Goal: Communication & Community: Participate in discussion

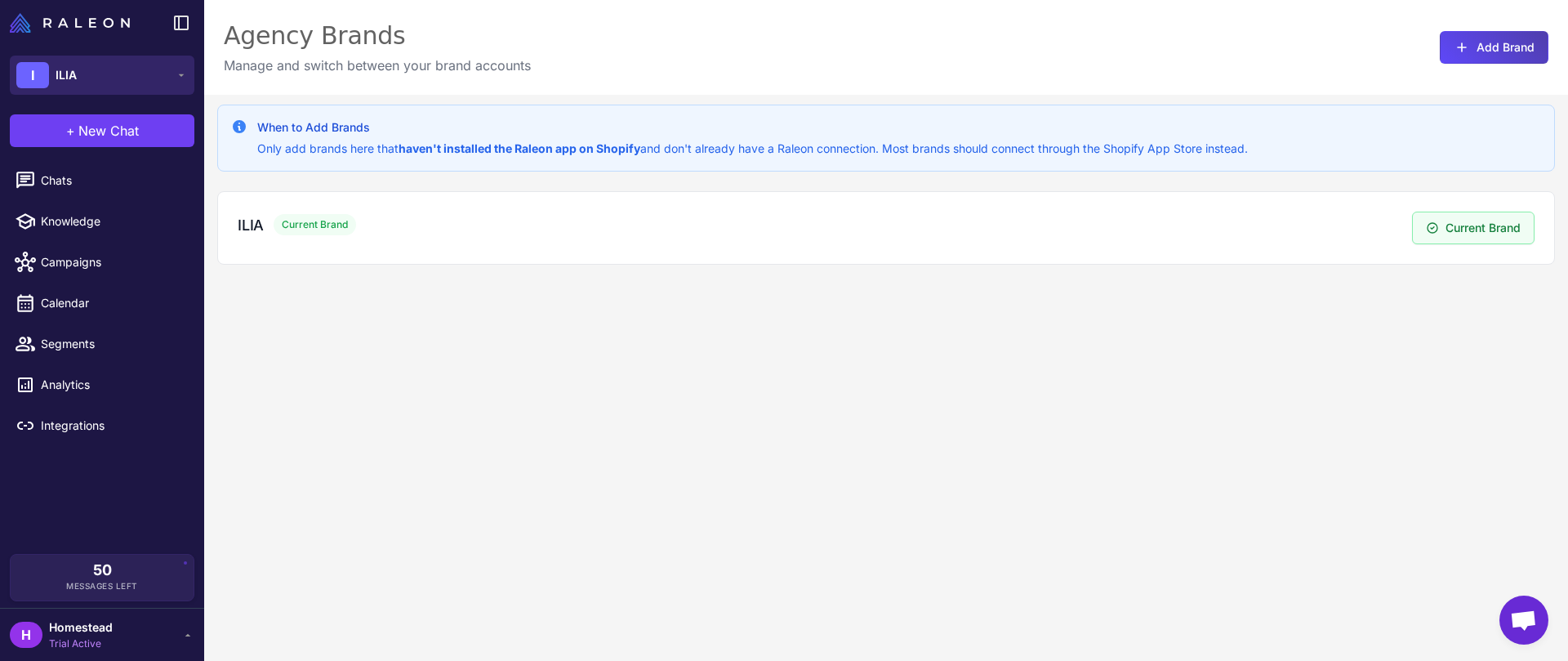
click at [159, 74] on button "I ILIA" at bounding box center [102, 75] width 184 height 39
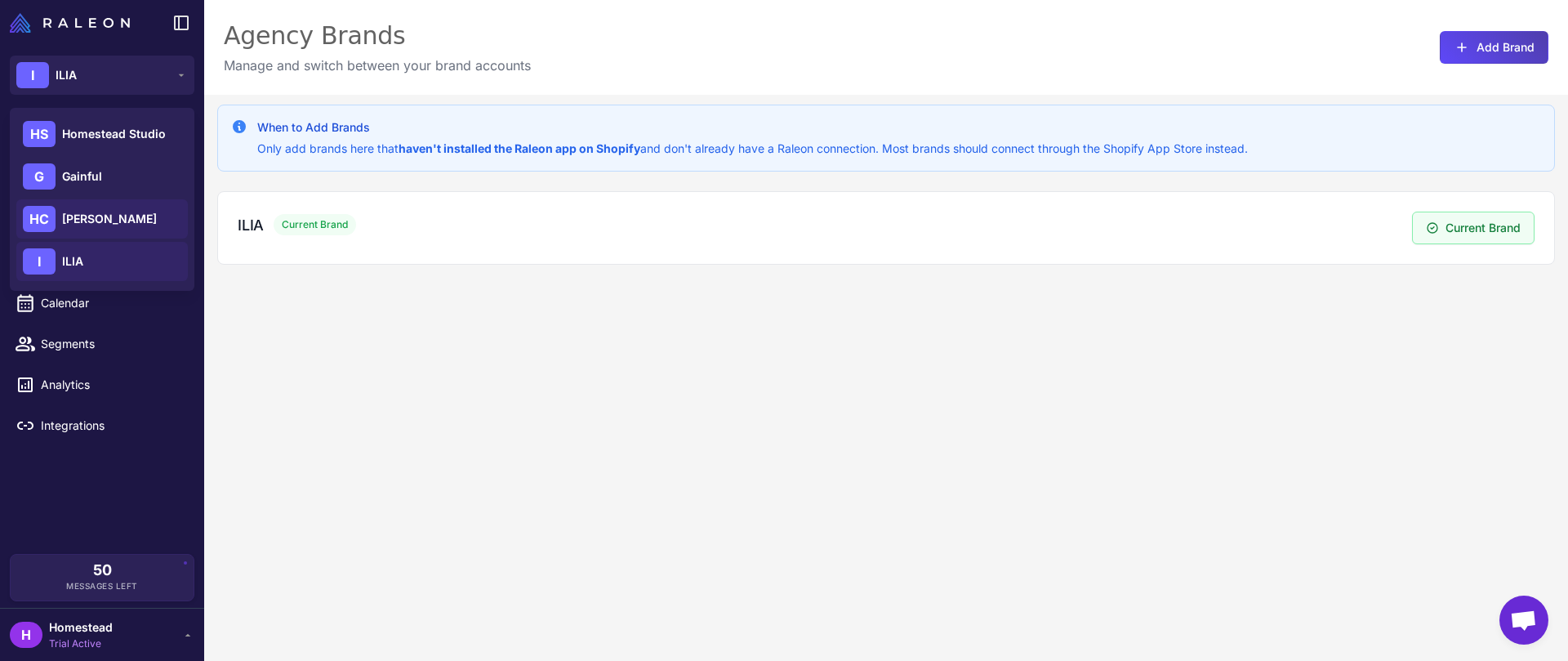
click at [122, 221] on span "[PERSON_NAME]" at bounding box center [109, 219] width 95 height 18
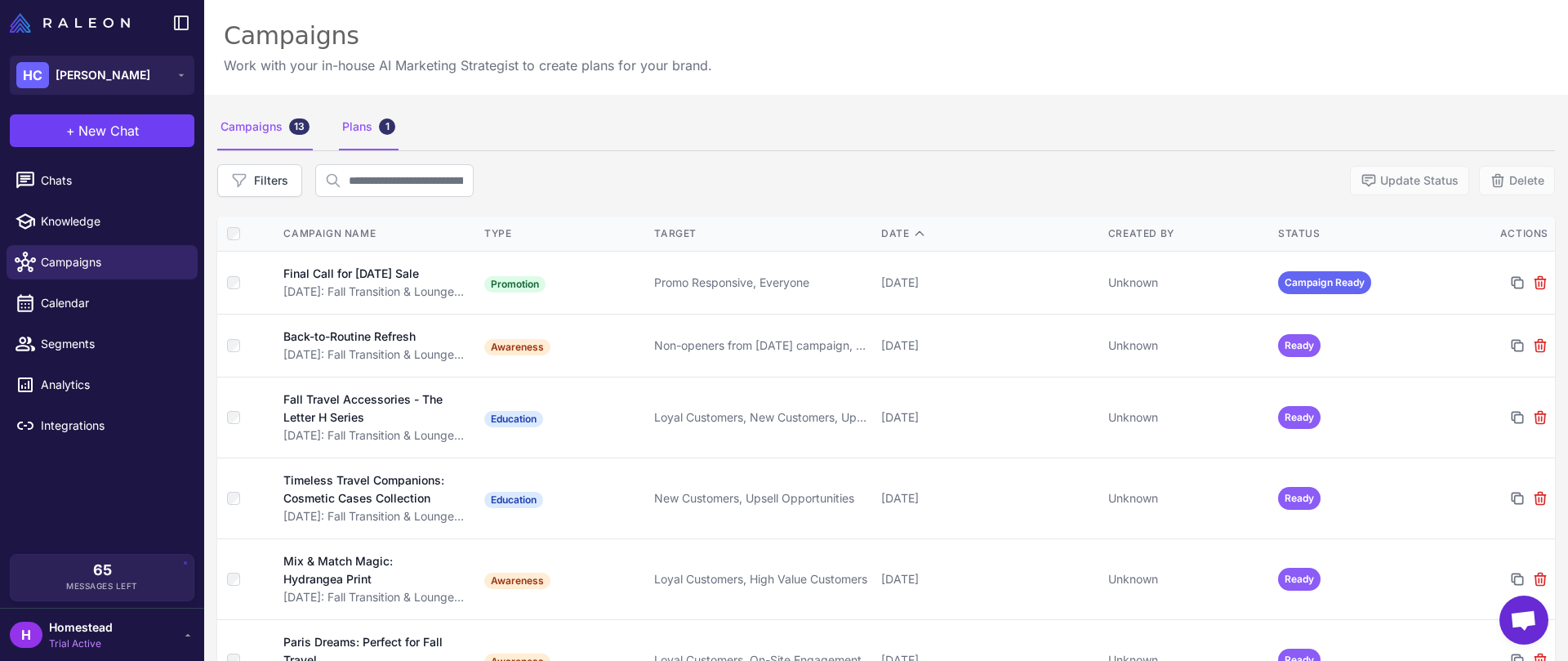
click at [348, 128] on div "Plans 1" at bounding box center [369, 127] width 60 height 46
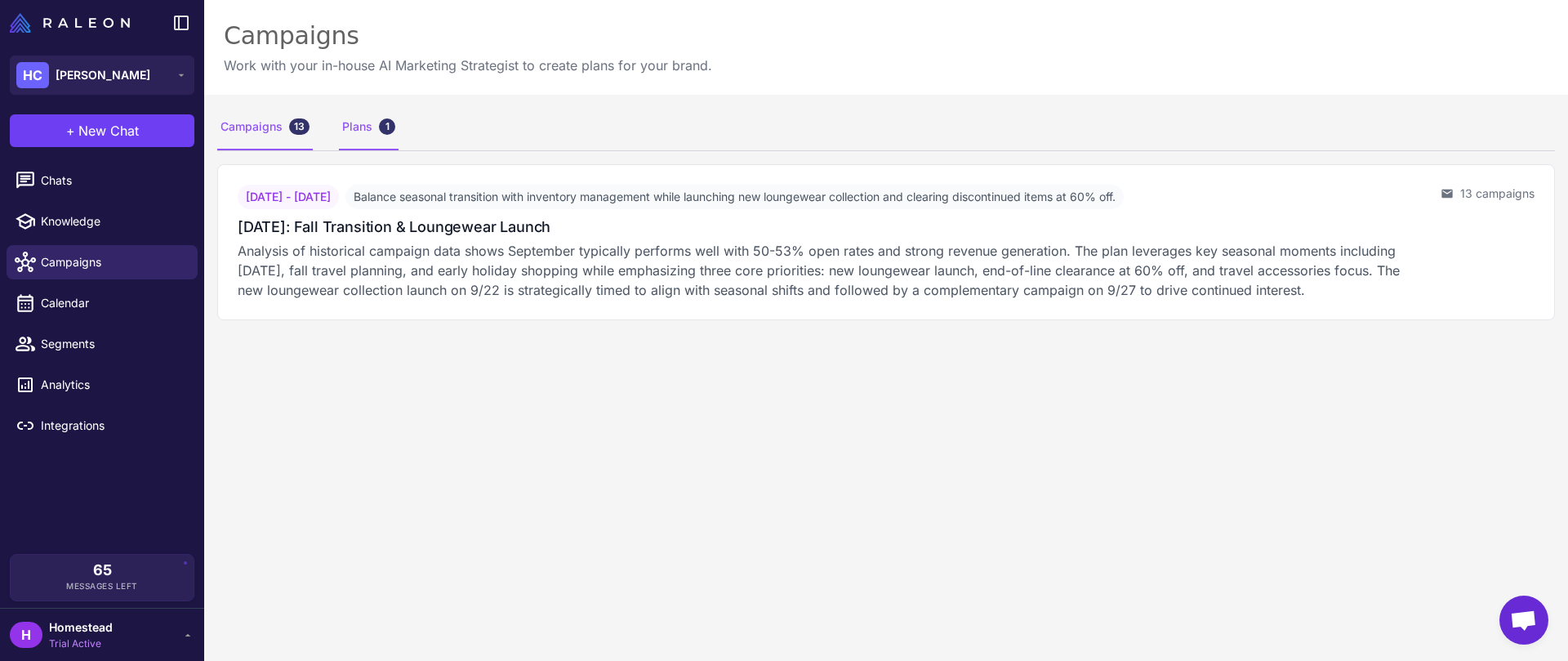
click at [301, 126] on div "13" at bounding box center [300, 126] width 20 height 16
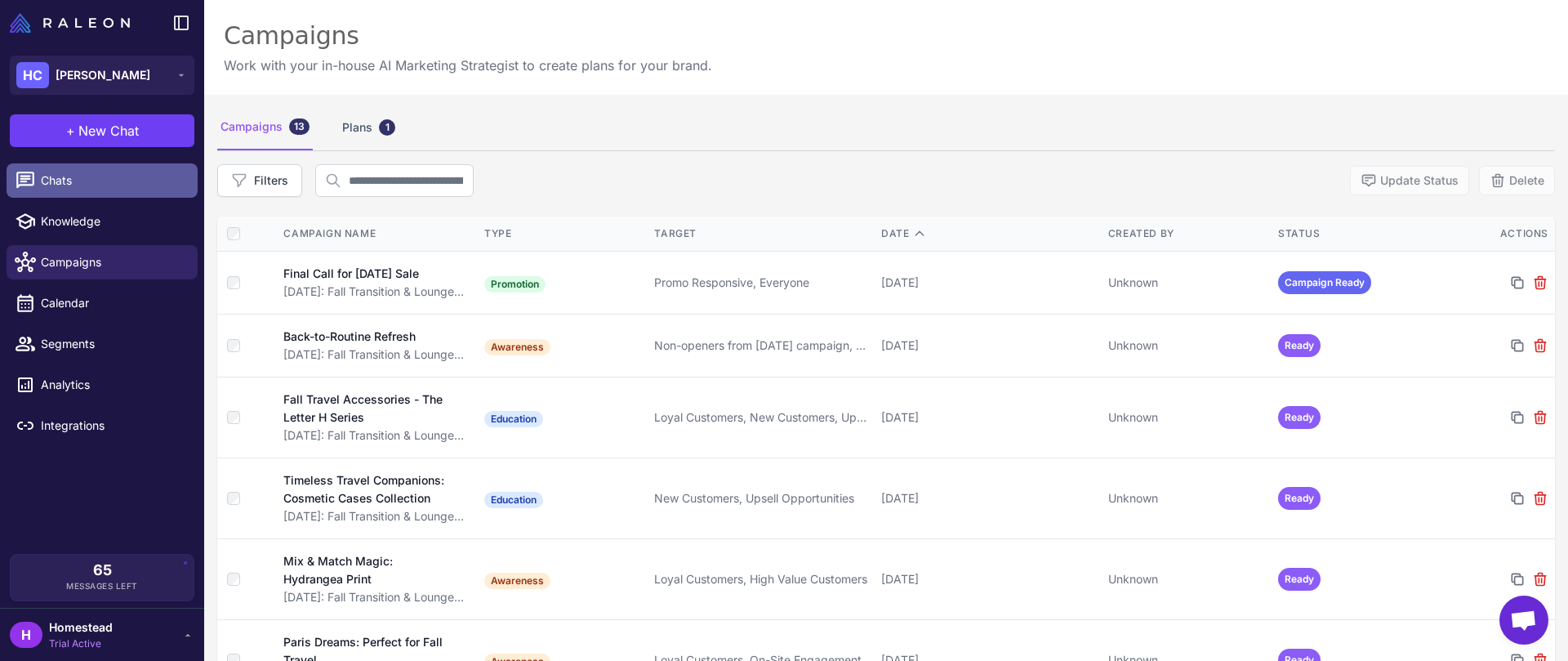
click at [119, 186] on span "Chats" at bounding box center [113, 180] width 143 height 18
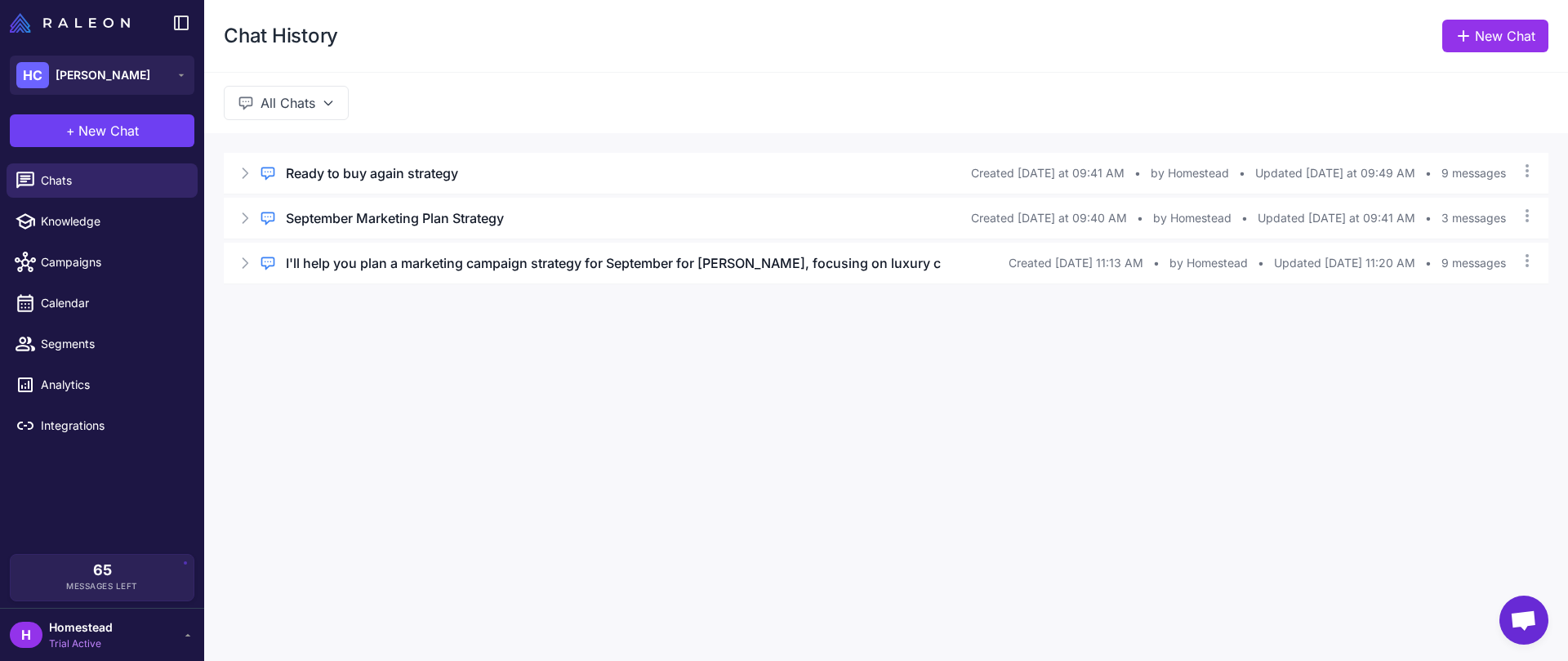
click at [477, 302] on div "Regular Chat Ready to buy again strategy Created Thursday at 09:41 AM • by Home…" at bounding box center [886, 219] width 1364 height 171
click at [124, 181] on span "Chats" at bounding box center [113, 180] width 143 height 18
click at [125, 129] on span "New Chat" at bounding box center [108, 131] width 61 height 20
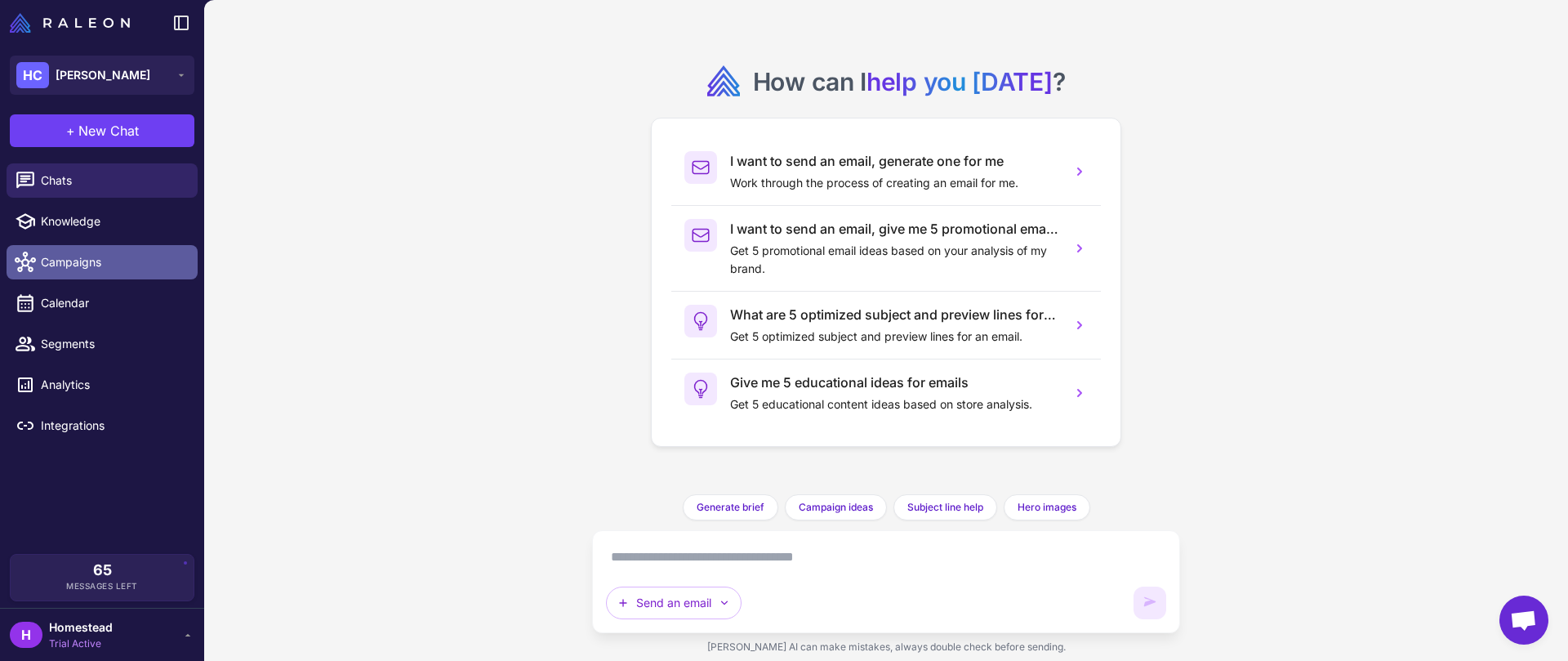
click at [152, 248] on link "Campaigns" at bounding box center [102, 262] width 191 height 34
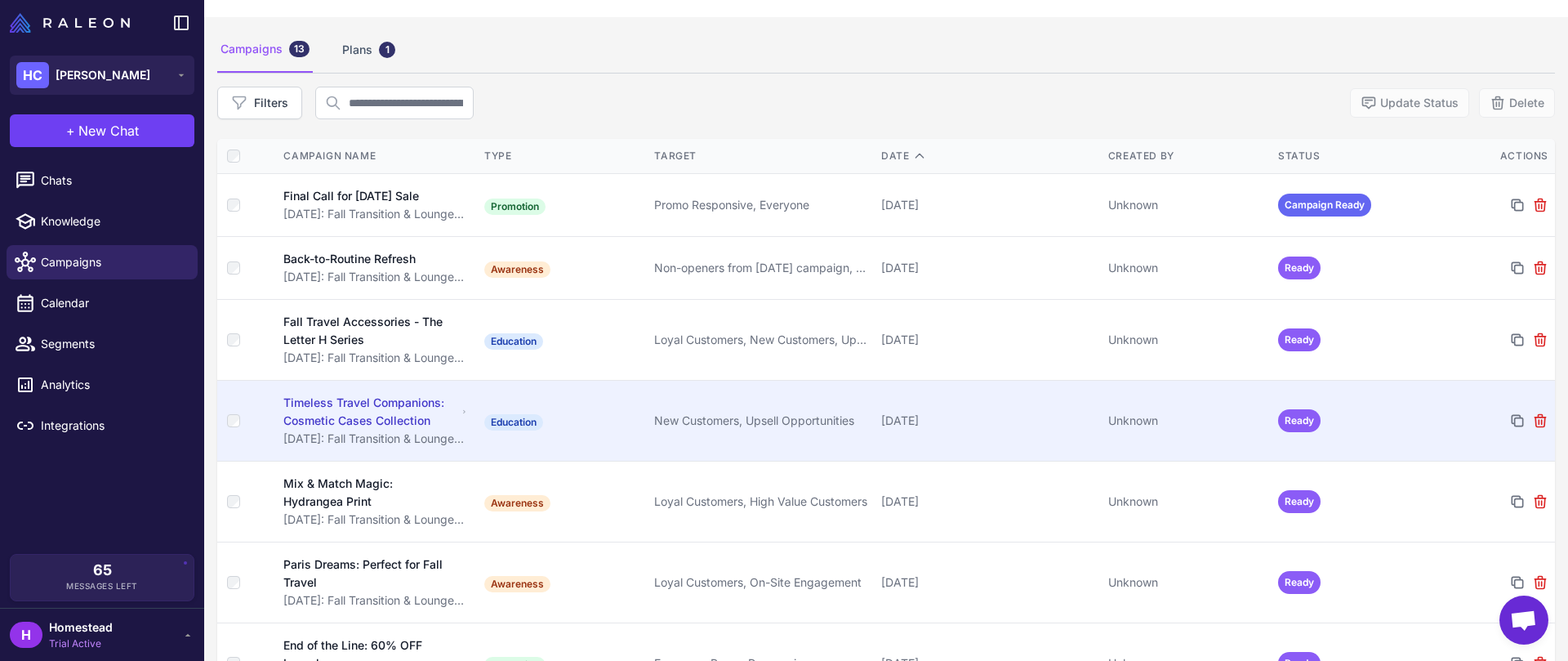
scroll to position [60, 0]
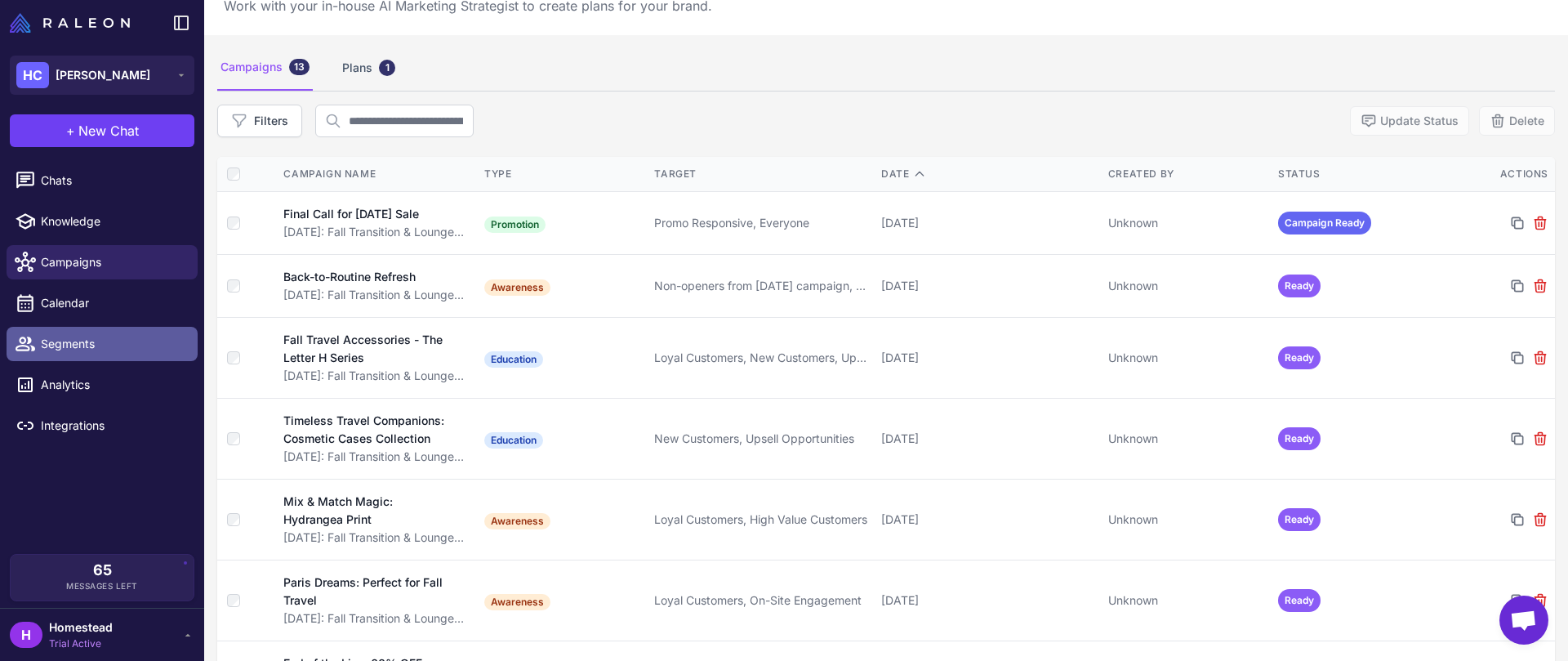
click at [178, 335] on span "Segments" at bounding box center [113, 343] width 143 height 18
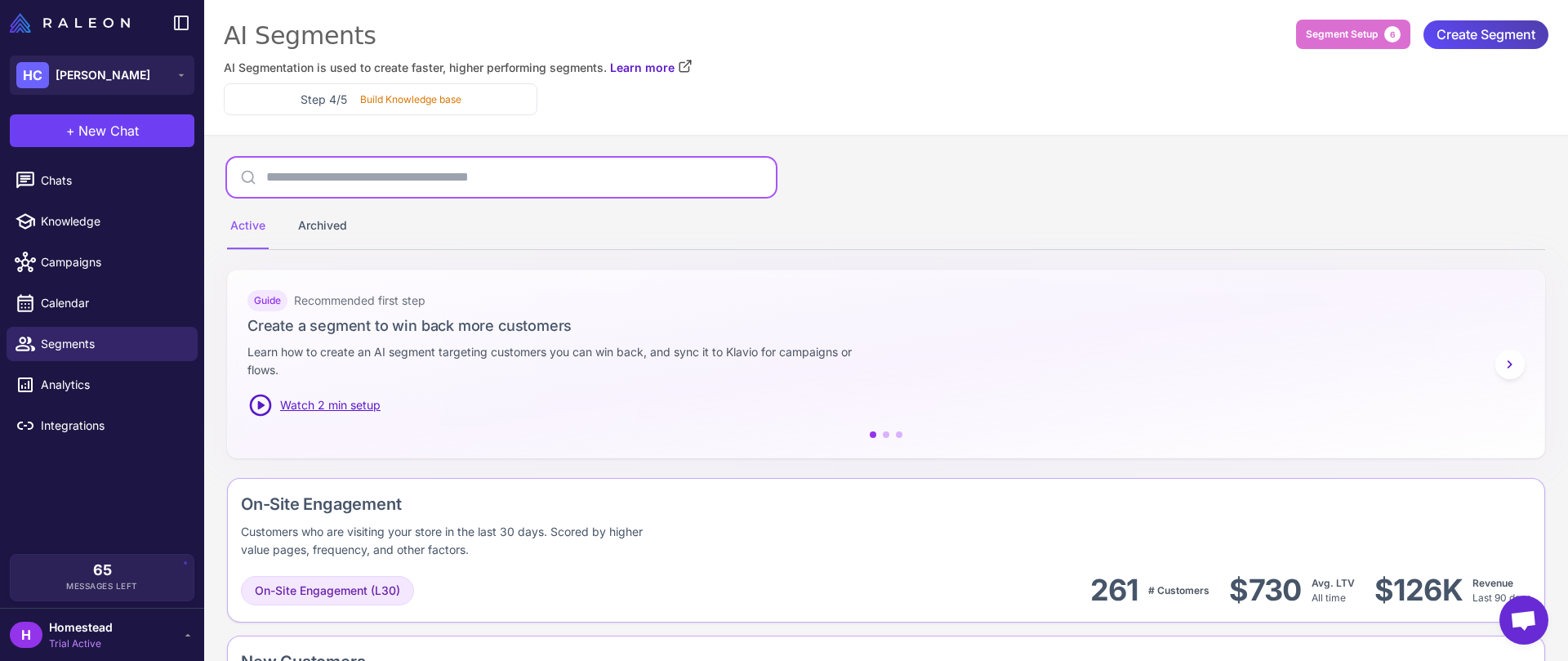
click at [404, 167] on input "text" at bounding box center [501, 178] width 549 height 39
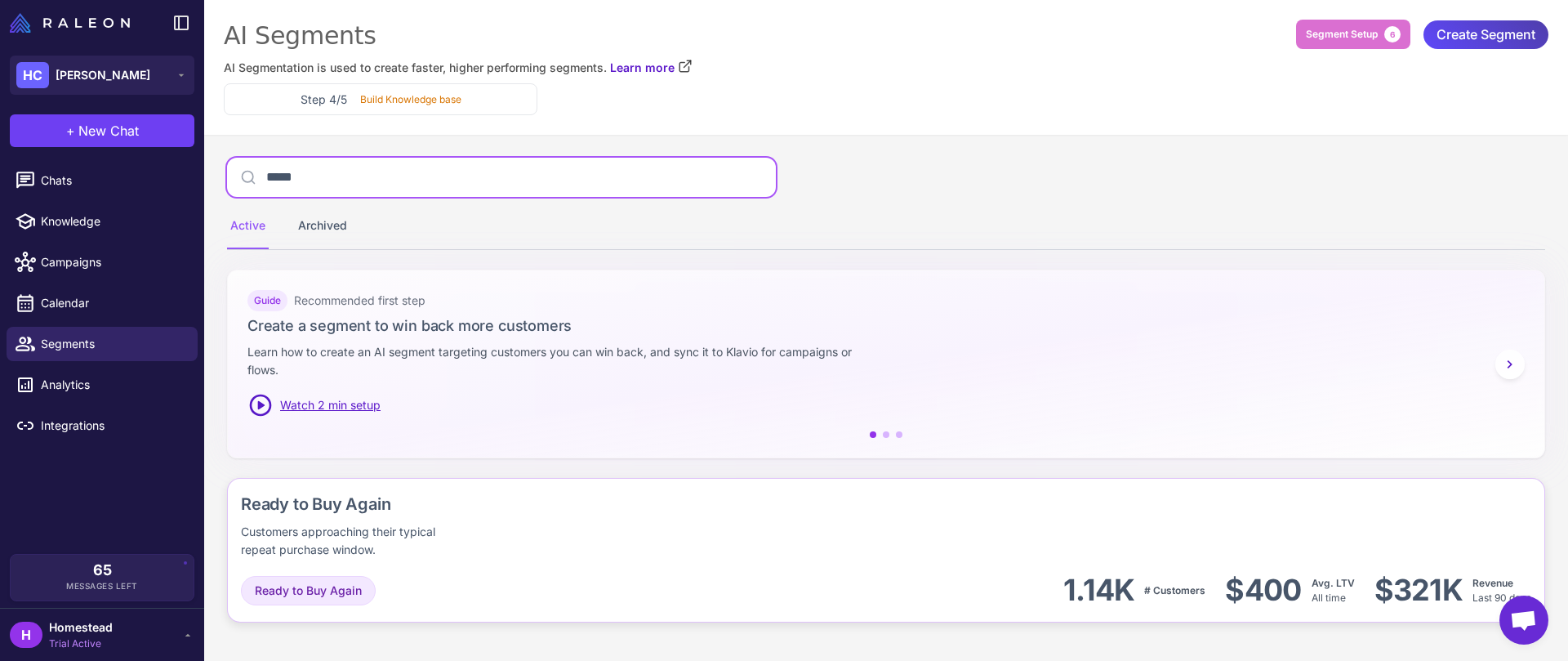
type input "*****"
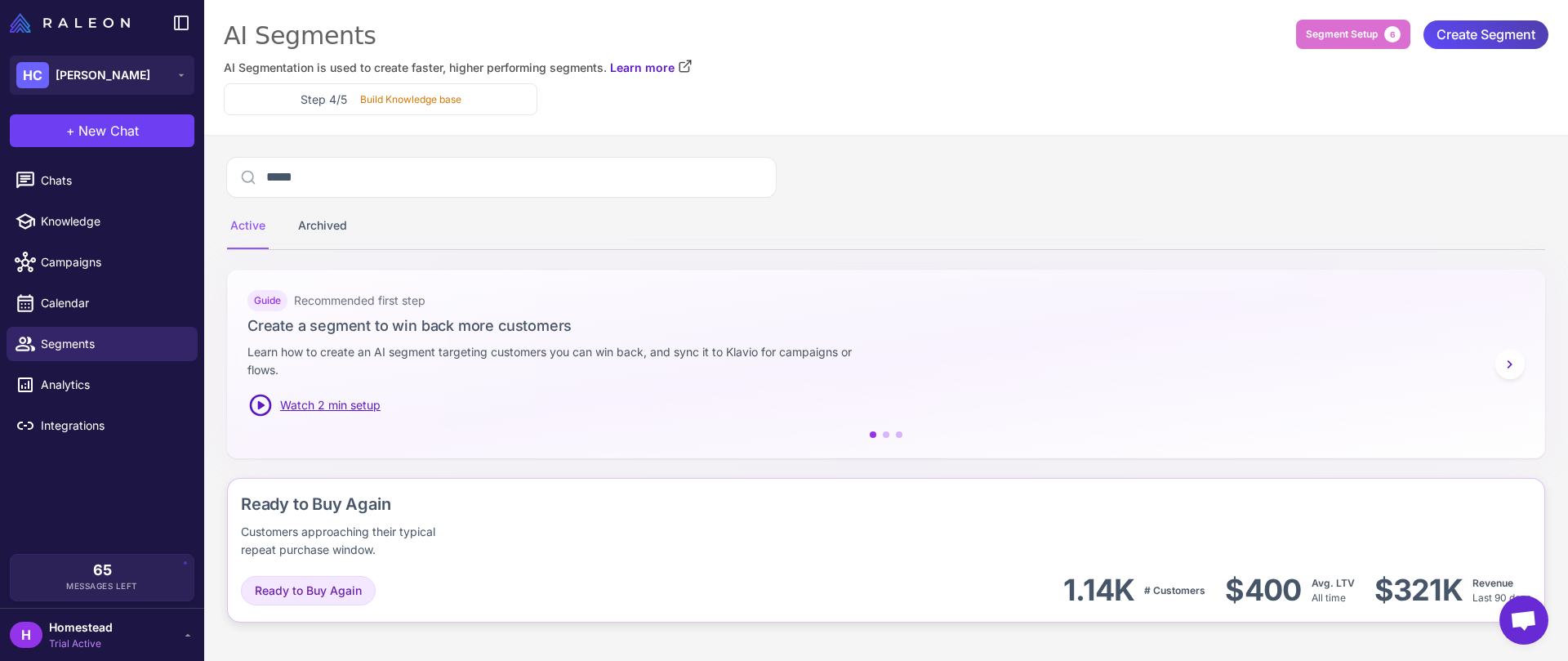
click at [740, 515] on div "Ready to Buy Again Customers approaching their typical repeat purchase window." at bounding box center [886, 525] width 1290 height 67
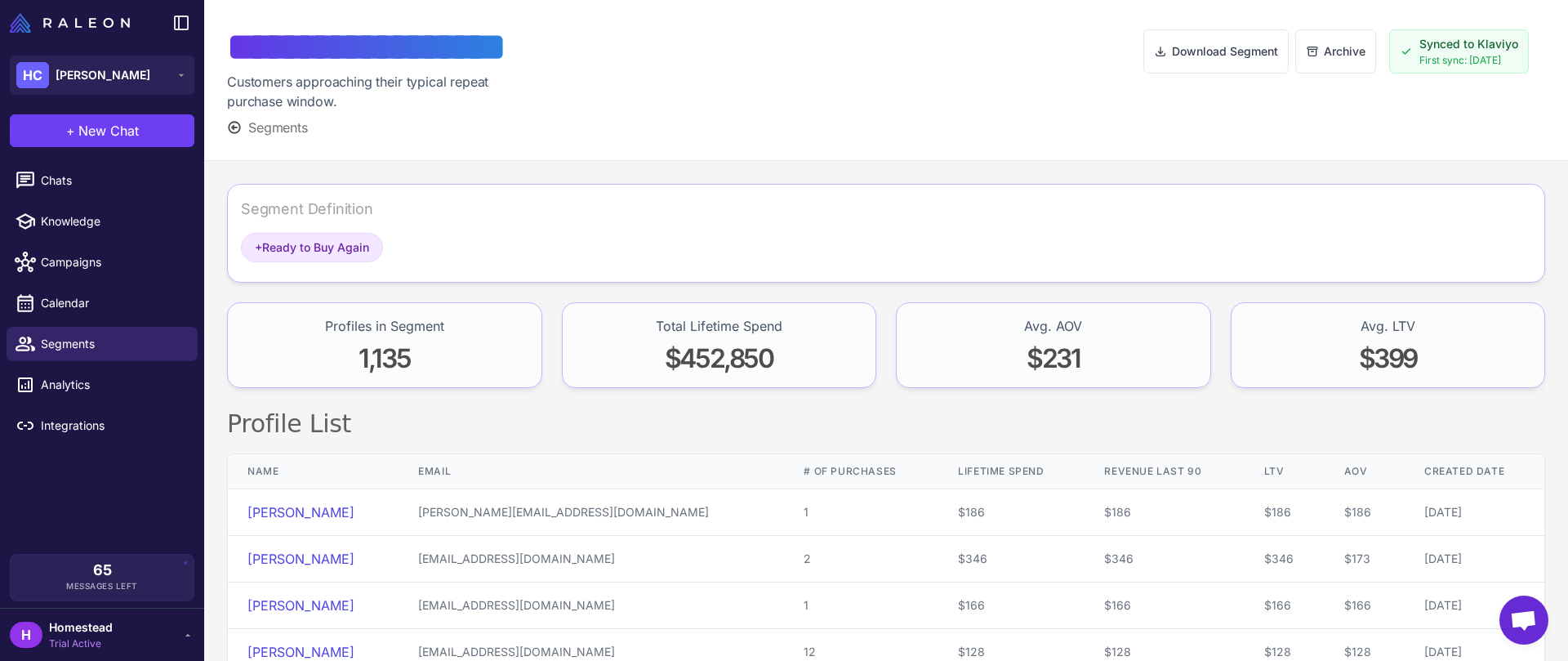
drag, startPoint x: 1395, startPoint y: 42, endPoint x: 1512, endPoint y: 61, distance: 118.5
click at [1512, 61] on div "Synced to Klaviyo First sync: 08/08/2025" at bounding box center [1460, 51] width 140 height 44
click at [1250, 133] on div "Download Segment Archive Synced to Klaviyo First sync: 08/08/2025" at bounding box center [1344, 80] width 402 height 114
click at [272, 126] on span "Segments" at bounding box center [278, 127] width 60 height 20
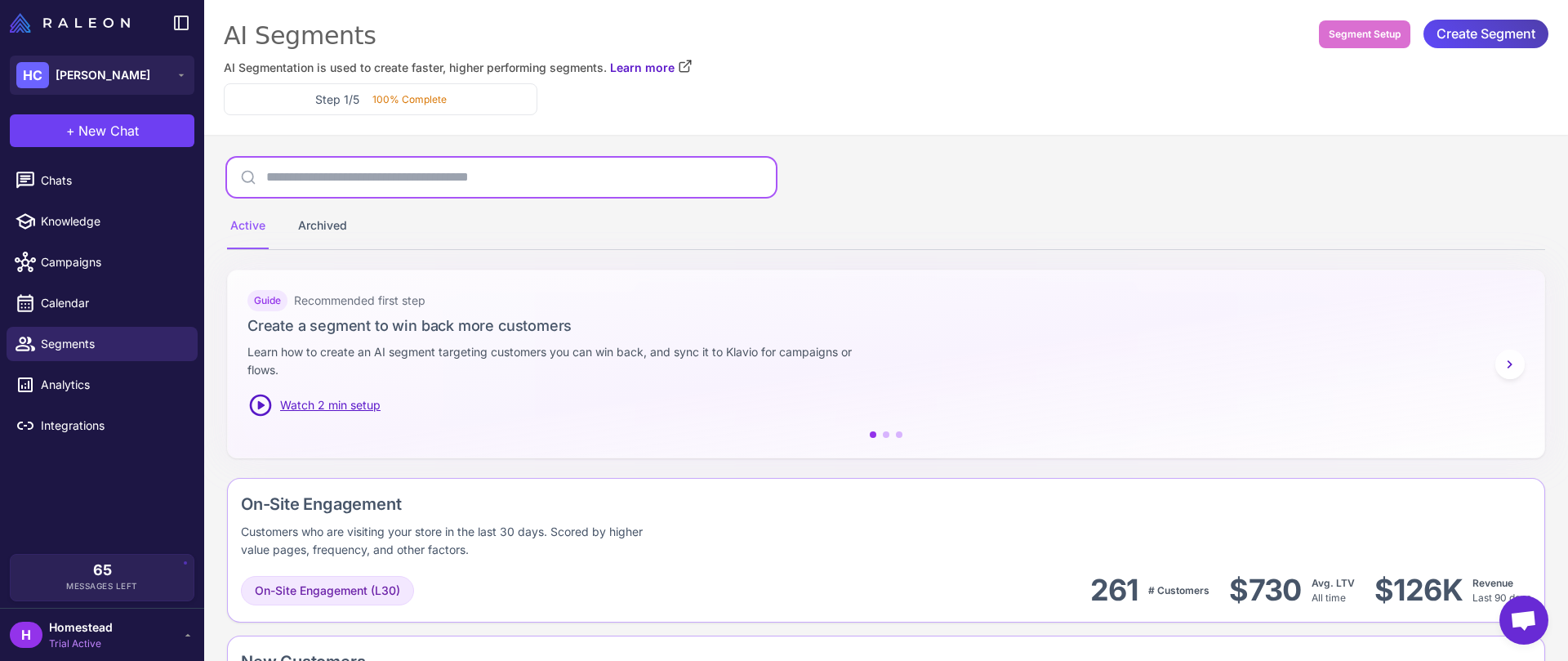
click at [393, 179] on input "text" at bounding box center [501, 178] width 549 height 39
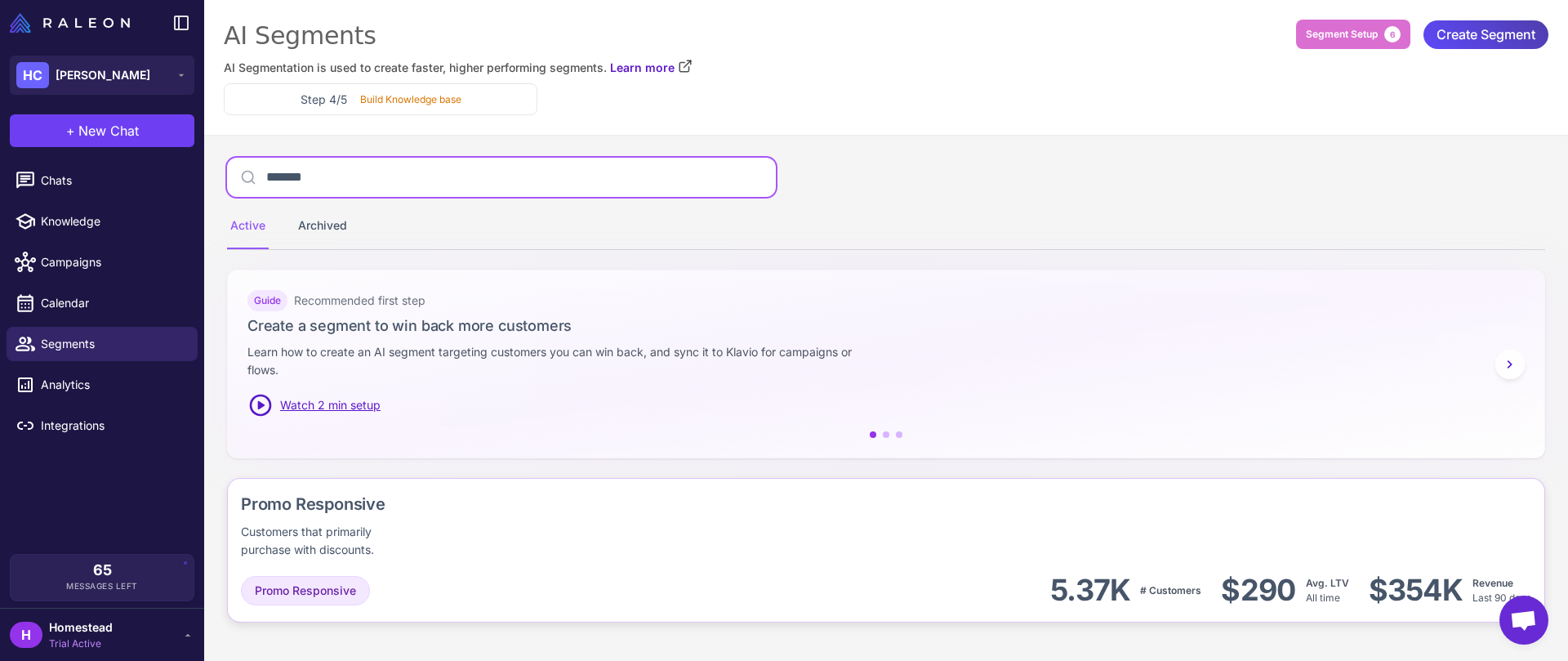
type input "*******"
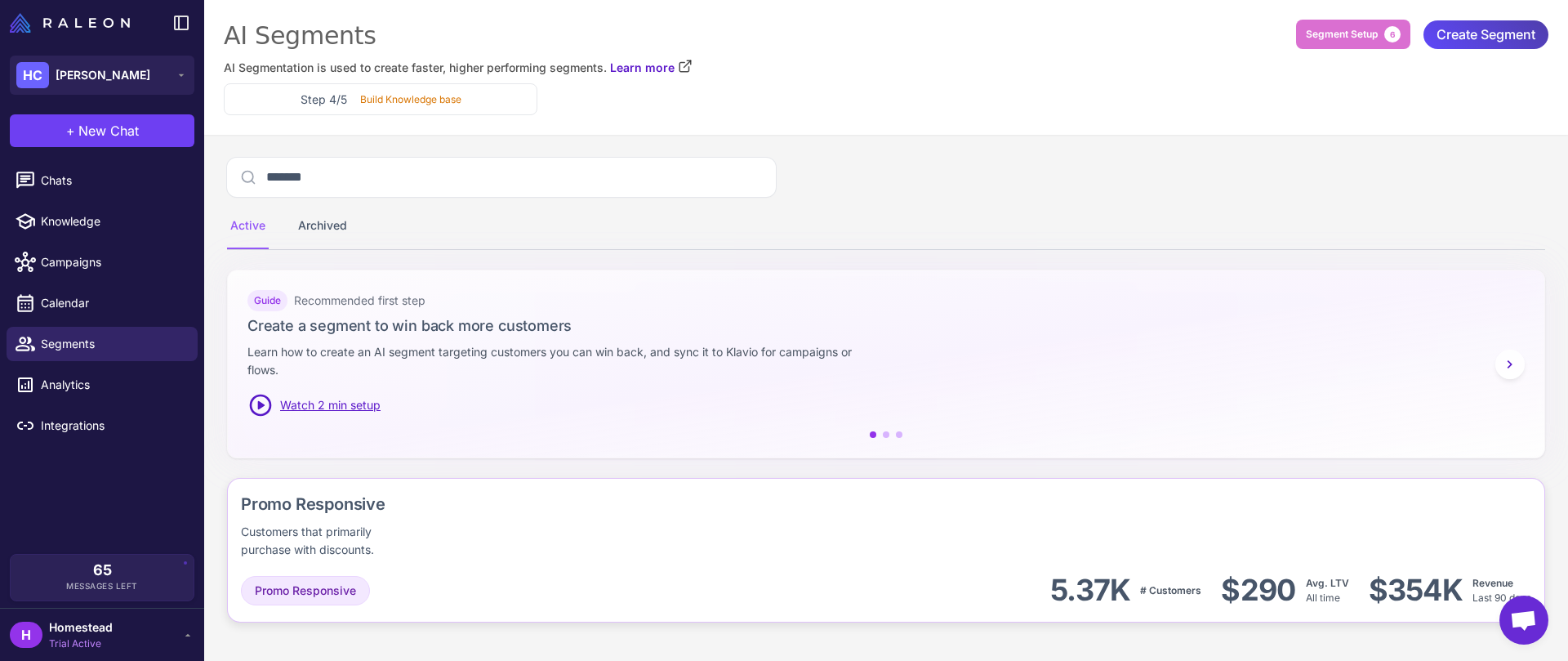
click at [518, 555] on div "Promo Responsive Customers that primarily purchase with discounts." at bounding box center [886, 525] width 1290 height 67
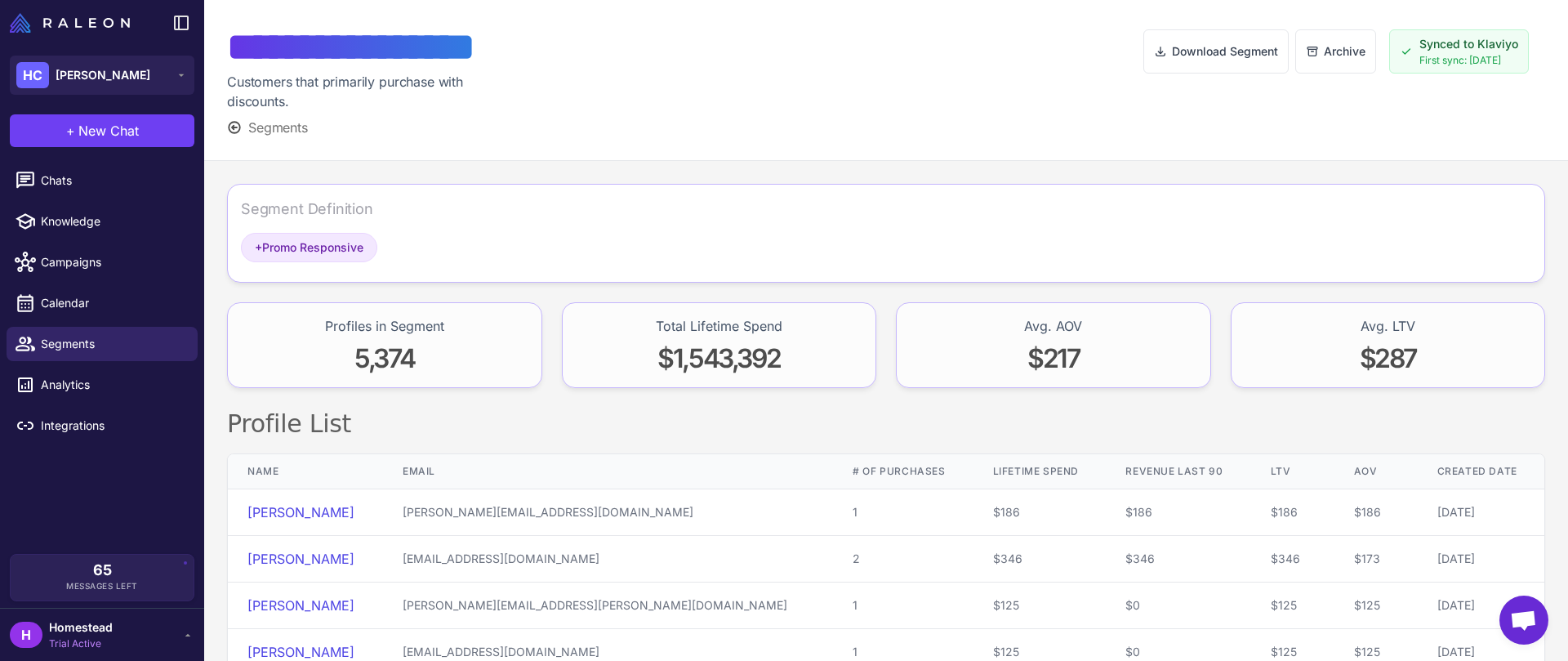
click at [442, 208] on div "Segment Definition" at bounding box center [886, 214] width 1290 height 35
click at [372, 202] on div "Segment Definition" at bounding box center [886, 214] width 1290 height 35
click at [275, 133] on span "Segments" at bounding box center [278, 127] width 60 height 20
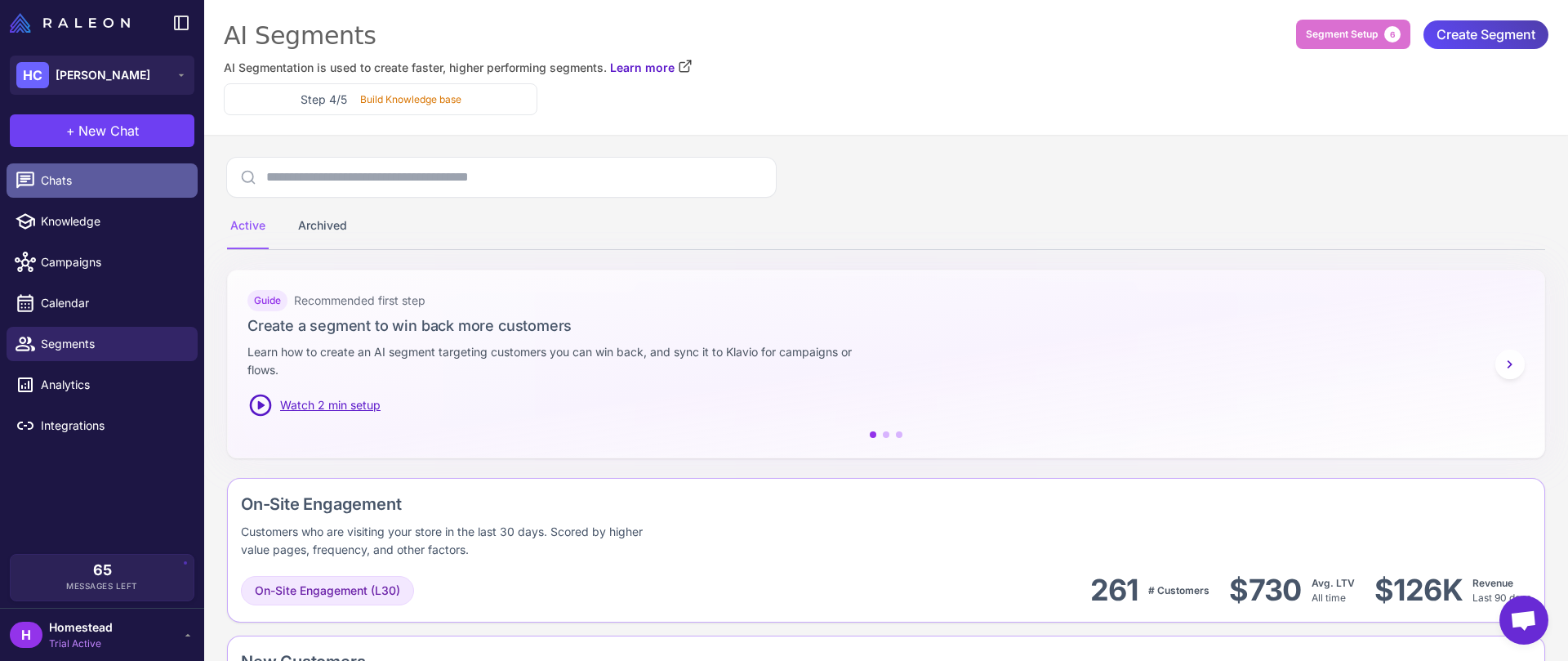
click at [110, 179] on span "Chats" at bounding box center [113, 180] width 143 height 18
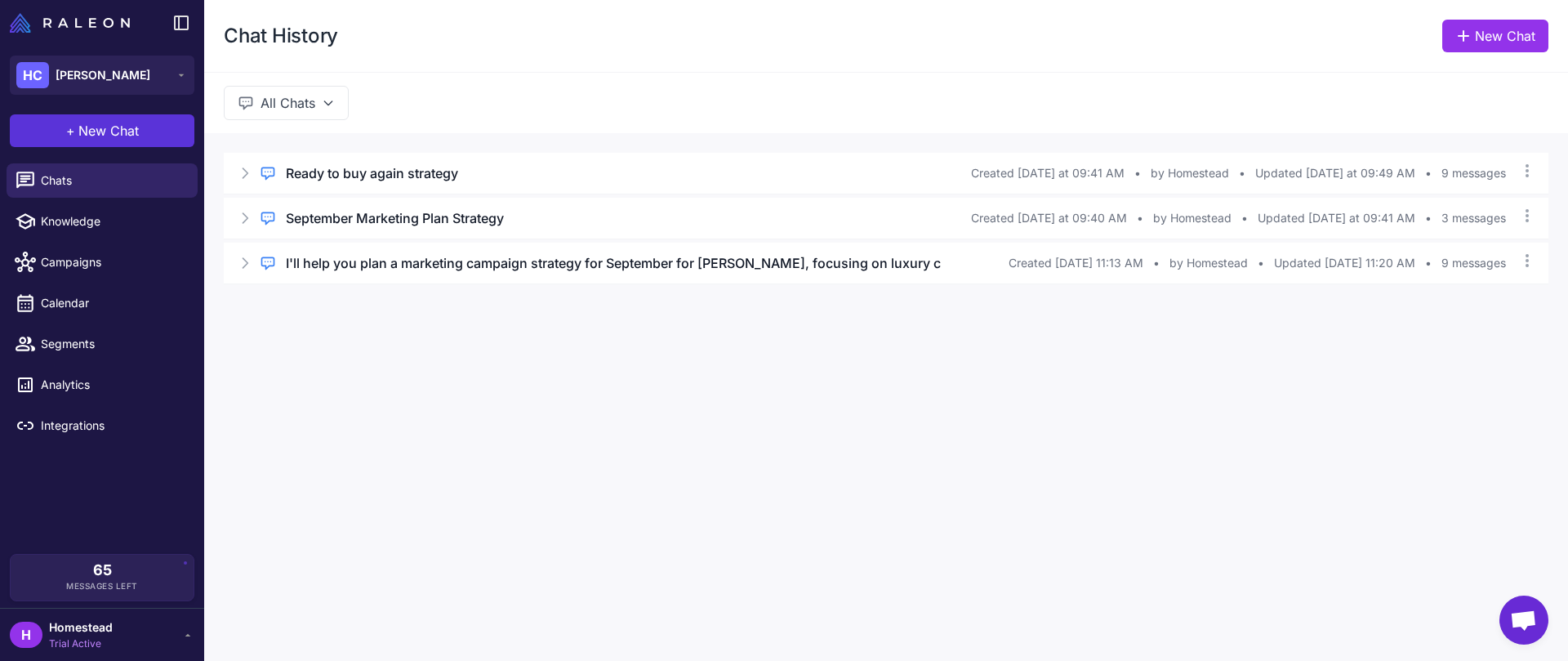
click at [155, 129] on button "+ New Chat" at bounding box center [102, 131] width 184 height 32
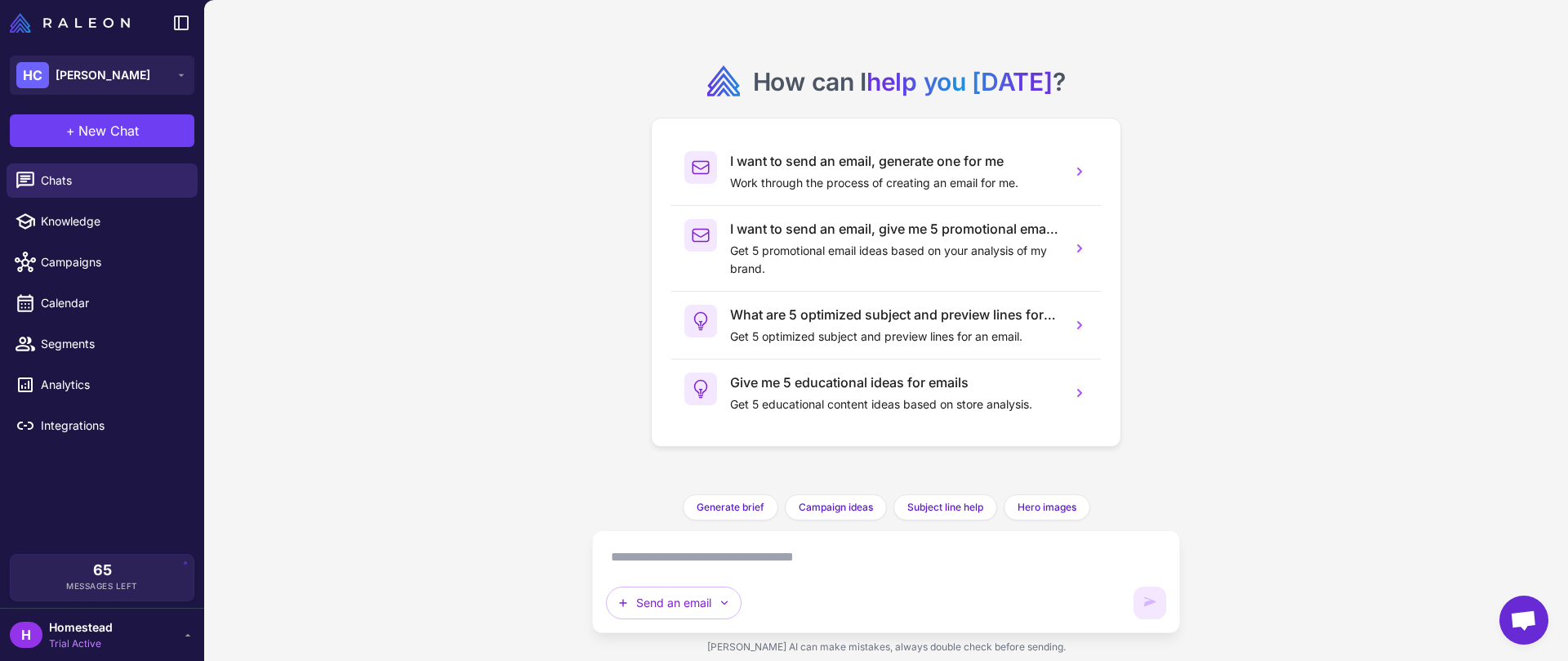
click at [139, 569] on div "65 Messages Left" at bounding box center [102, 577] width 160 height 29
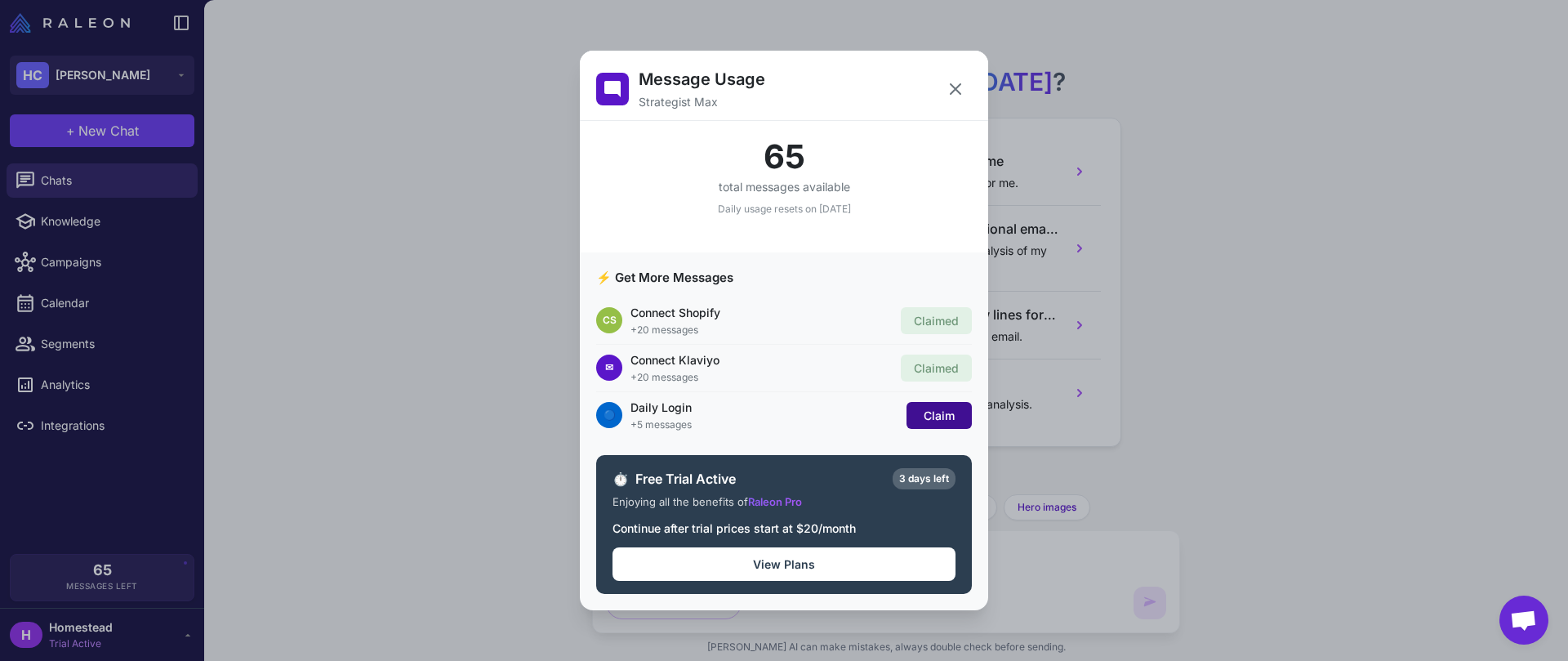
click at [931, 408] on span "Claim" at bounding box center [939, 415] width 31 height 14
click at [956, 81] on icon at bounding box center [955, 89] width 20 height 20
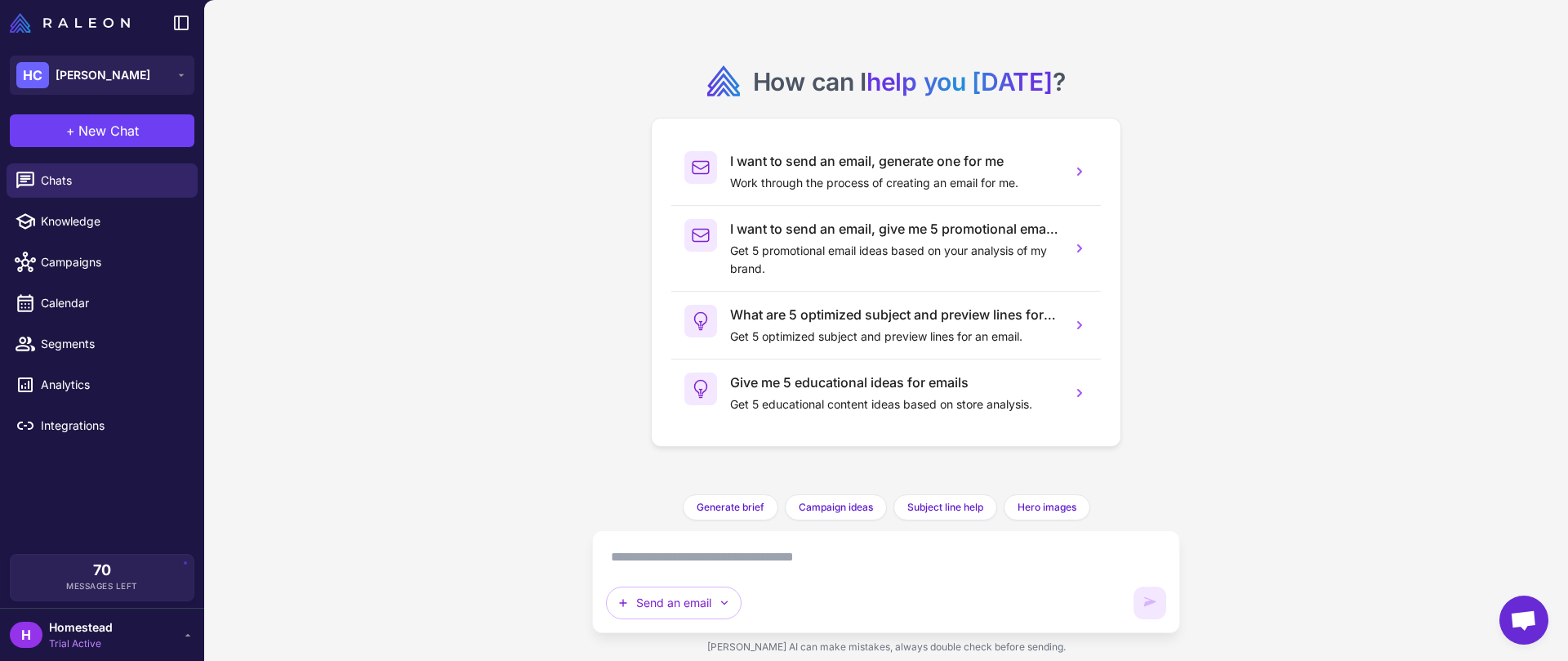
click at [773, 552] on textarea at bounding box center [886, 557] width 560 height 26
click at [722, 605] on icon "button" at bounding box center [724, 602] width 13 height 13
click at [859, 562] on textarea at bounding box center [886, 557] width 560 height 26
click at [834, 502] on span "Campaign ideas" at bounding box center [835, 506] width 74 height 15
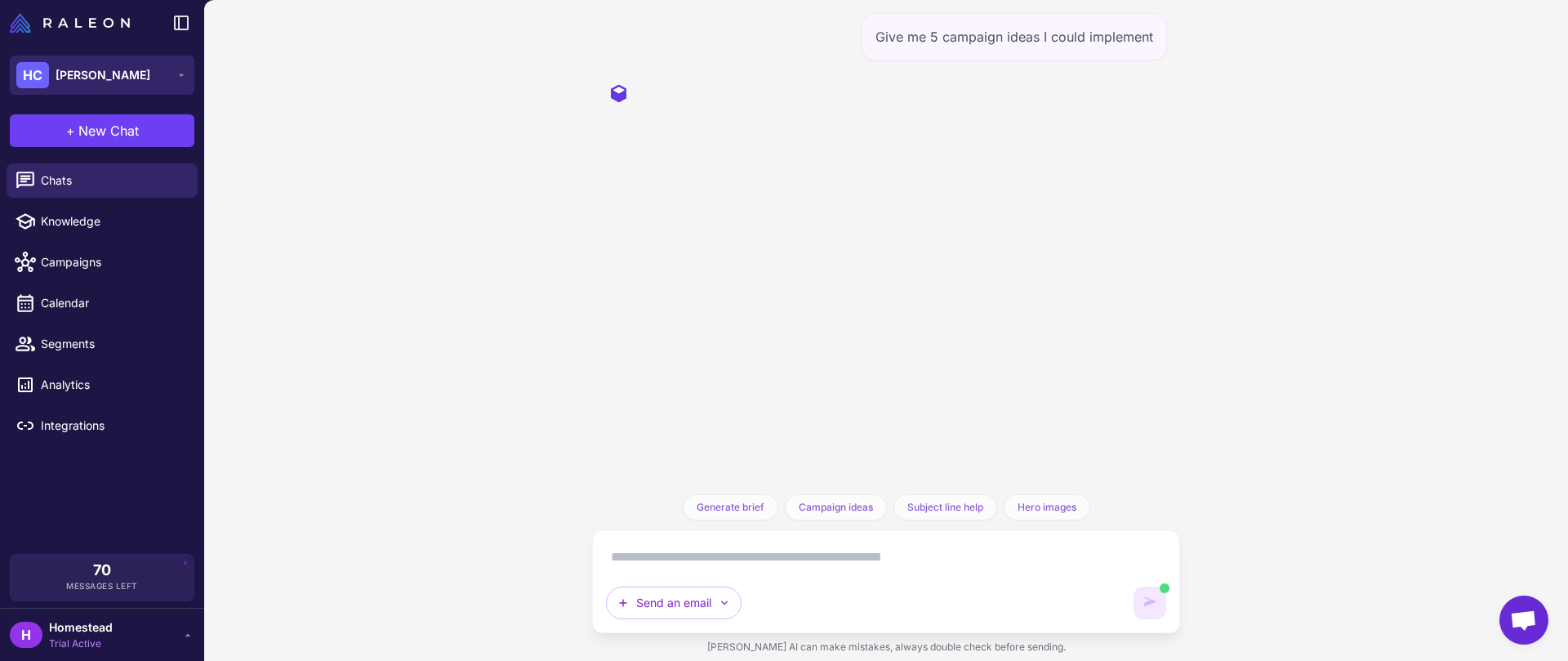
click at [155, 88] on button "HC Heidi Carey" at bounding box center [102, 75] width 184 height 39
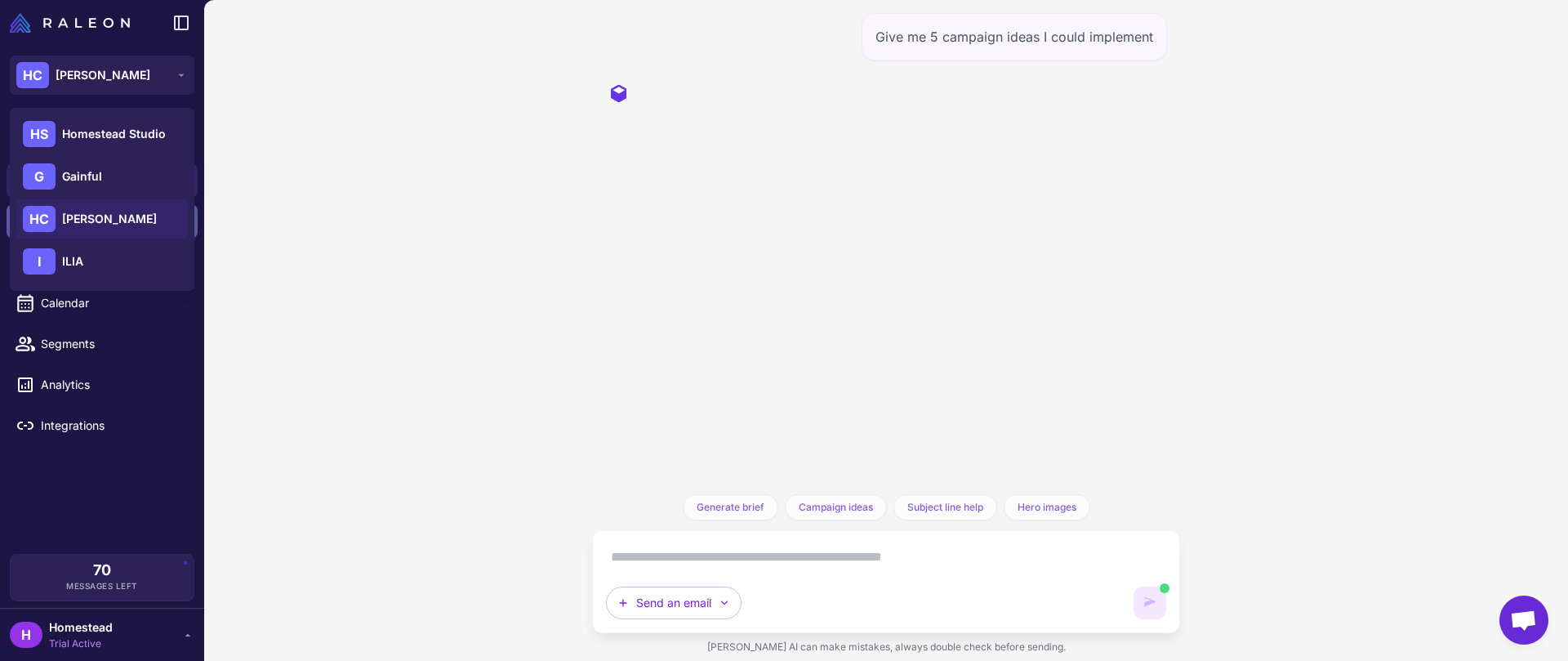
click at [166, 214] on div "HC Heidi Carey" at bounding box center [102, 219] width 172 height 39
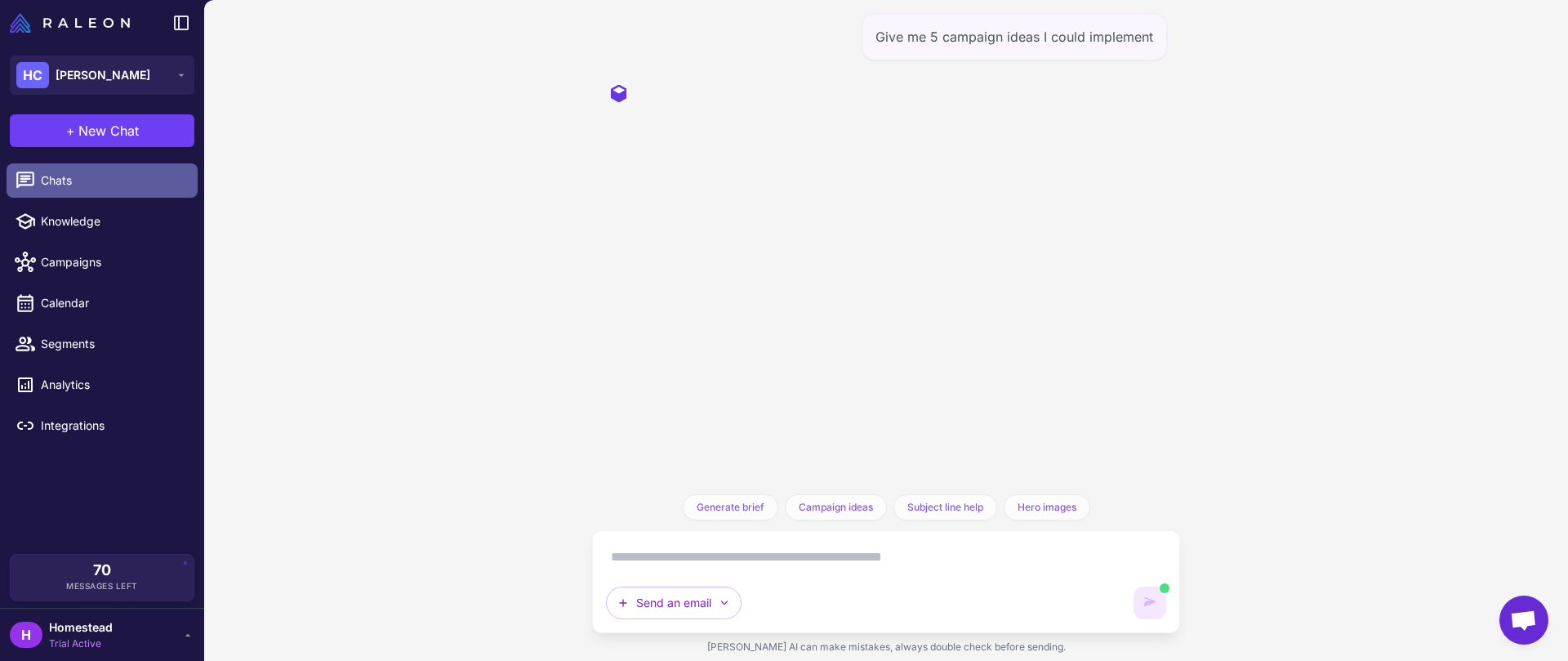
click at [159, 188] on span "Chats" at bounding box center [113, 180] width 143 height 18
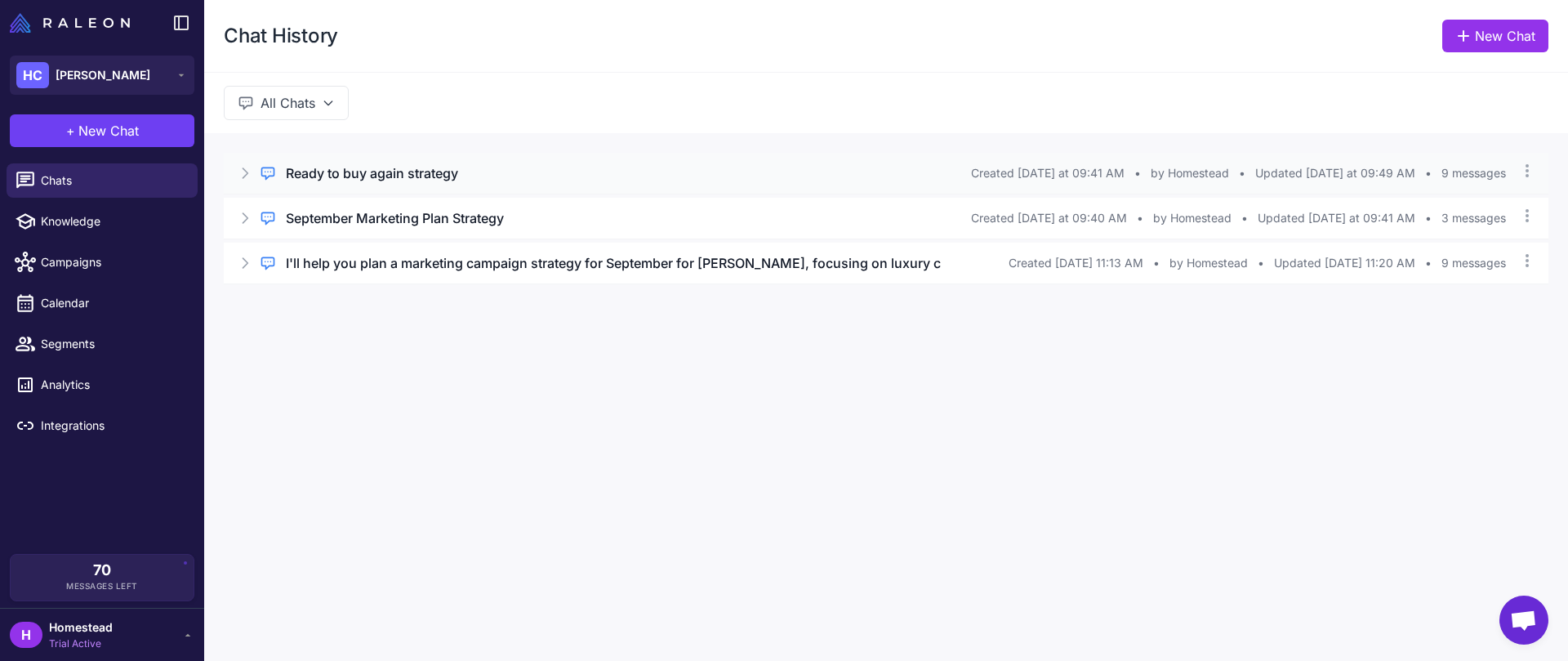
click at [510, 179] on div "Ready to buy again strategy" at bounding box center [629, 173] width 685 height 20
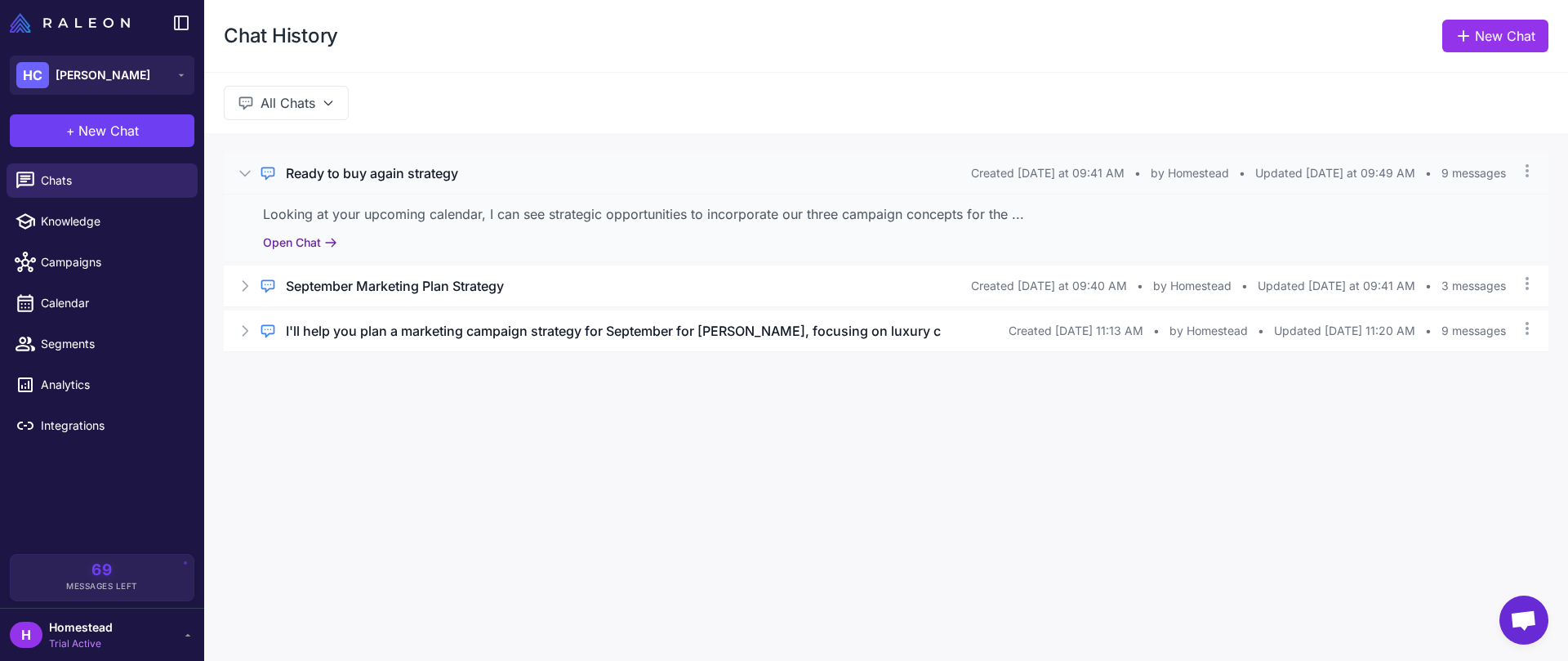
click at [314, 250] on button "Open Chat" at bounding box center [300, 243] width 74 height 18
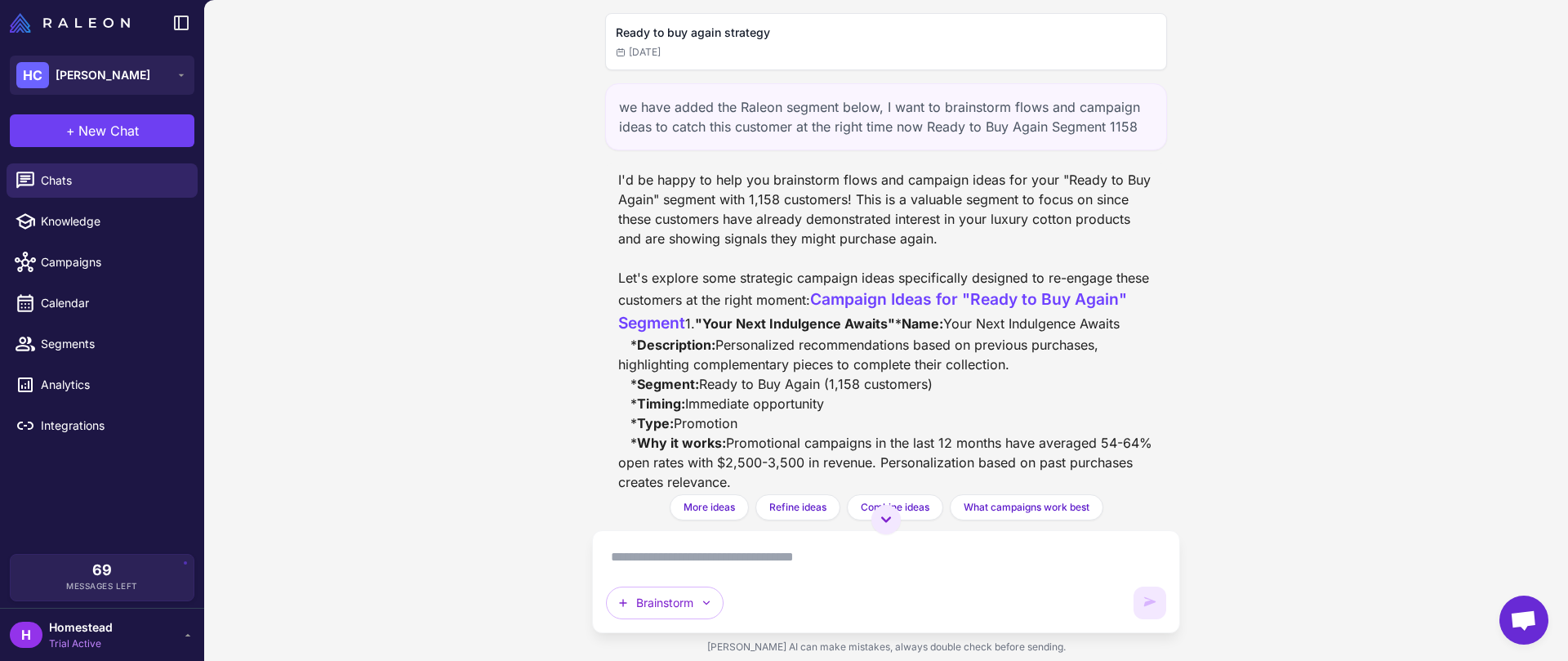
click at [682, 119] on div "we have added the Raleon segment below, I want to brainstorm flows and campaign…" at bounding box center [886, 117] width 562 height 67
click at [682, 117] on div "we have added the Raleon segment below, I want to brainstorm flows and campaign…" at bounding box center [886, 117] width 562 height 67
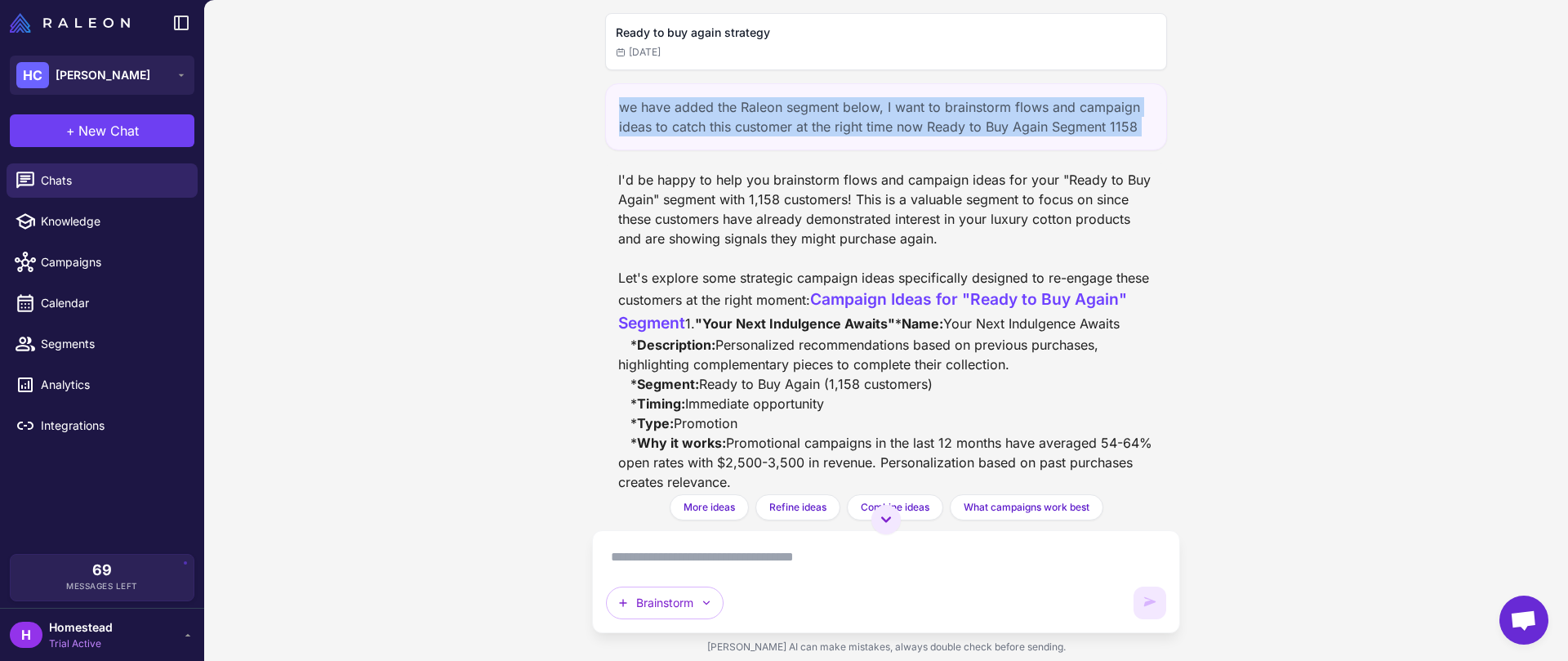
click at [682, 115] on div "we have added the Raleon segment below, I want to brainstorm flows and campaign…" at bounding box center [886, 117] width 562 height 67
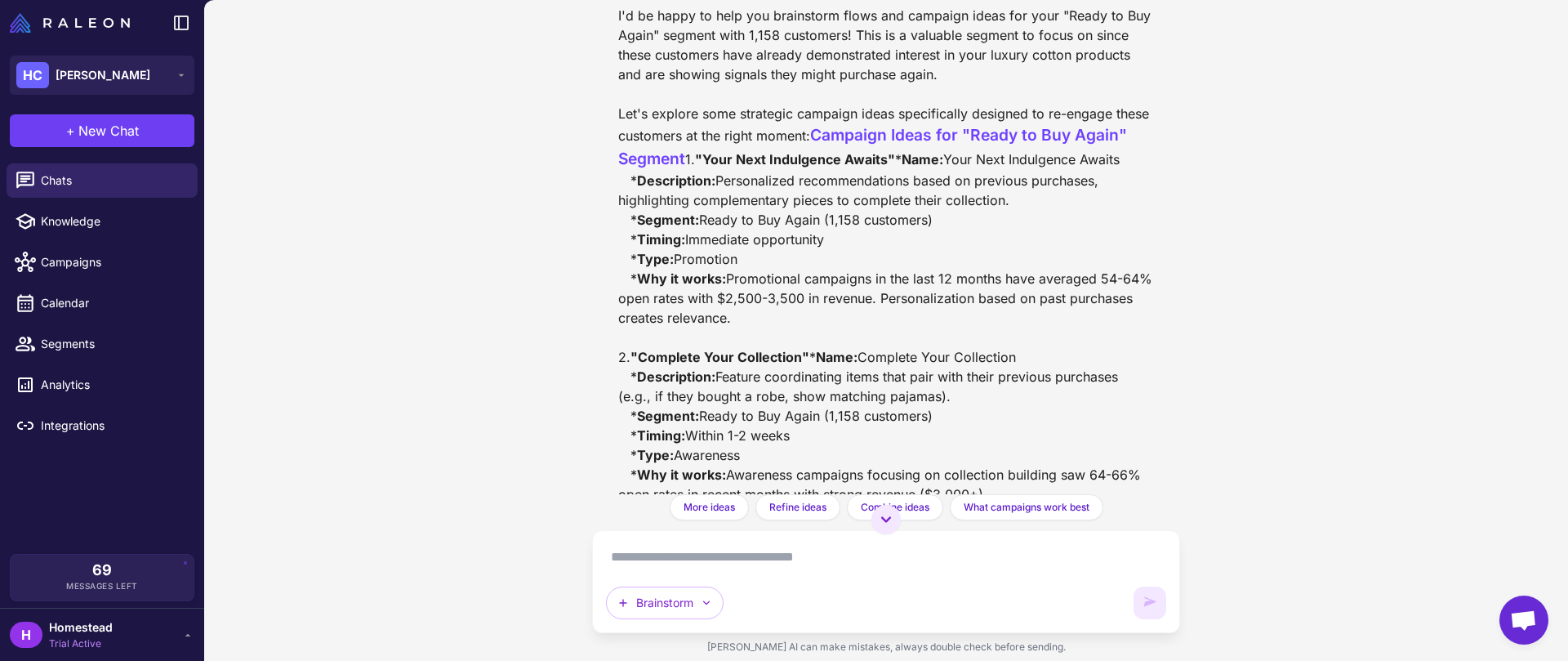
scroll to position [181, 0]
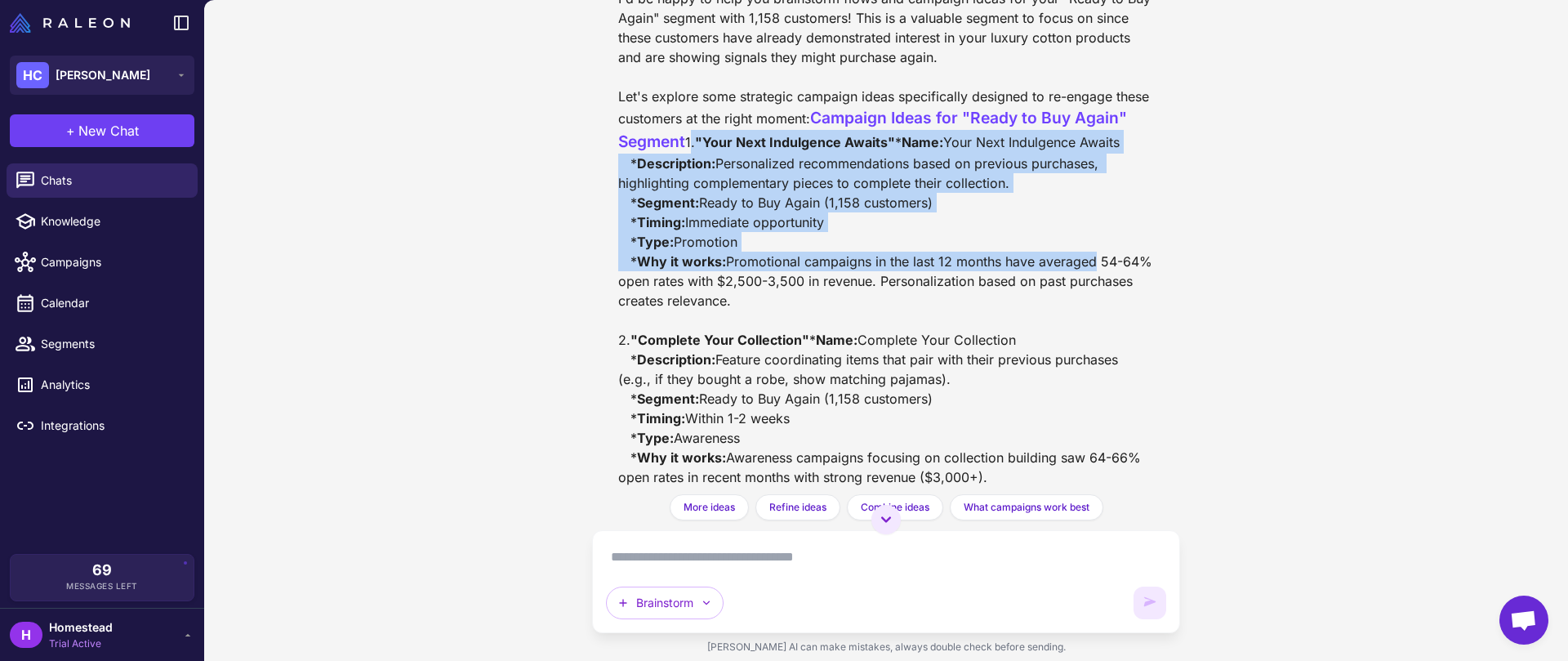
drag, startPoint x: 628, startPoint y: 189, endPoint x: 1092, endPoint y: 336, distance: 486.7
click at [1092, 336] on div "Ready to buy again strategy 4 days ago we have added the Raleon segment below, …" at bounding box center [886, 247] width 588 height 494
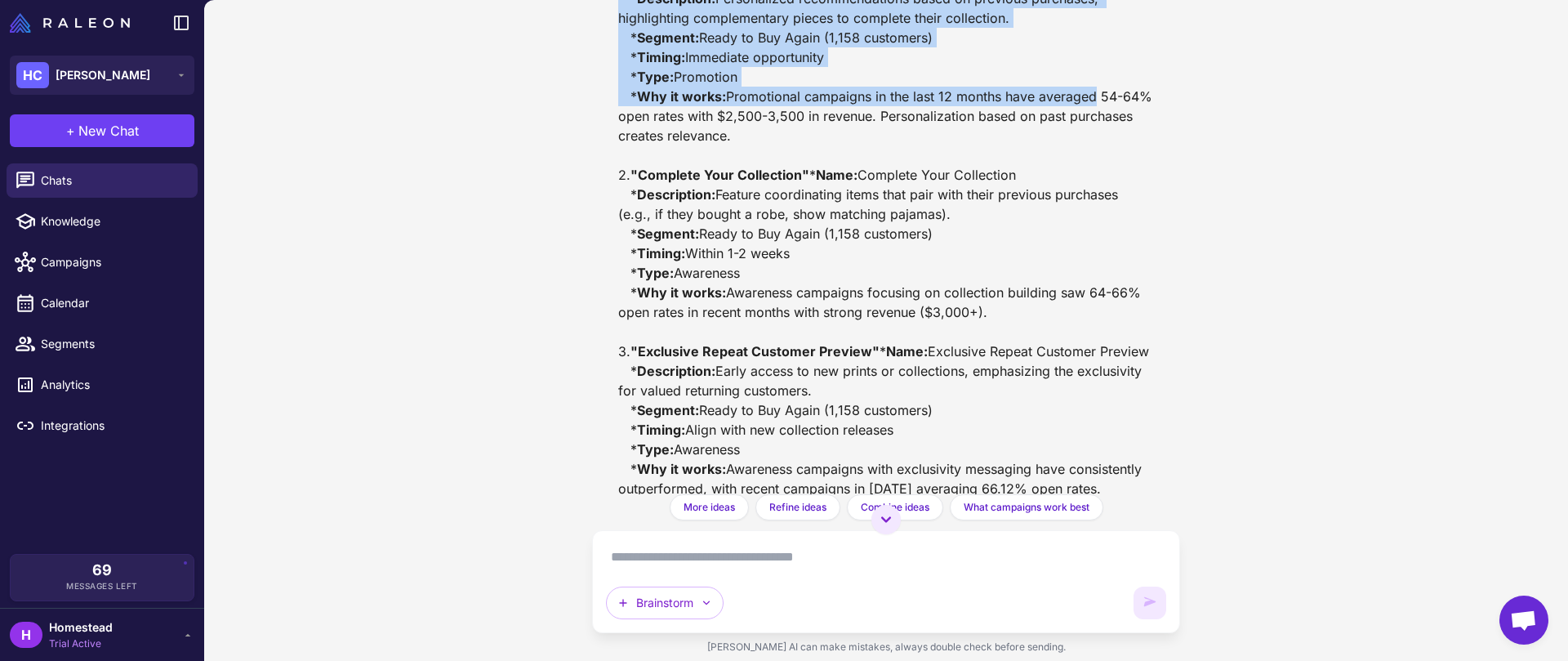
scroll to position [334, 0]
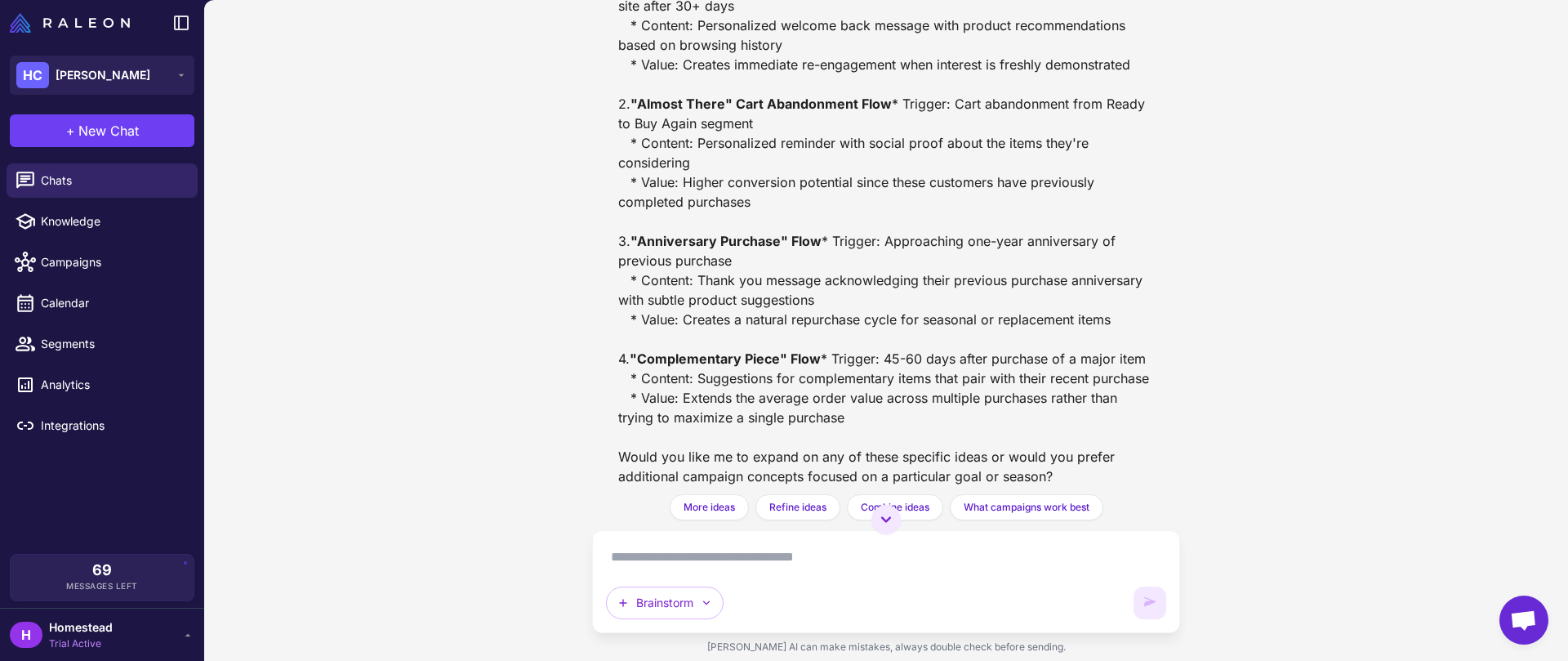
scroll to position [1799, 0]
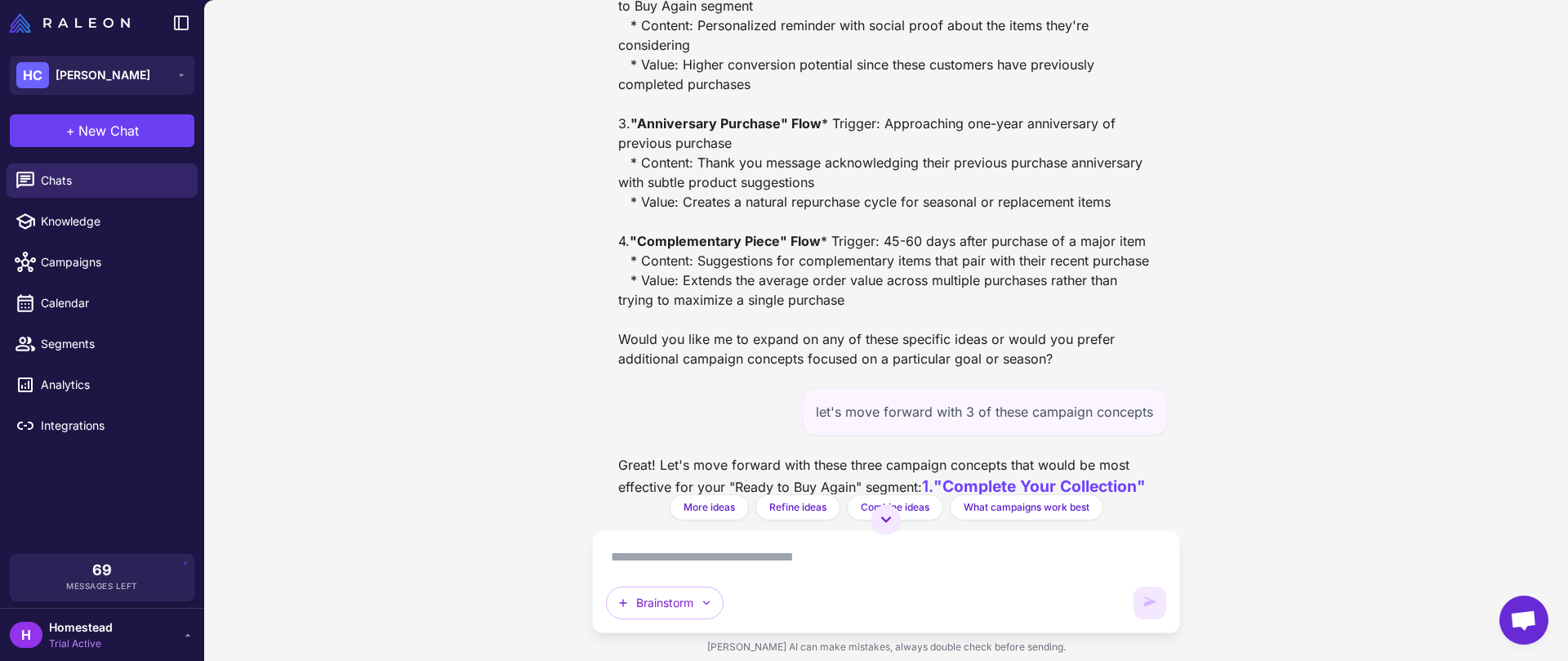
drag, startPoint x: 807, startPoint y: 36, endPoint x: 908, endPoint y: 84, distance: 111.8
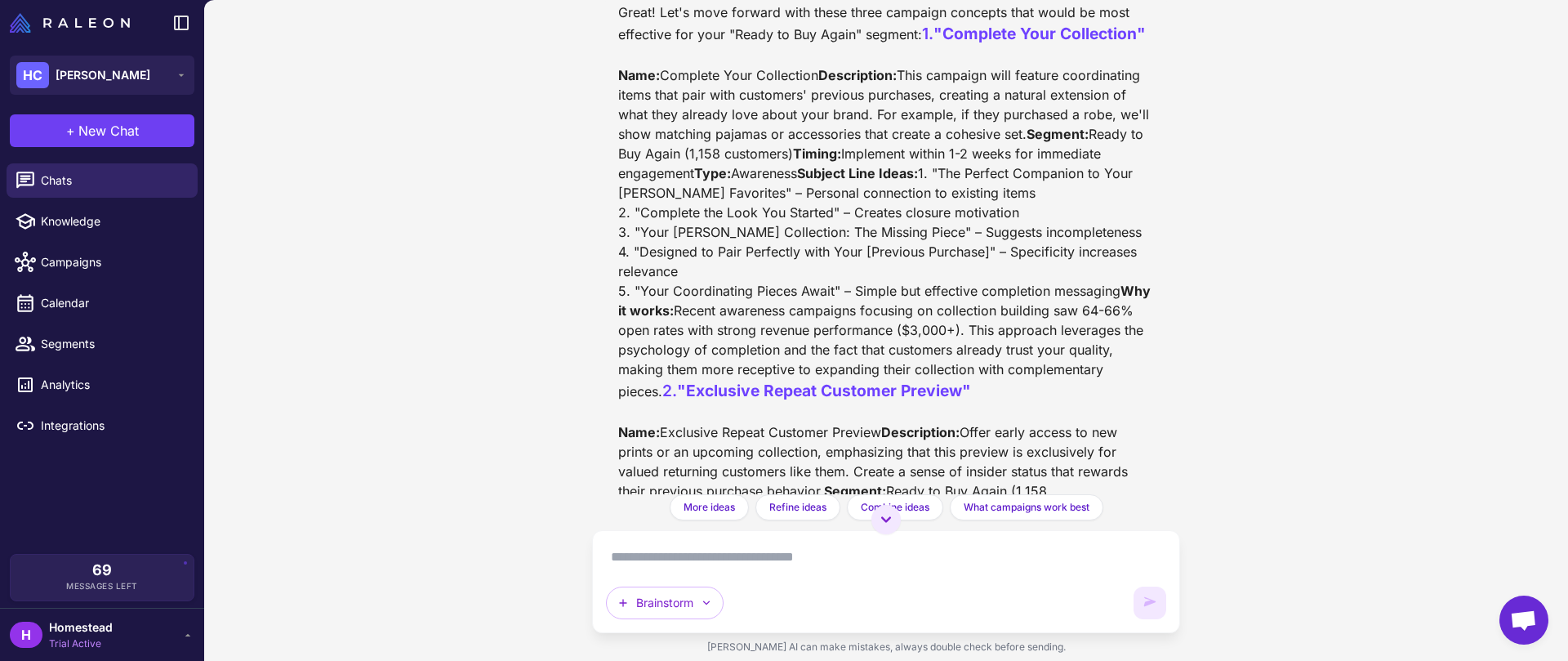
scroll to position [2260, 0]
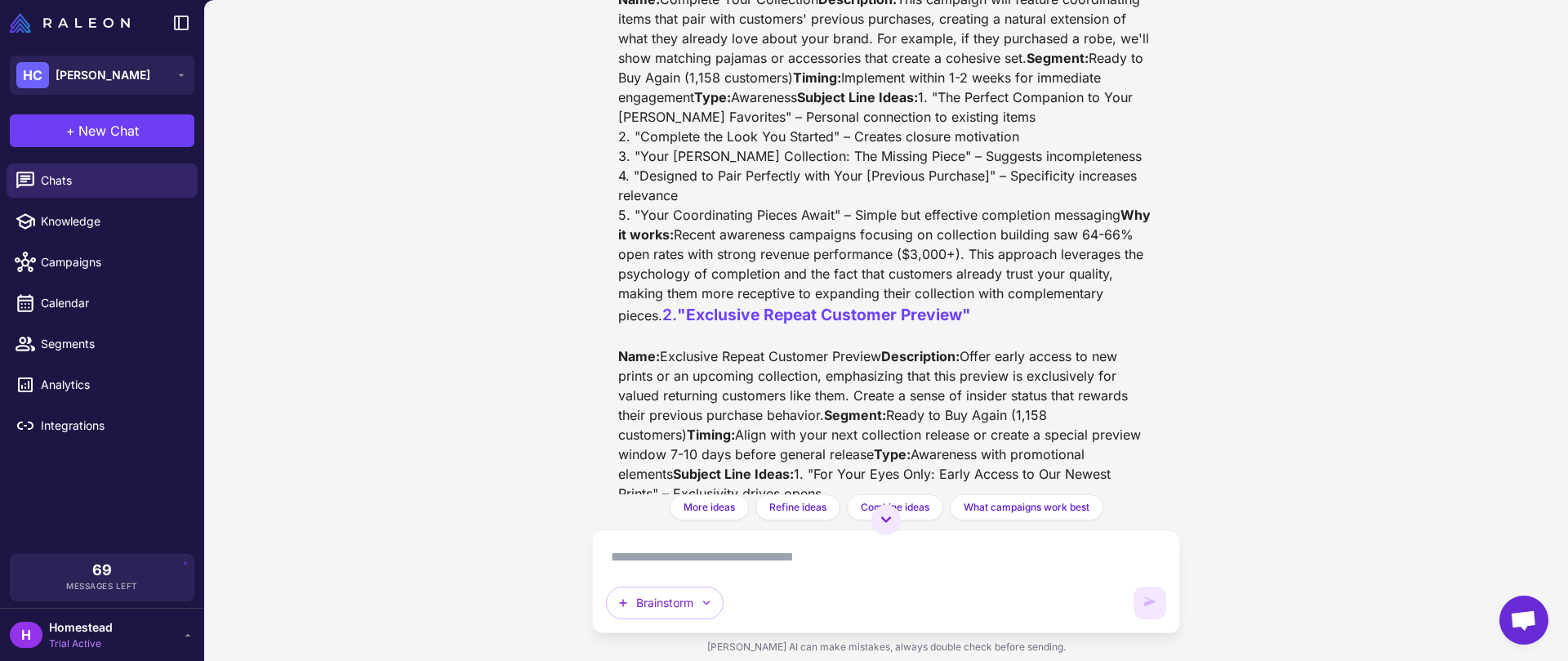
scroll to position [2407, 0]
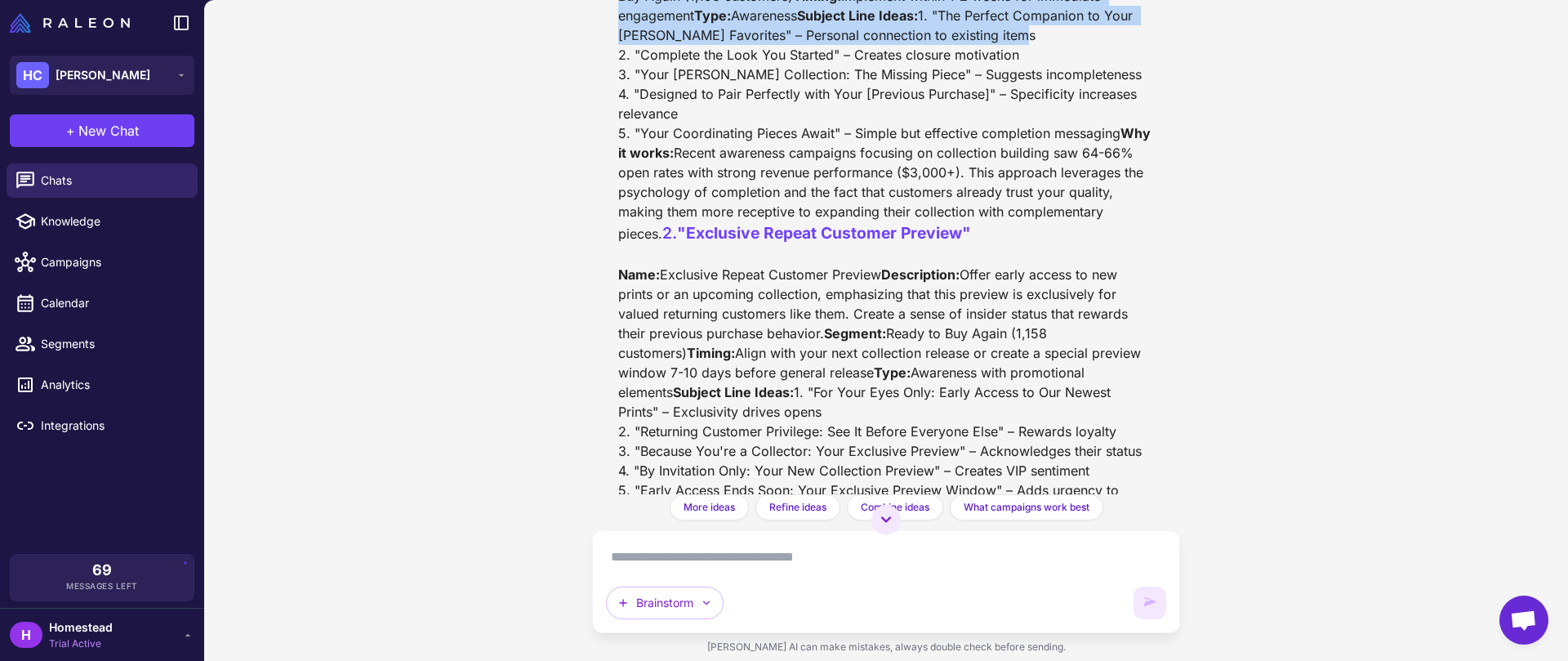
drag, startPoint x: 840, startPoint y: 277, endPoint x: 963, endPoint y: 403, distance: 176.1
click at [1086, 471] on div "Great! Let's move forward with these three campaign concepts that would be most…" at bounding box center [886, 409] width 562 height 1142
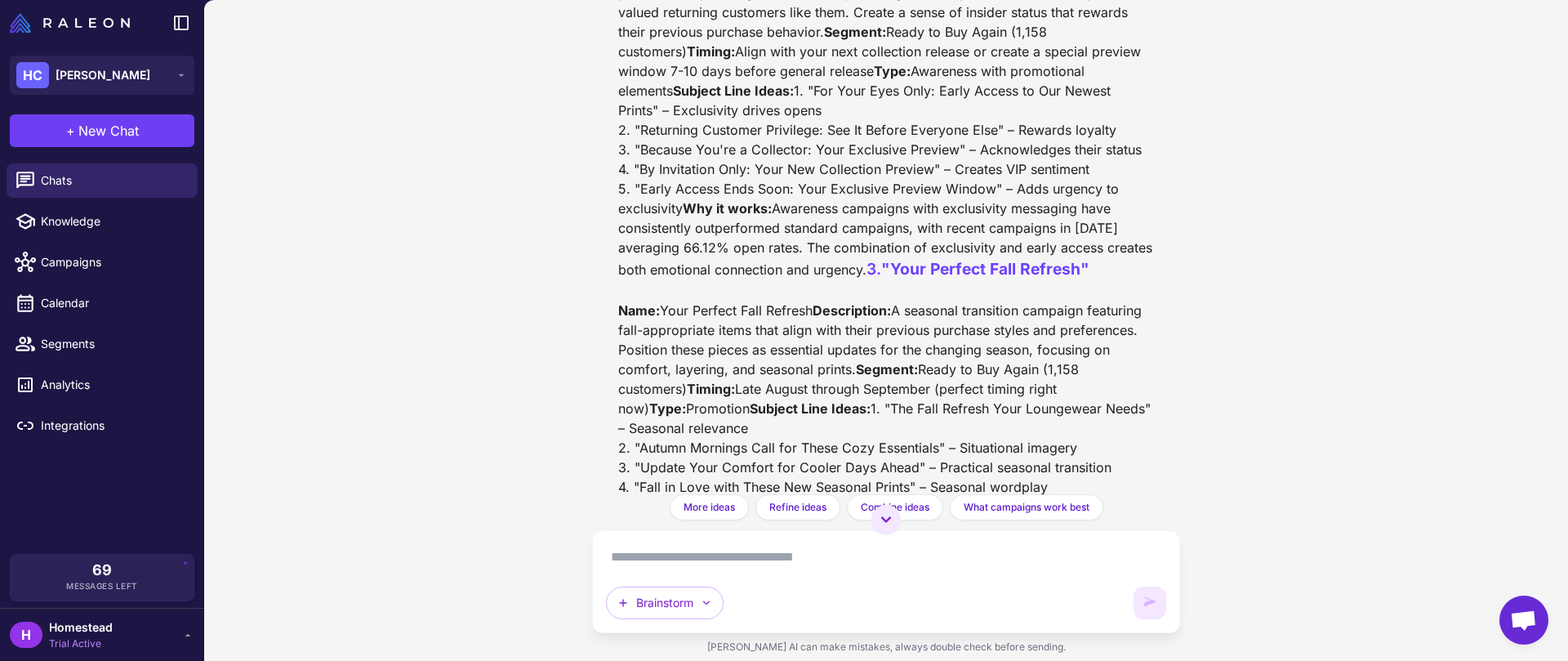
scroll to position [2843, 0]
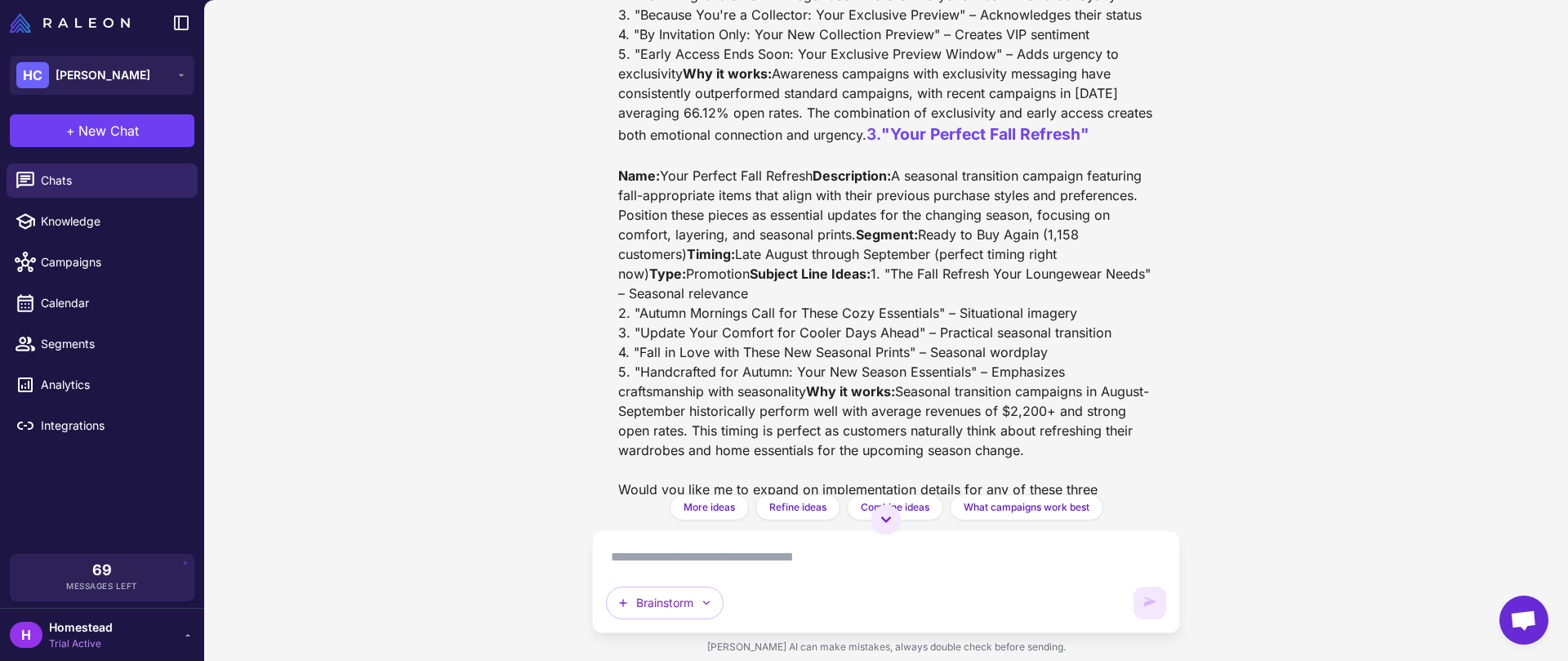
drag, startPoint x: 710, startPoint y: 177, endPoint x: 833, endPoint y: 272, distance: 155.4
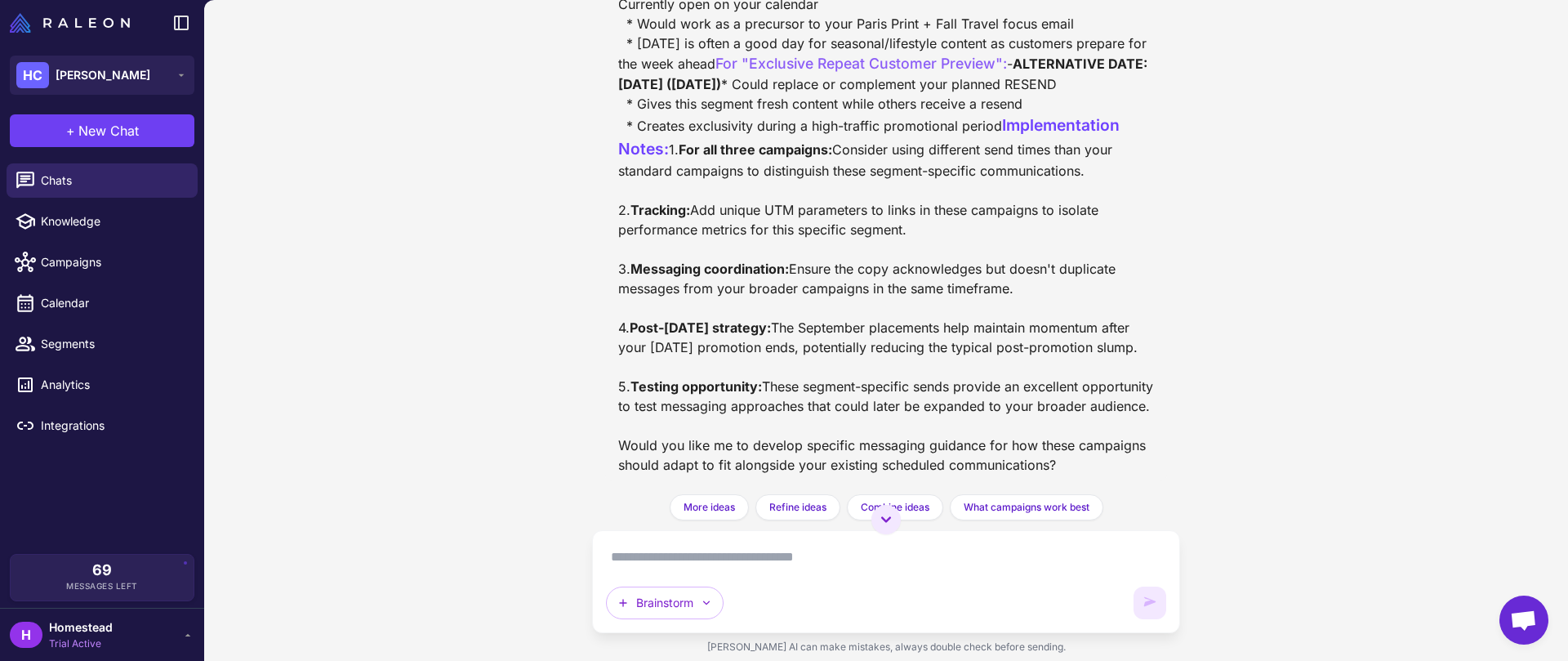
scroll to position [8485, 0]
click at [149, 141] on button "+ New Chat" at bounding box center [102, 131] width 184 height 32
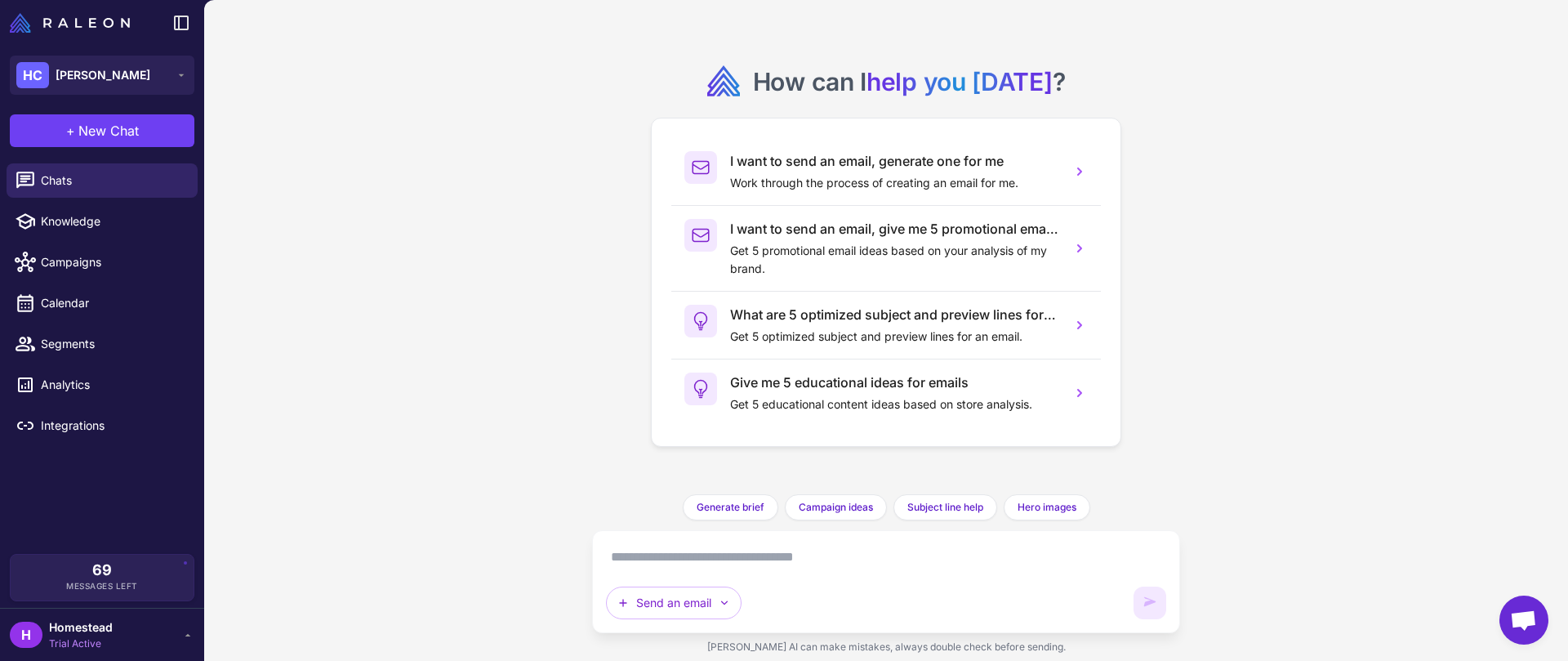
click at [728, 552] on textarea at bounding box center [886, 557] width 560 height 26
paste textarea "**********"
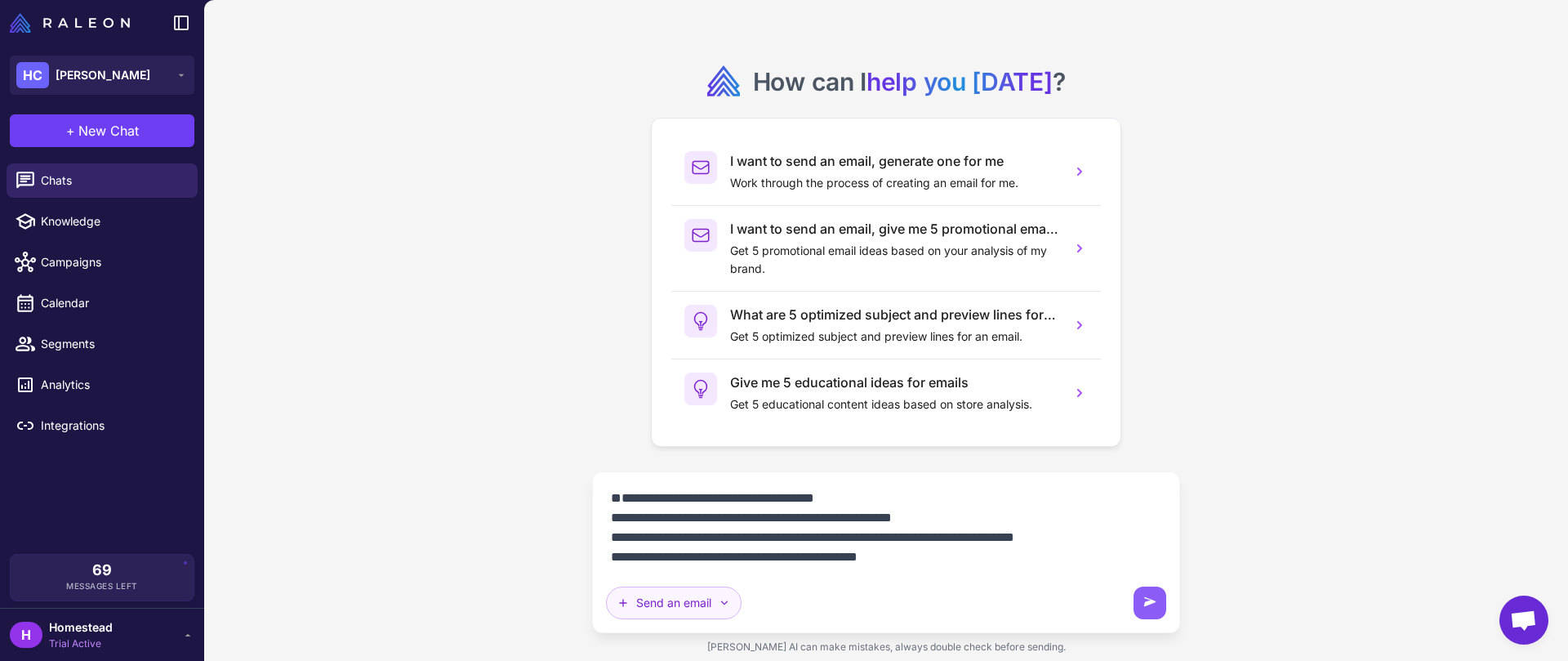
click at [660, 594] on button "Send an email" at bounding box center [674, 603] width 136 height 32
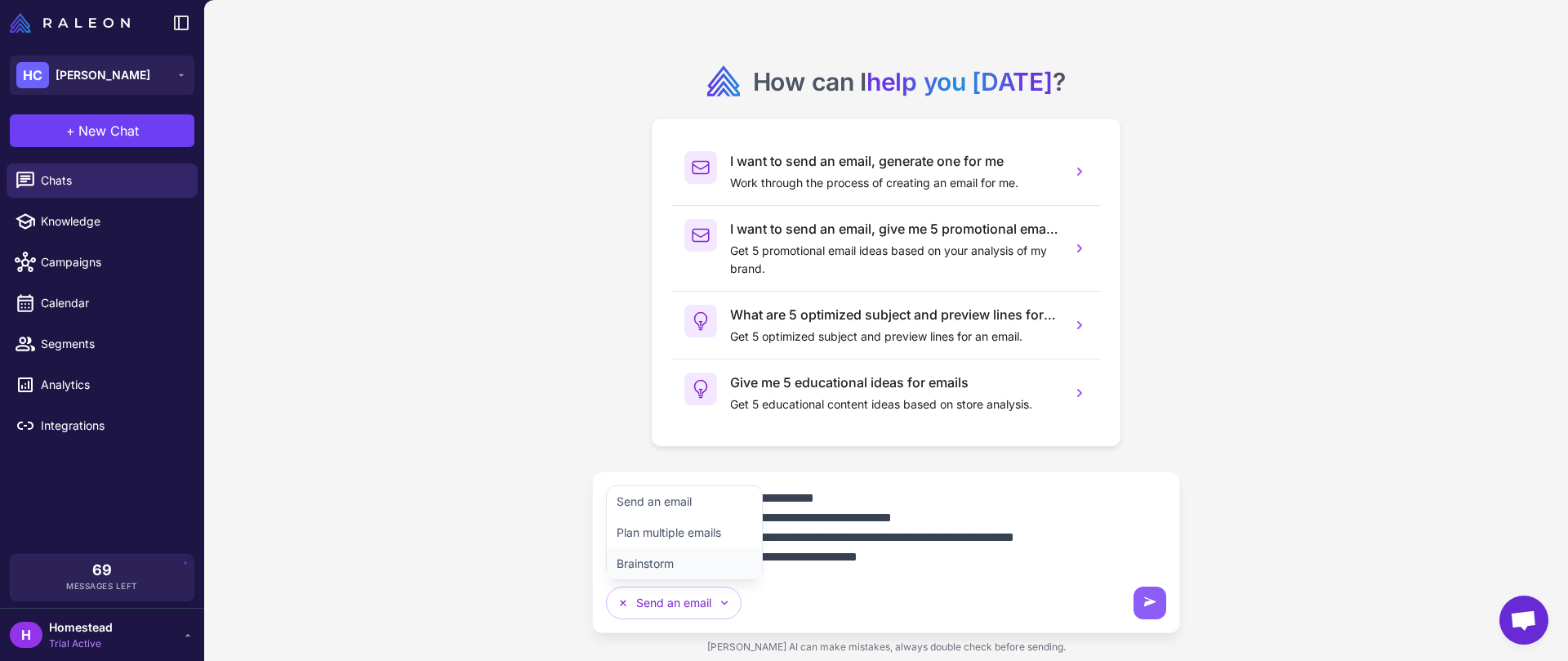
click at [677, 560] on button "Brainstorm" at bounding box center [685, 564] width 155 height 31
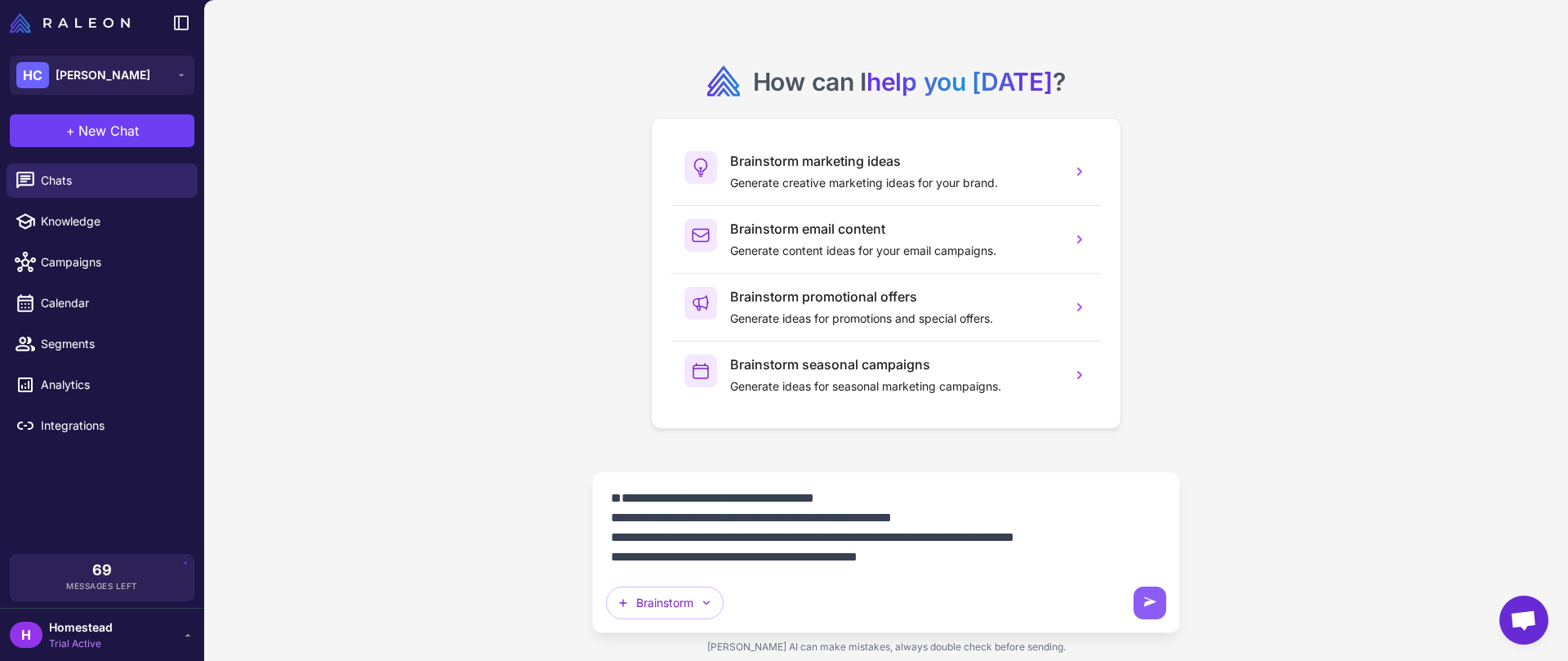
click at [664, 495] on textarea at bounding box center [886, 527] width 560 height 85
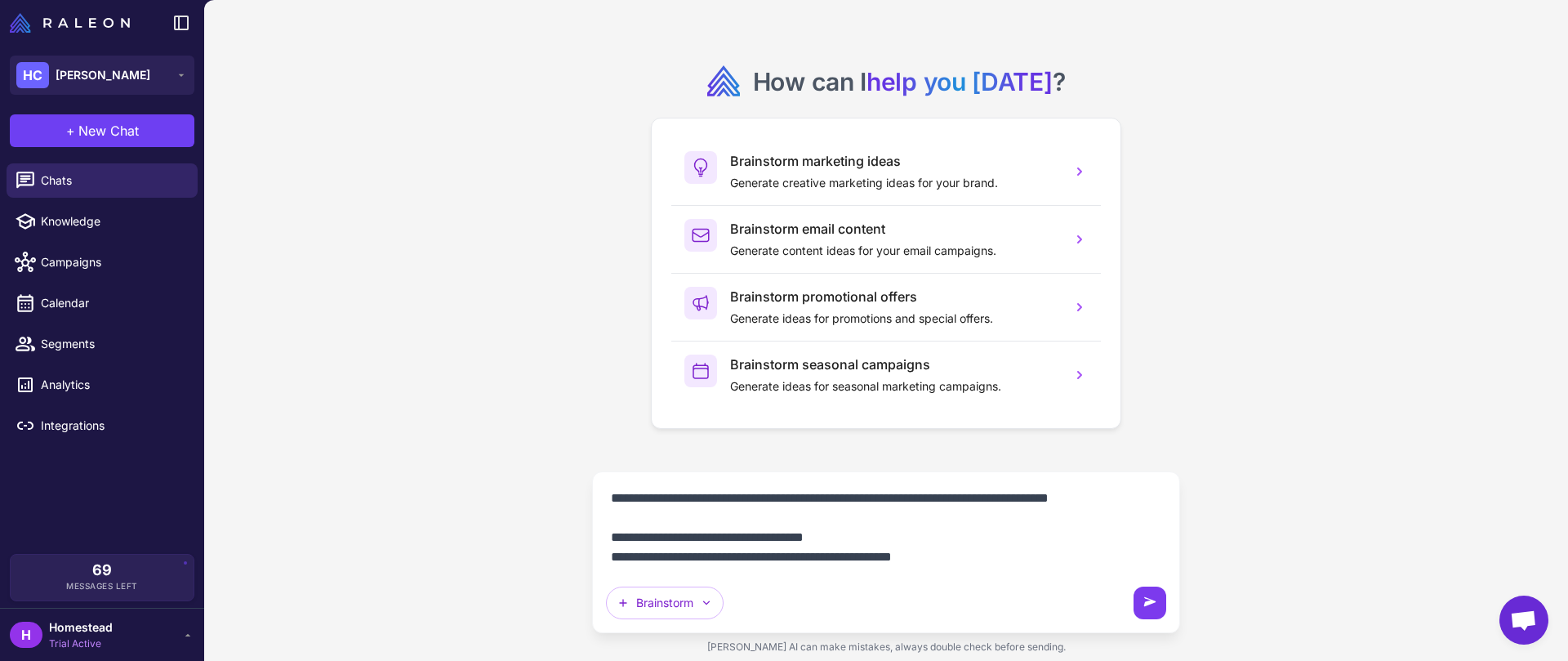
type textarea "**********"
click at [1163, 601] on button at bounding box center [1150, 603] width 32 height 32
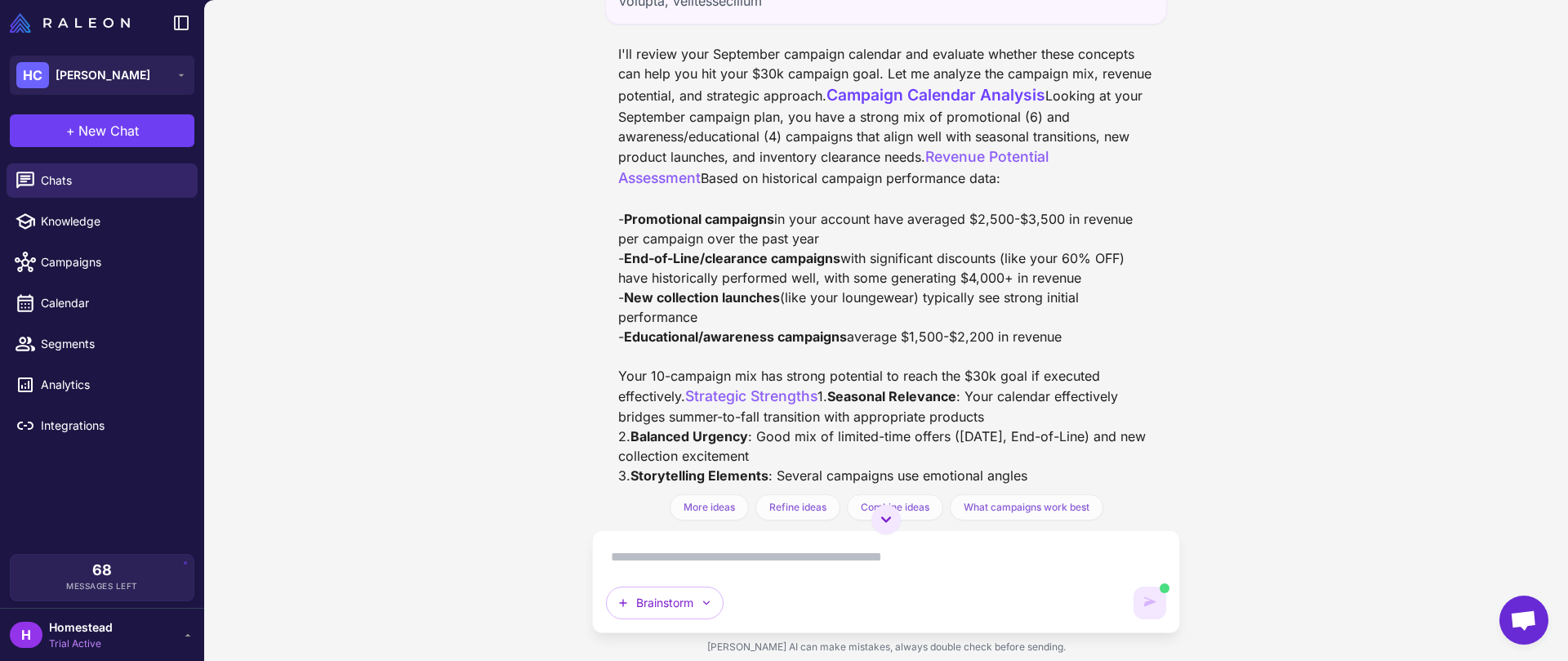
scroll to position [1035, 0]
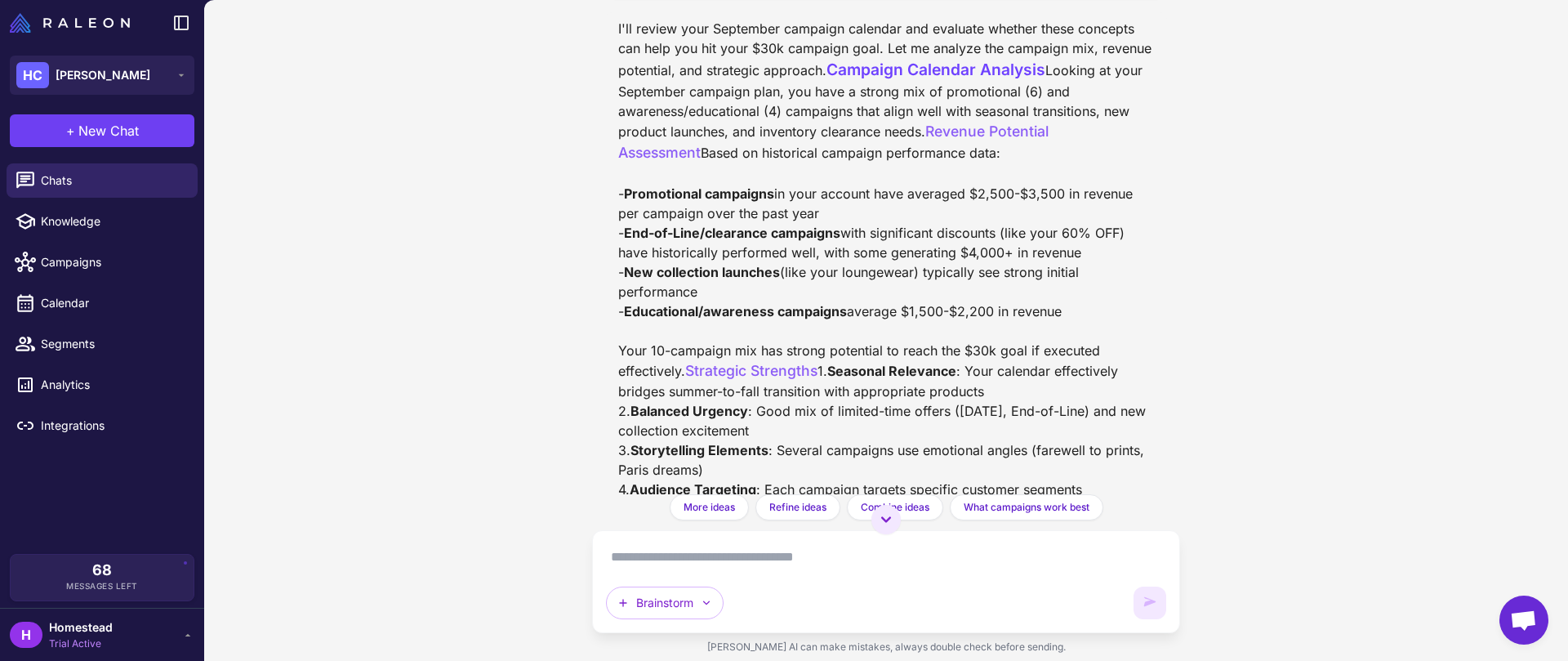
click at [663, 319] on div "I'll review your September campaign calendar and evaluate whether these concept…" at bounding box center [886, 398] width 535 height 758
drag, startPoint x: 1008, startPoint y: 366, endPoint x: 959, endPoint y: 367, distance: 49.0
click at [959, 367] on div "I'll review your September campaign calendar and evaluate whether these concept…" at bounding box center [886, 398] width 535 height 758
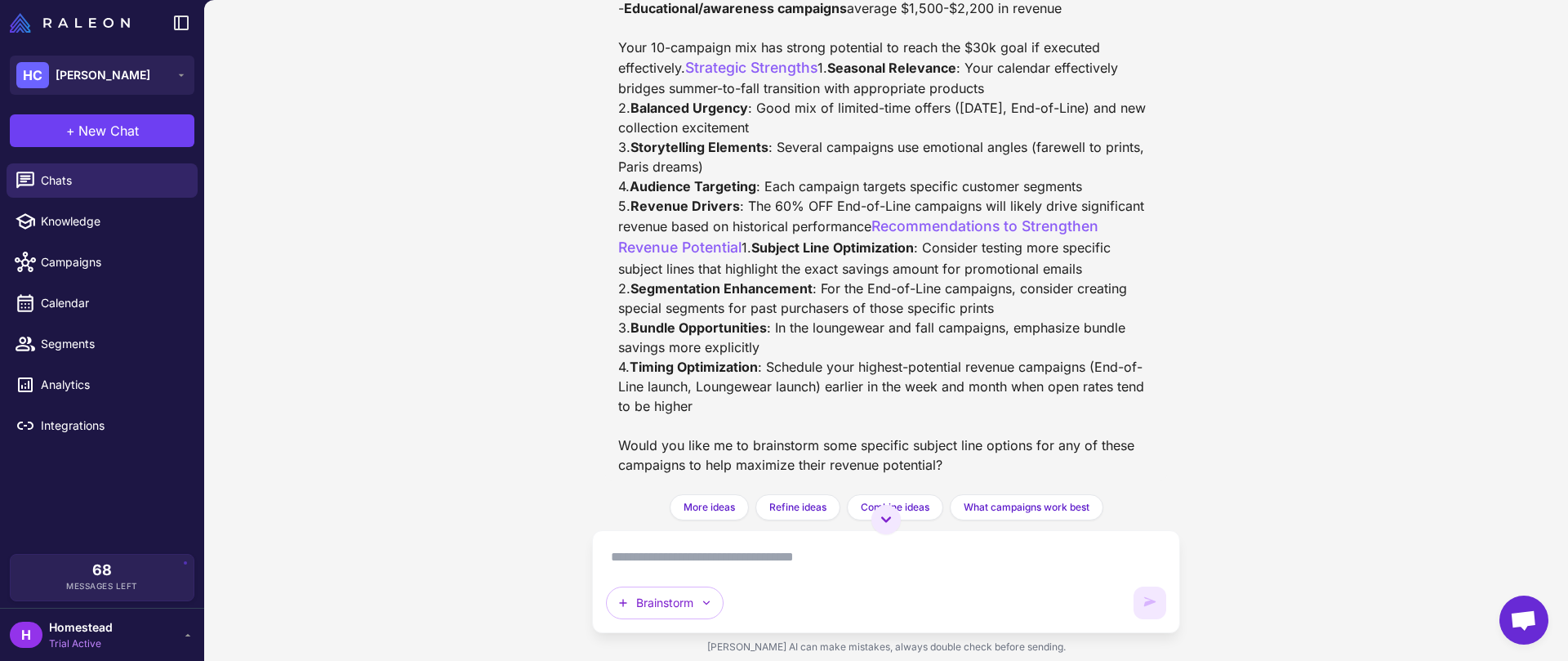
scroll to position [1497, 0]
click at [119, 67] on span "Heidi Carey" at bounding box center [102, 74] width 95 height 18
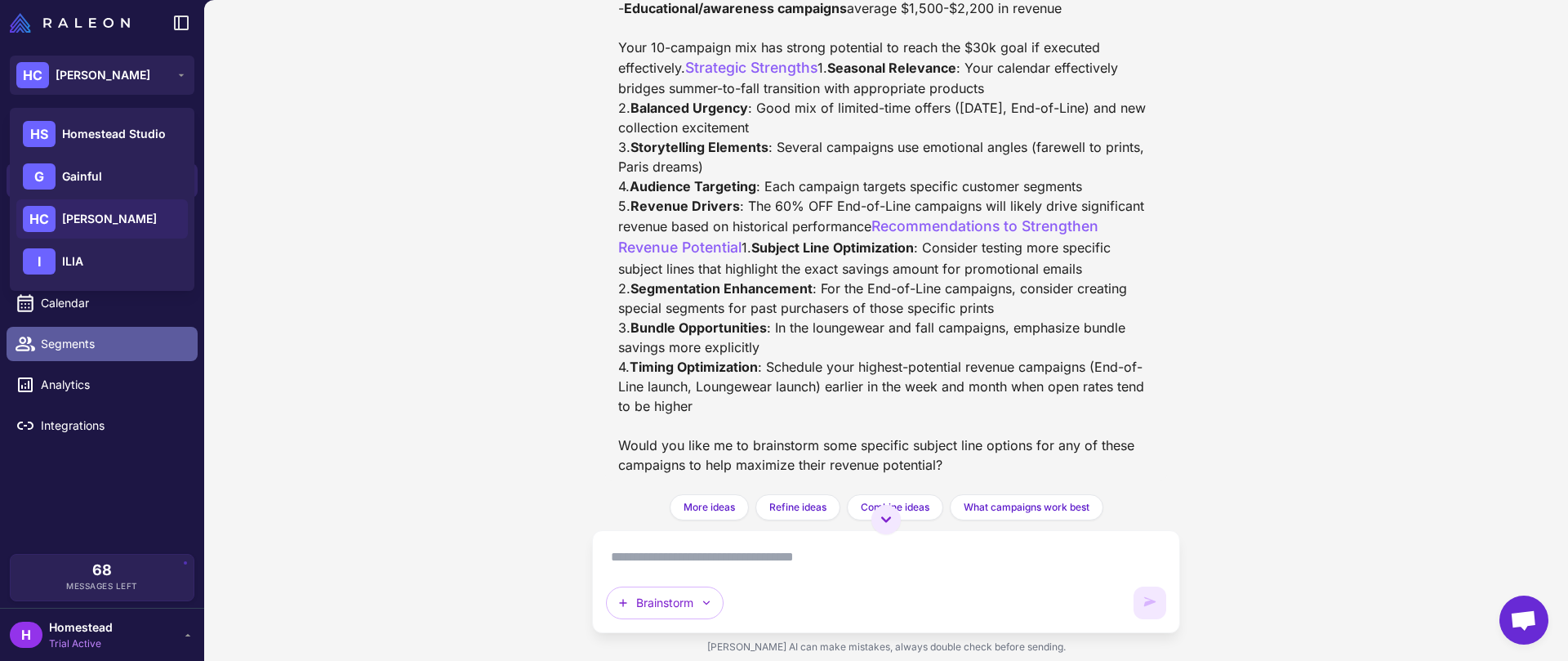
click at [133, 353] on link "Segments" at bounding box center [102, 344] width 191 height 34
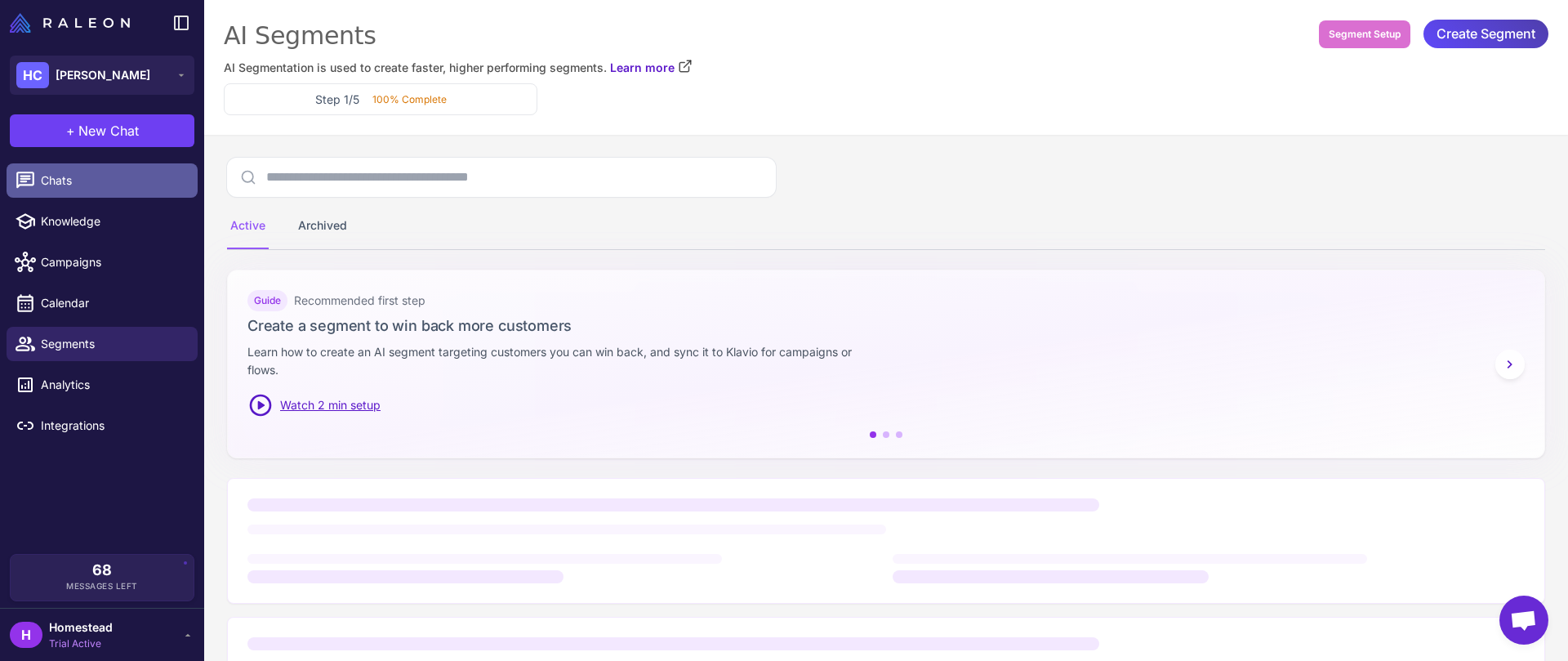
click at [116, 196] on link "Chats" at bounding box center [102, 180] width 191 height 34
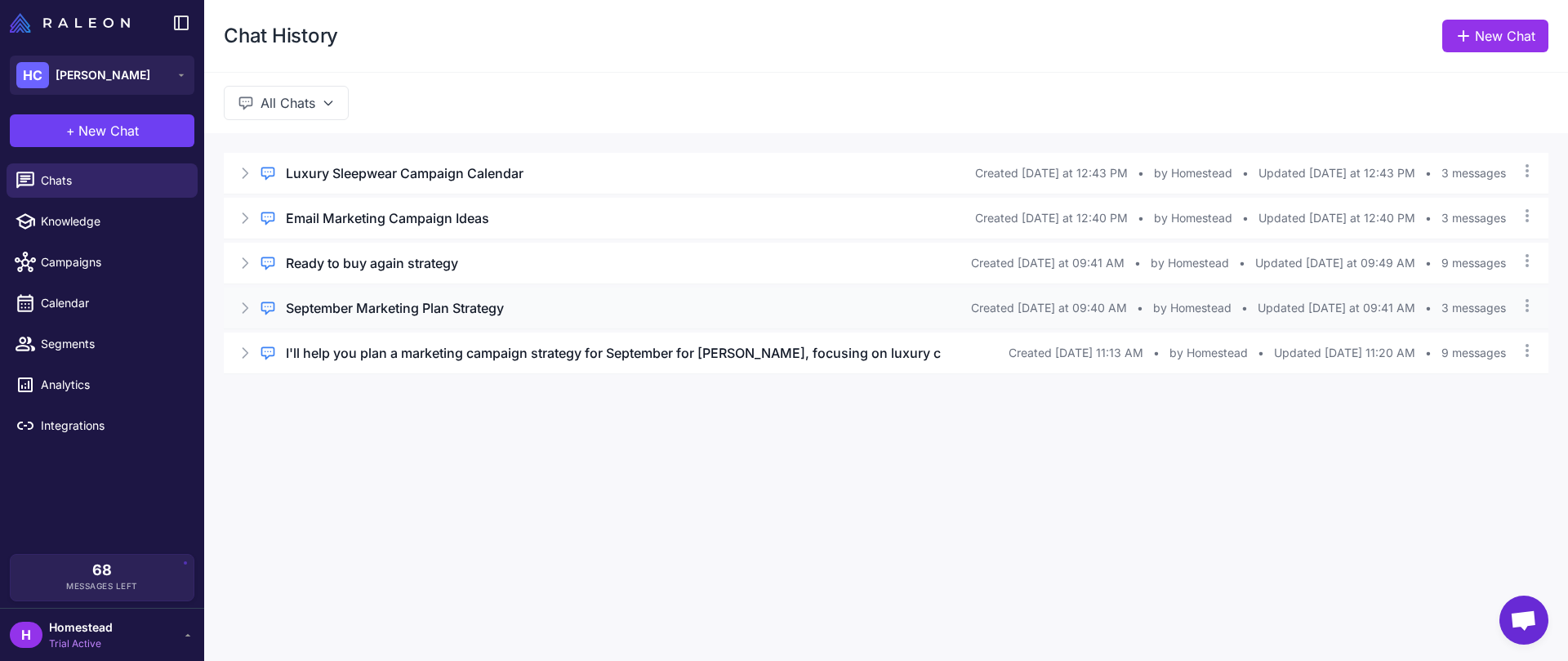
click at [491, 306] on h3 "September Marketing Plan Strategy" at bounding box center [395, 307] width 218 height 20
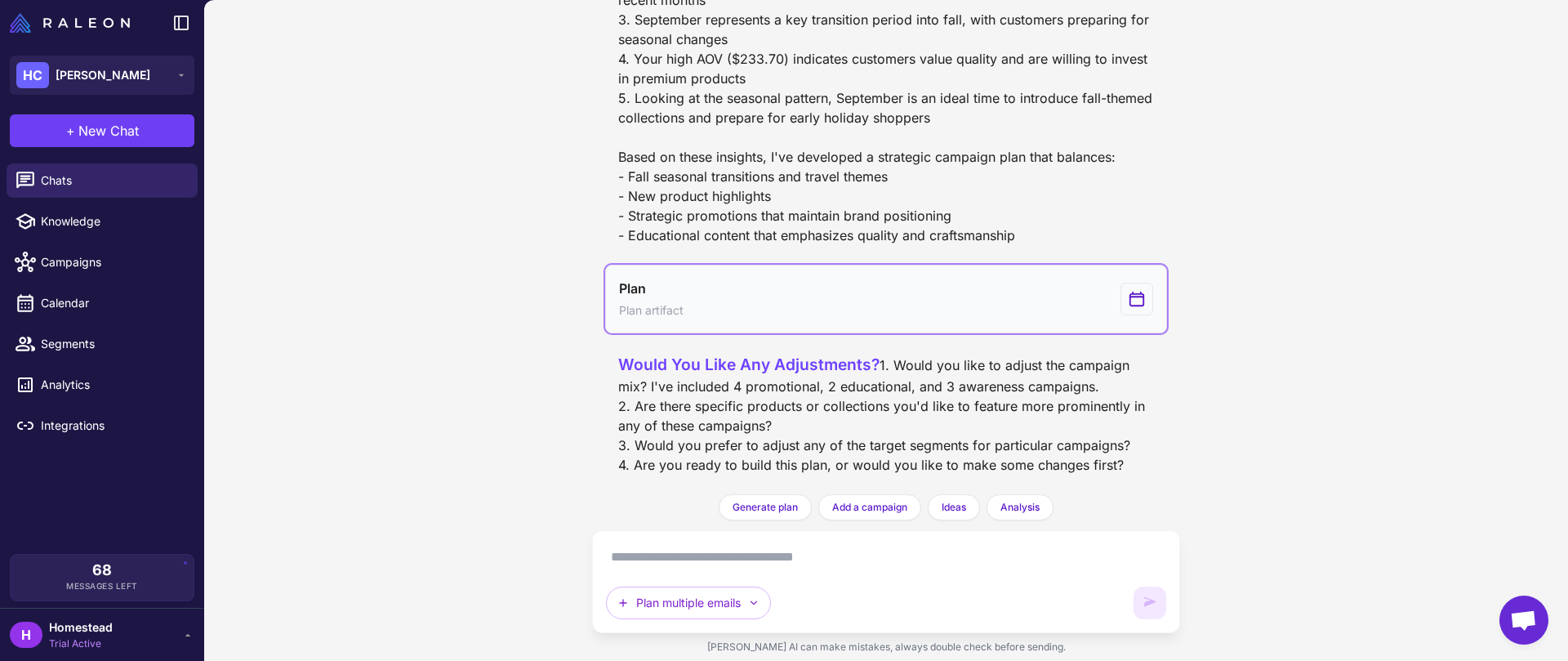
click at [923, 265] on button "Plan Plan artifact" at bounding box center [886, 299] width 562 height 68
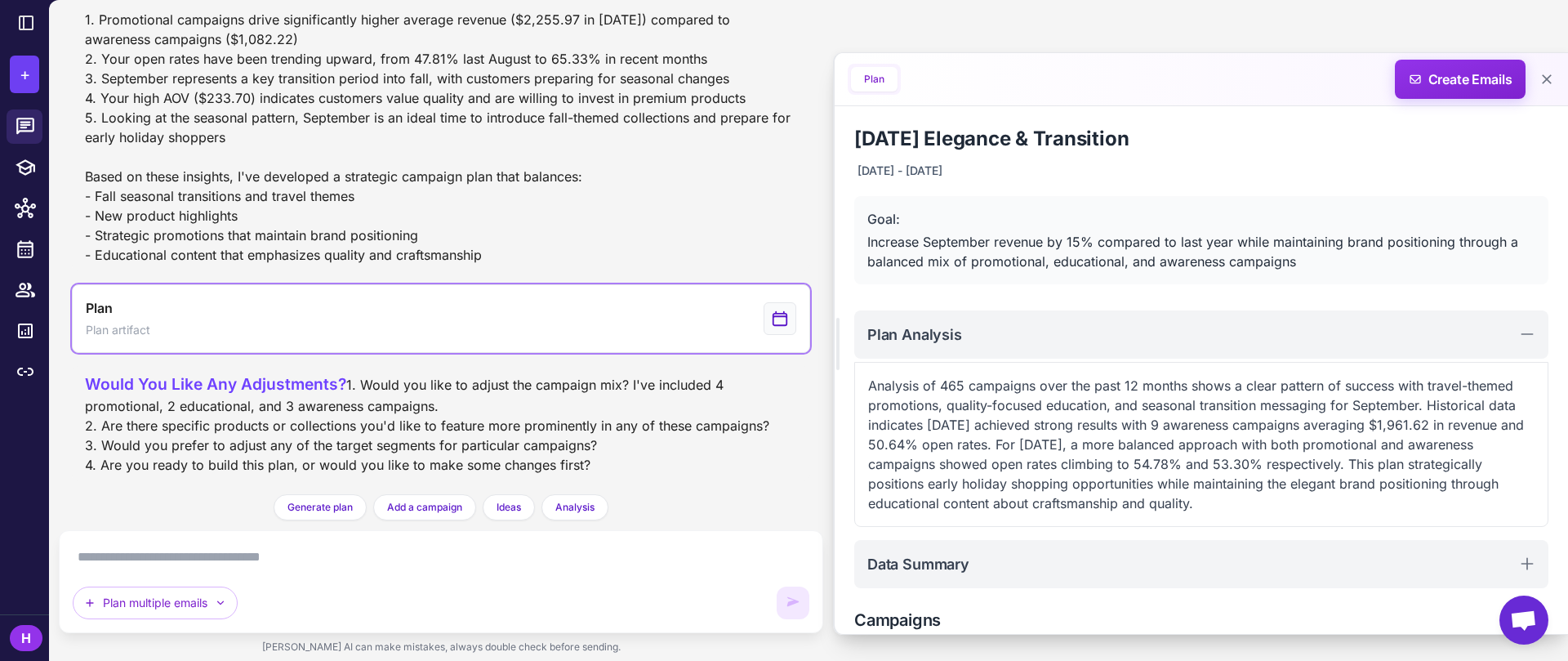
scroll to position [387, 0]
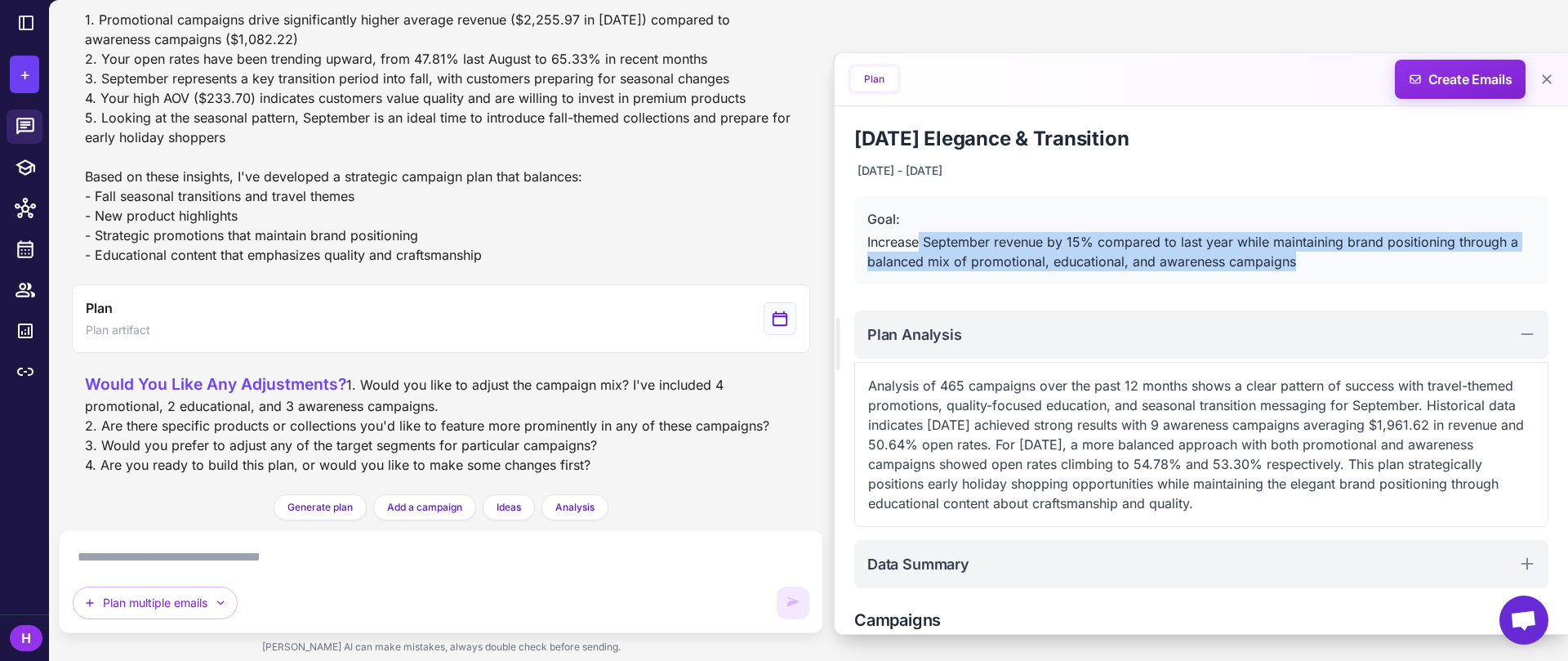
drag, startPoint x: 1297, startPoint y: 259, endPoint x: 919, endPoint y: 236, distance: 378.7
click at [919, 236] on div "Increase September revenue by 15% compared to last year while maintaining brand…" at bounding box center [1202, 252] width 668 height 39
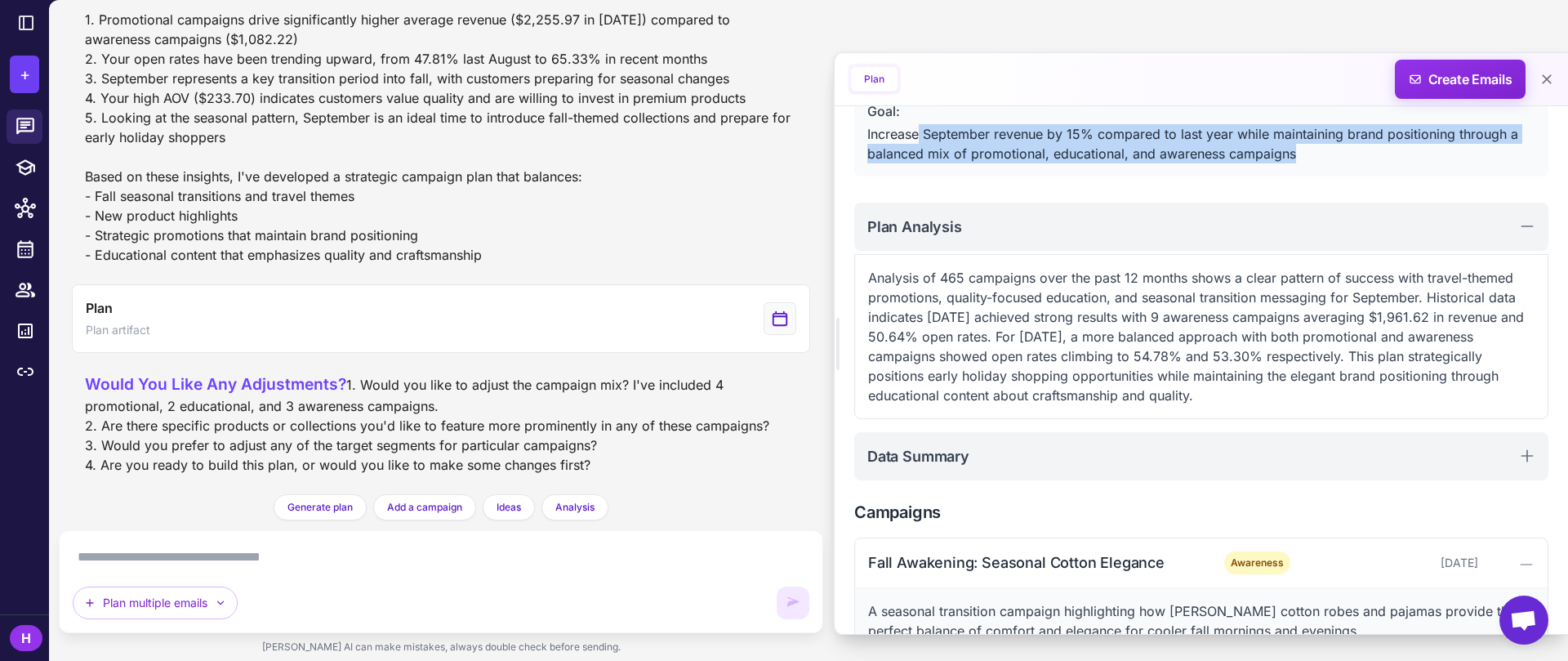
scroll to position [117, 0]
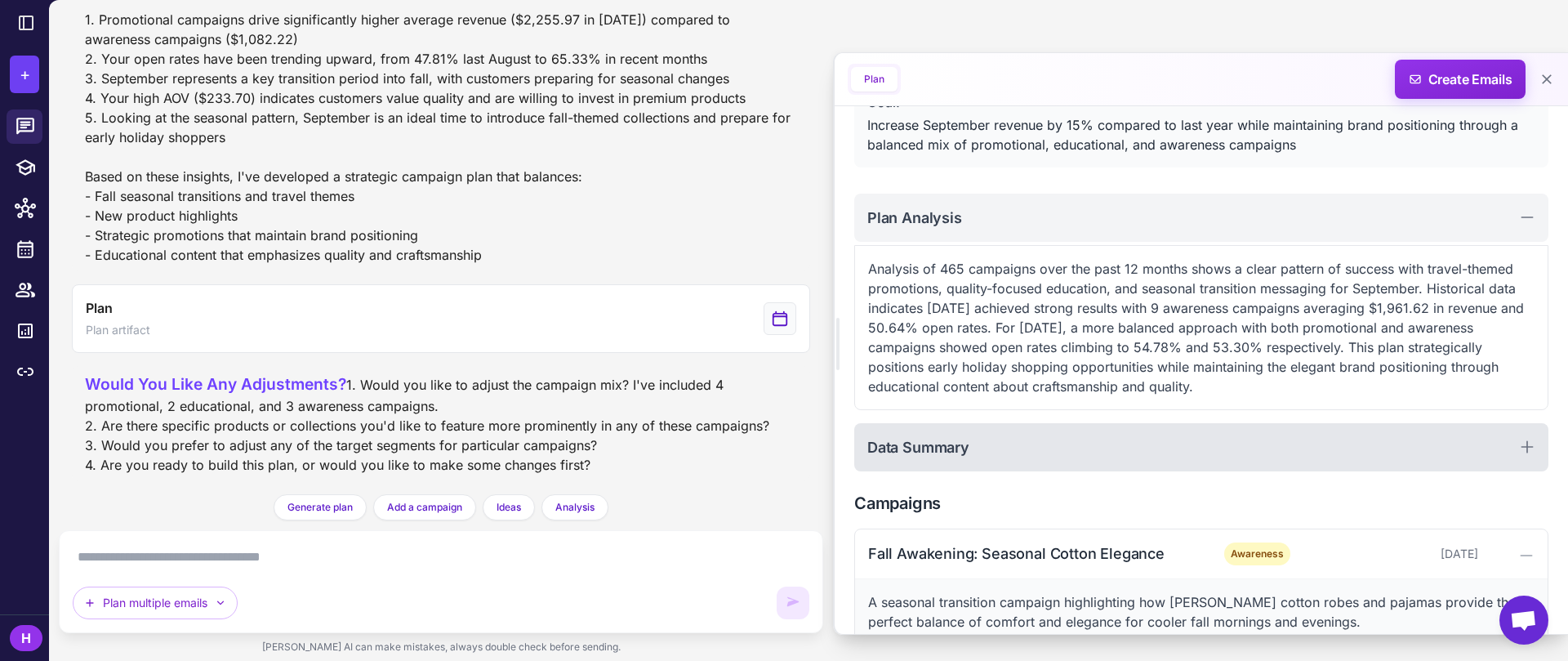
click at [1080, 432] on div "Data Summary" at bounding box center [1201, 447] width 694 height 48
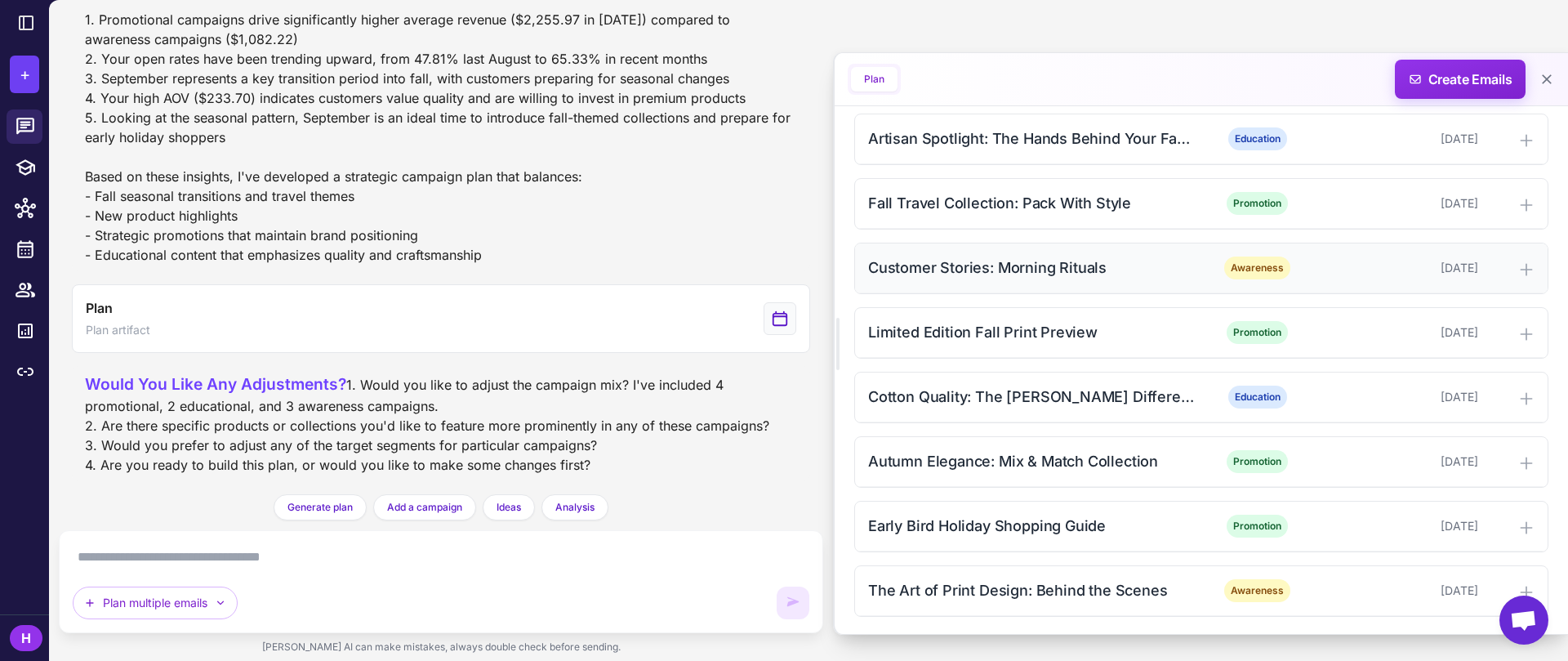
scroll to position [1037, 0]
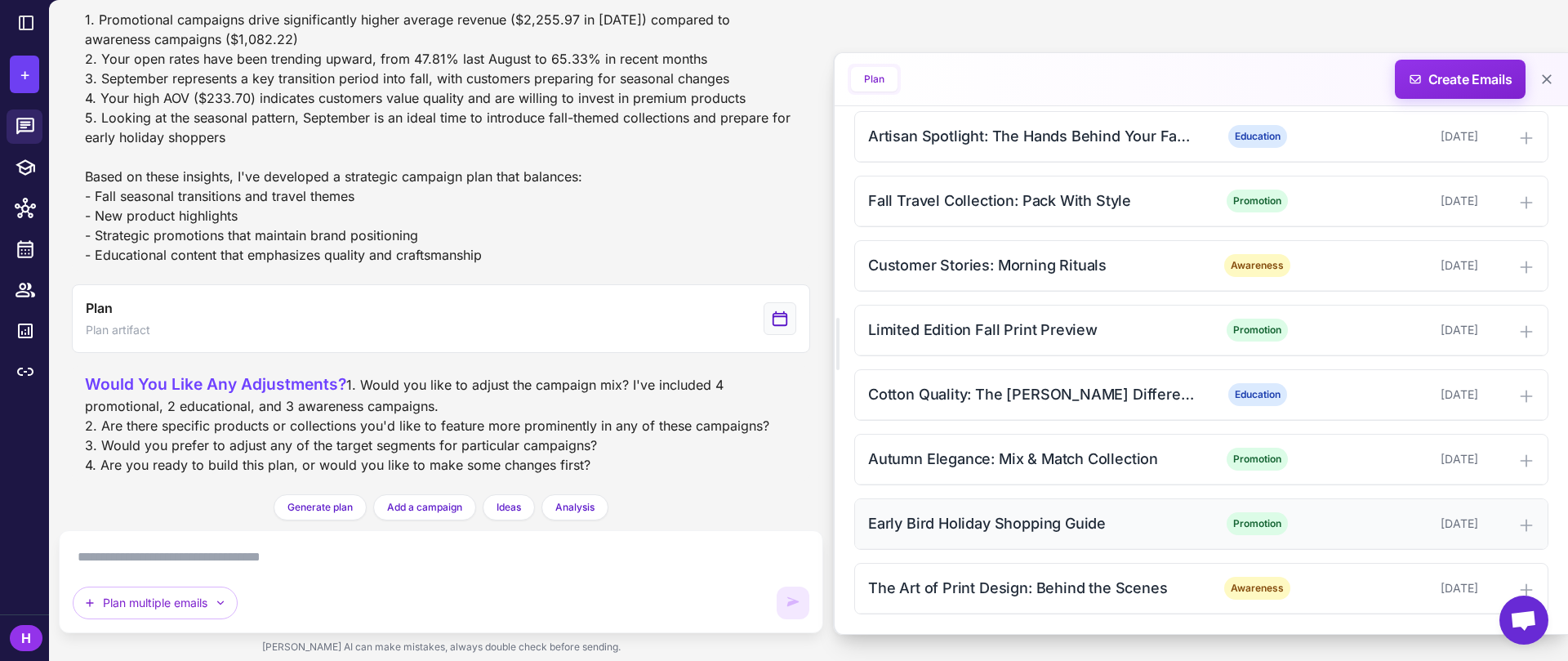
click at [1194, 529] on div "Early Bird Holiday Shopping Guide Promotion September 26, 2025" at bounding box center [1201, 524] width 693 height 50
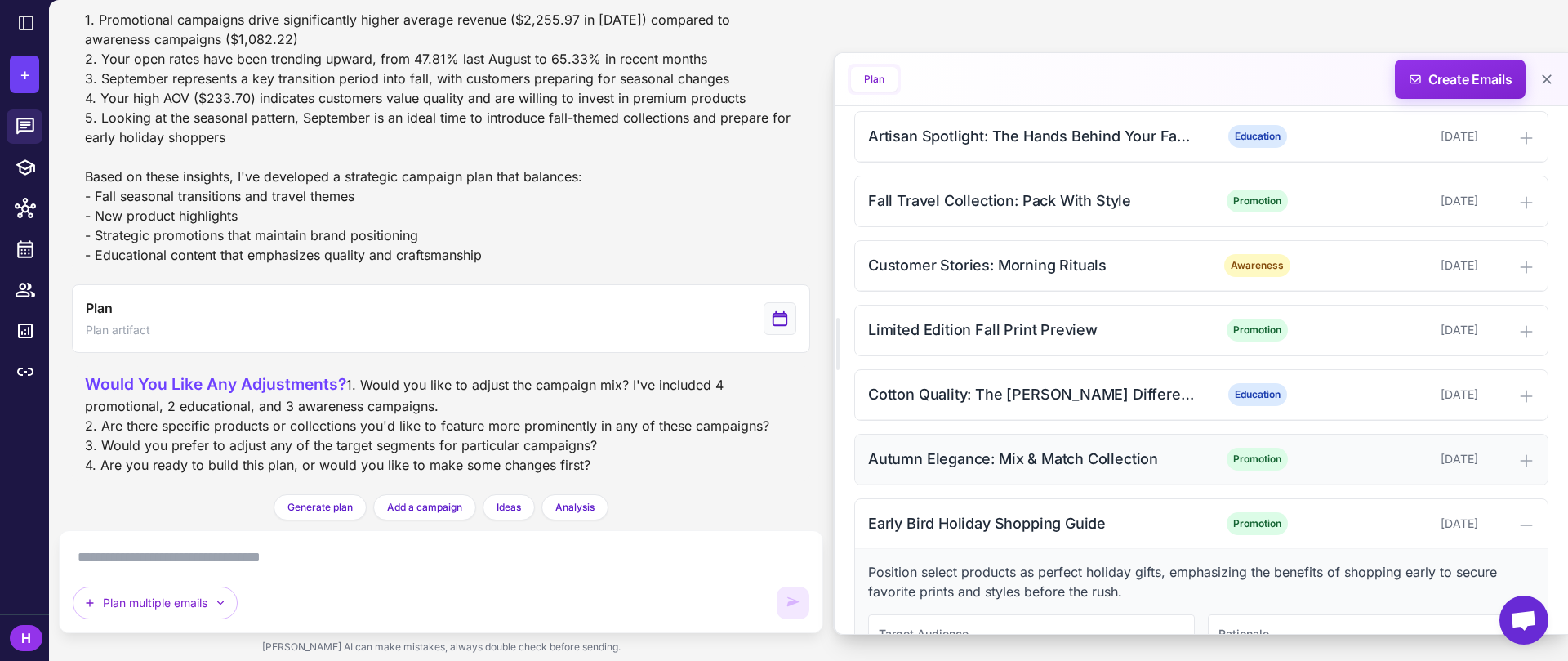
click at [1174, 455] on div "Autumn Elegance: Mix & Match Collection" at bounding box center [1033, 459] width 330 height 22
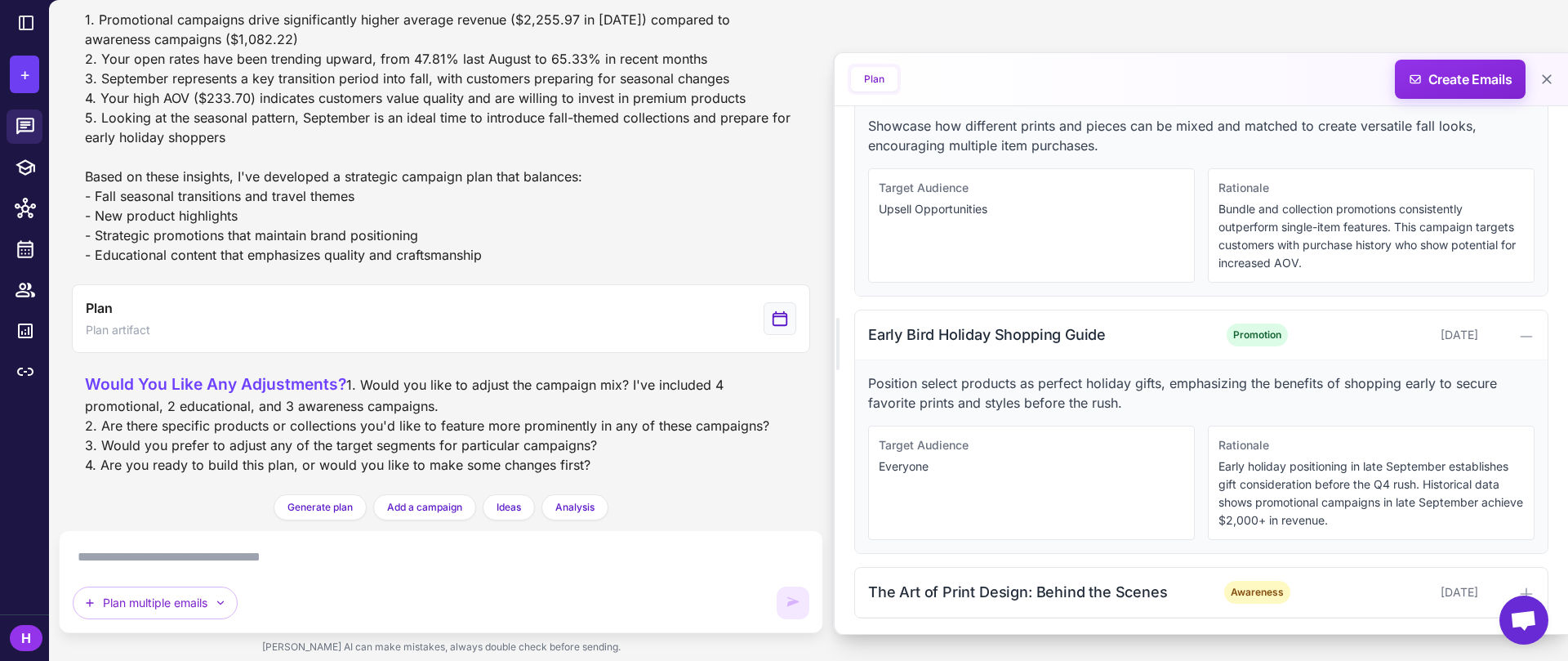
scroll to position [1422, 0]
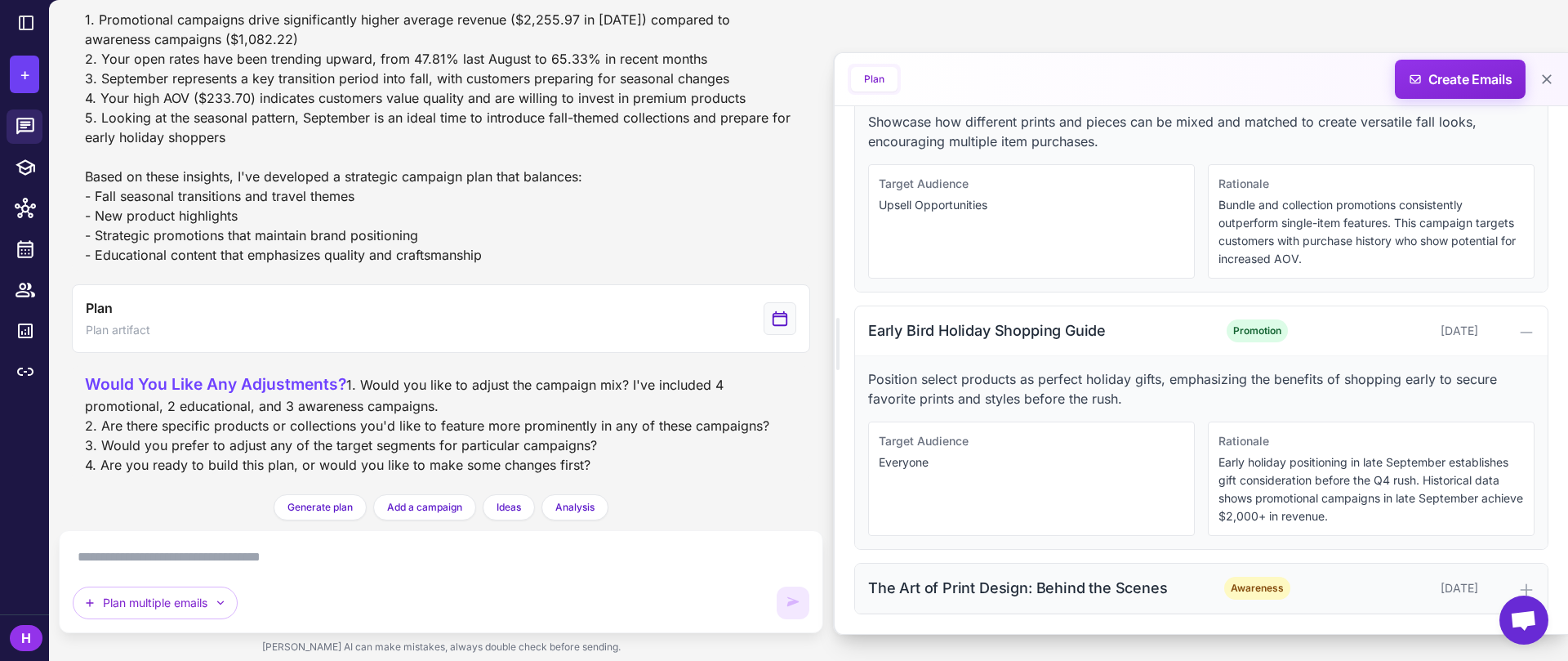
click at [1171, 572] on div "The Art of Print Design: Behind the Scenes Awareness September 29, 2025" at bounding box center [1201, 588] width 693 height 50
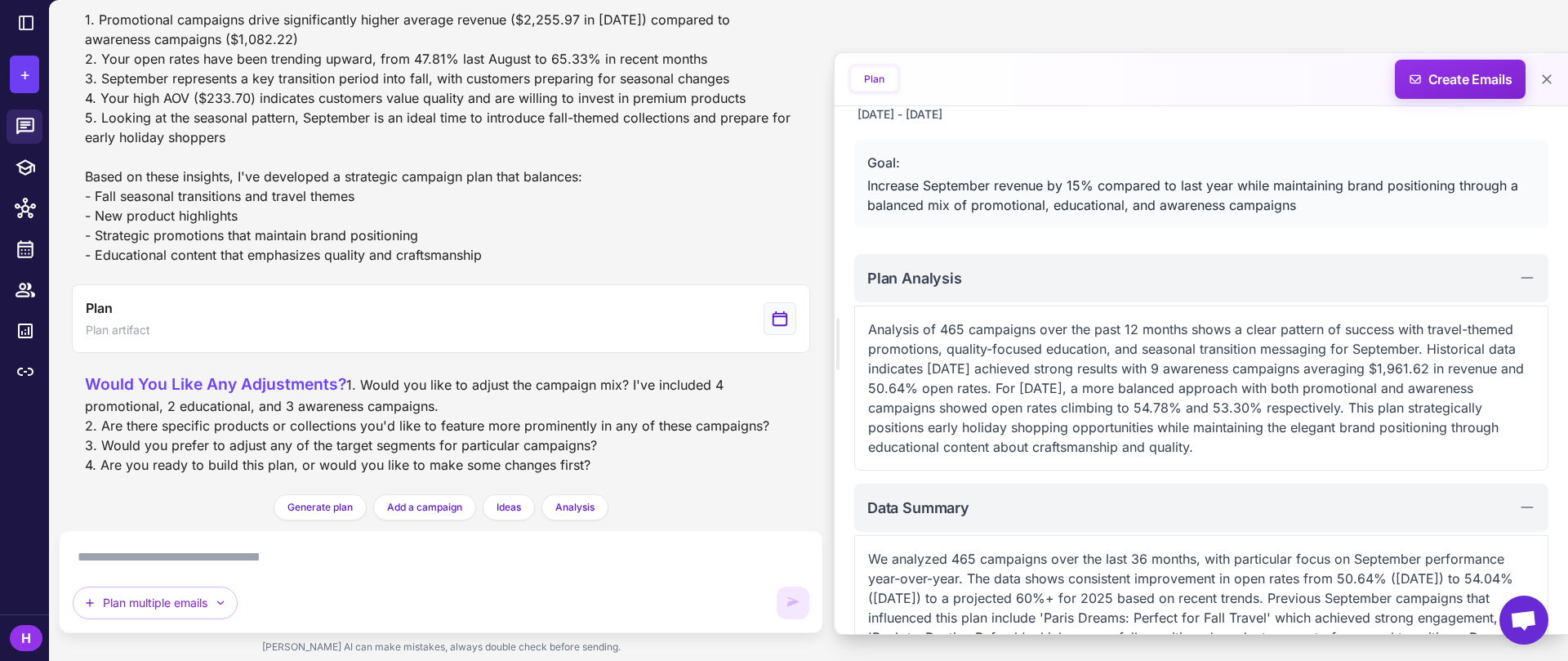
scroll to position [0, 0]
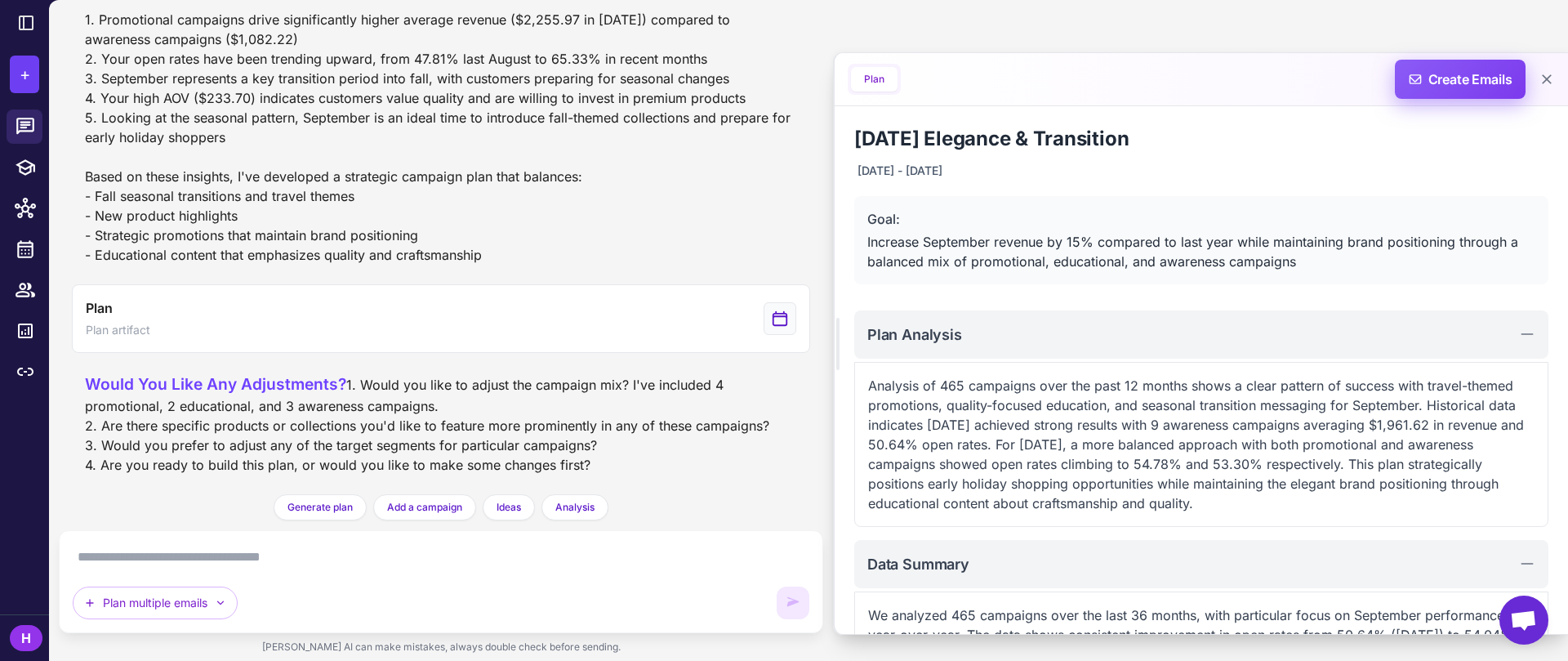
click at [1452, 85] on span "Create Emails" at bounding box center [1460, 79] width 143 height 39
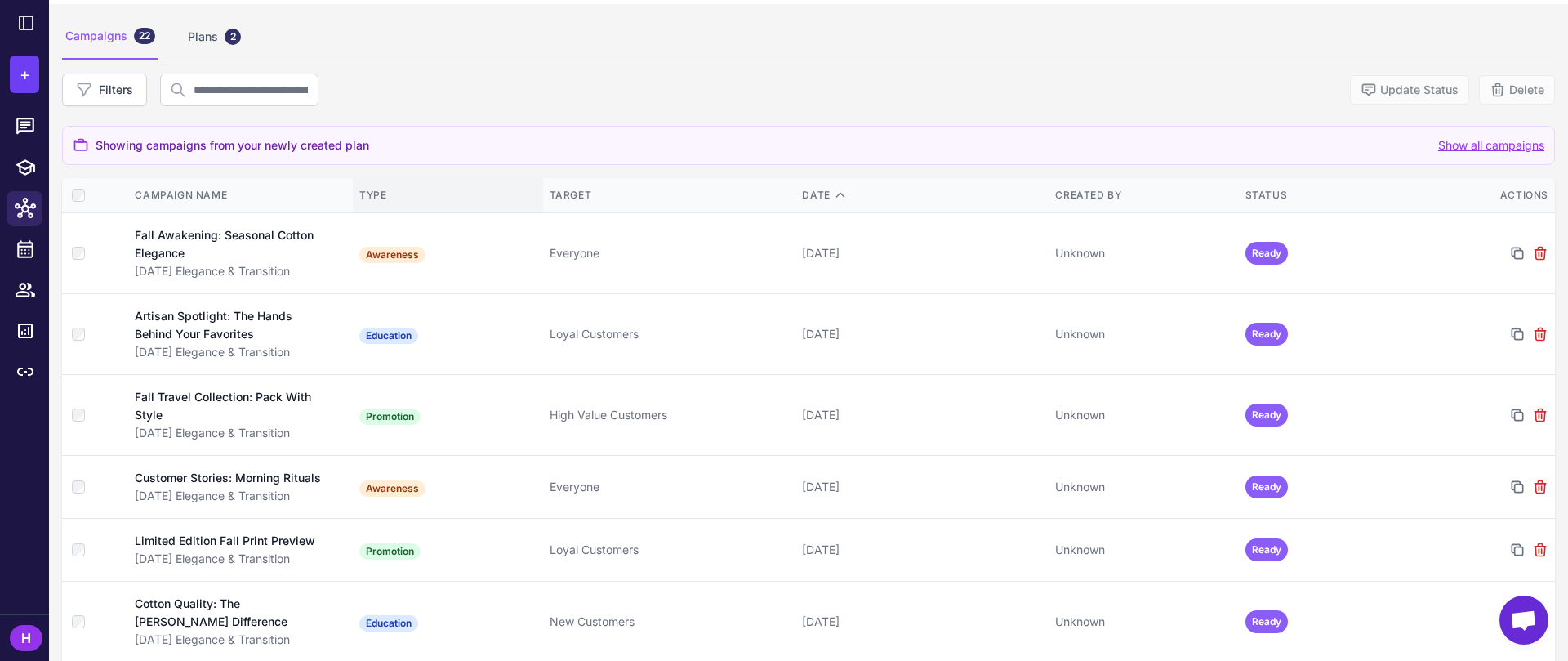
scroll to position [94, 0]
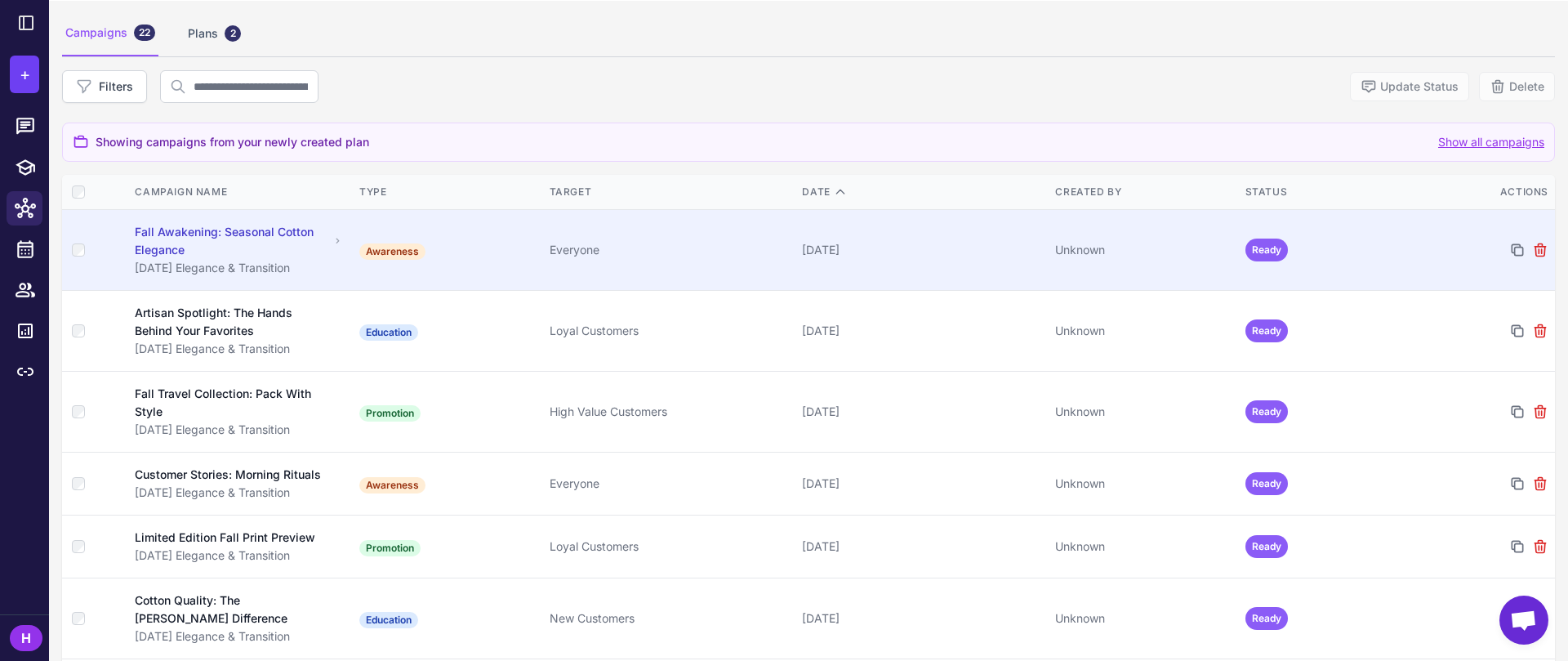
click at [689, 241] on div "Everyone" at bounding box center [670, 249] width 240 height 18
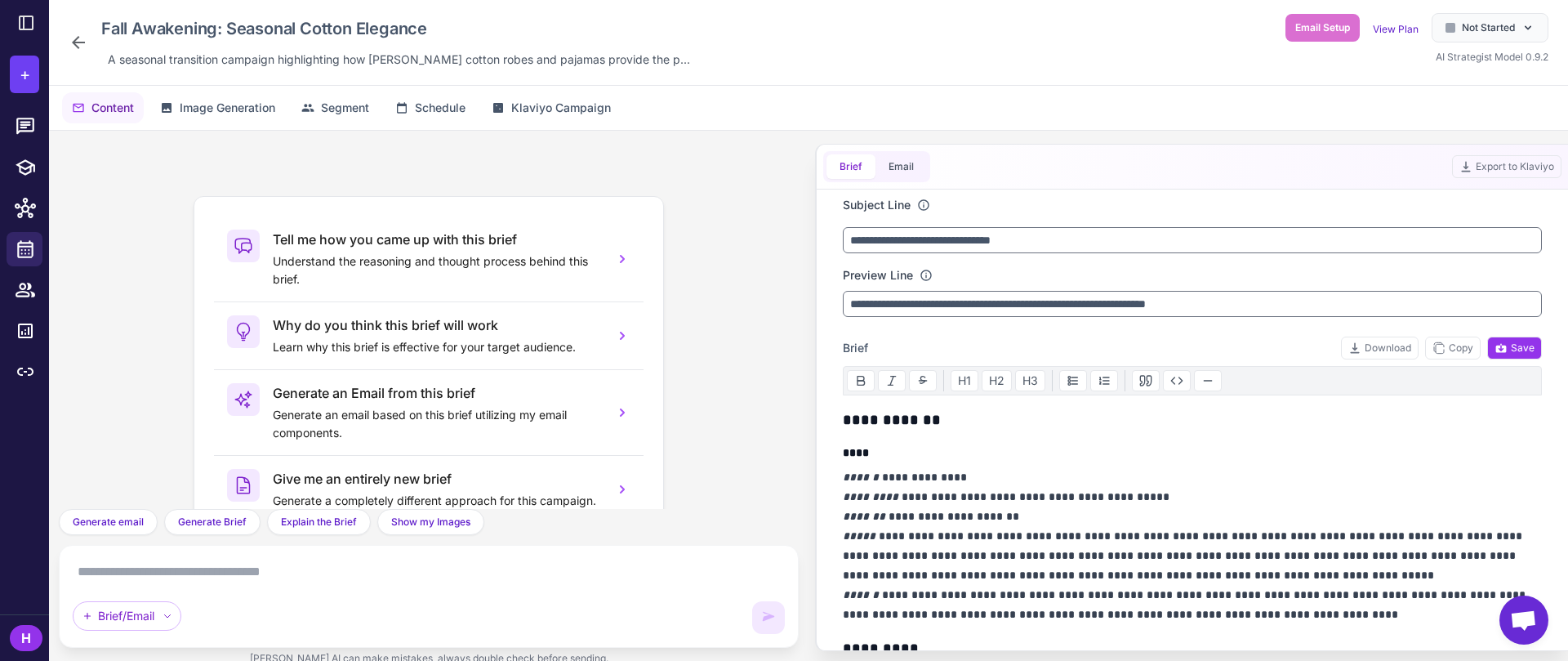
scroll to position [54, 0]
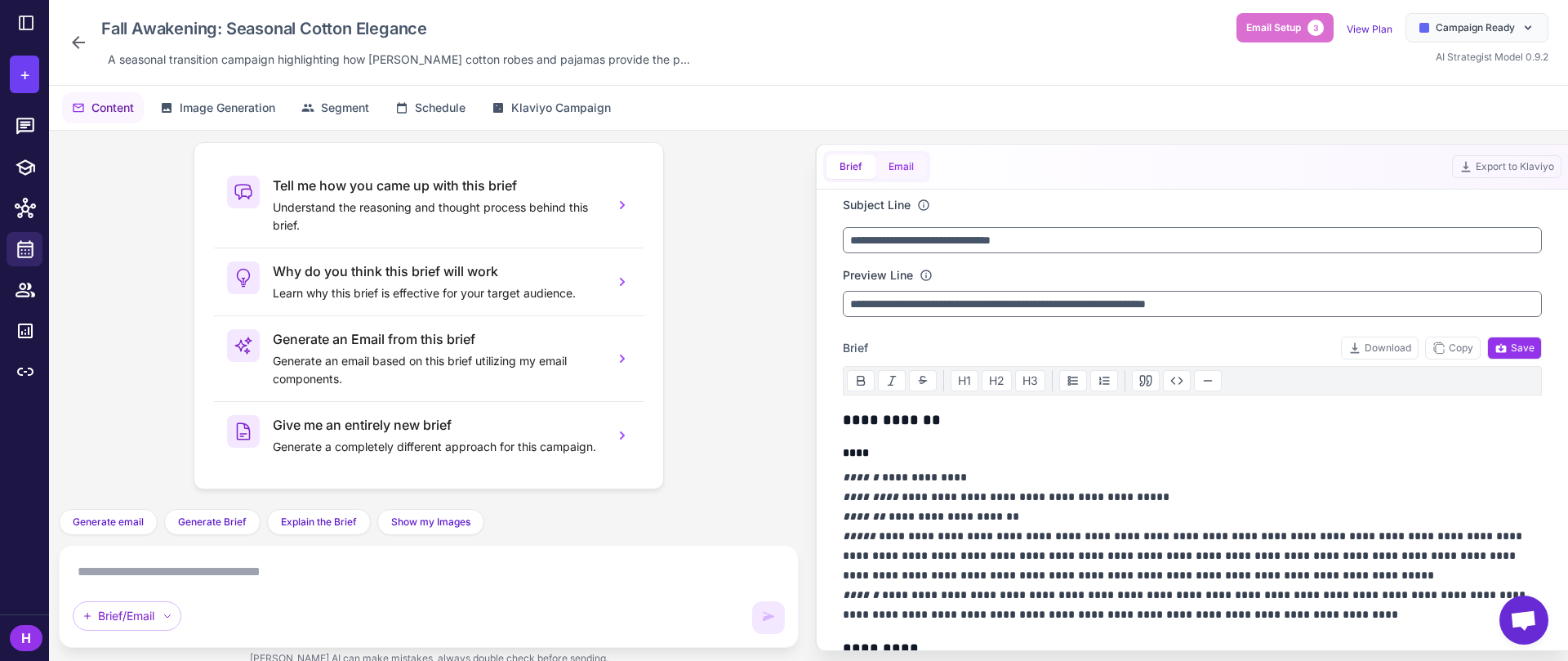
click at [904, 169] on button "Email" at bounding box center [901, 167] width 51 height 25
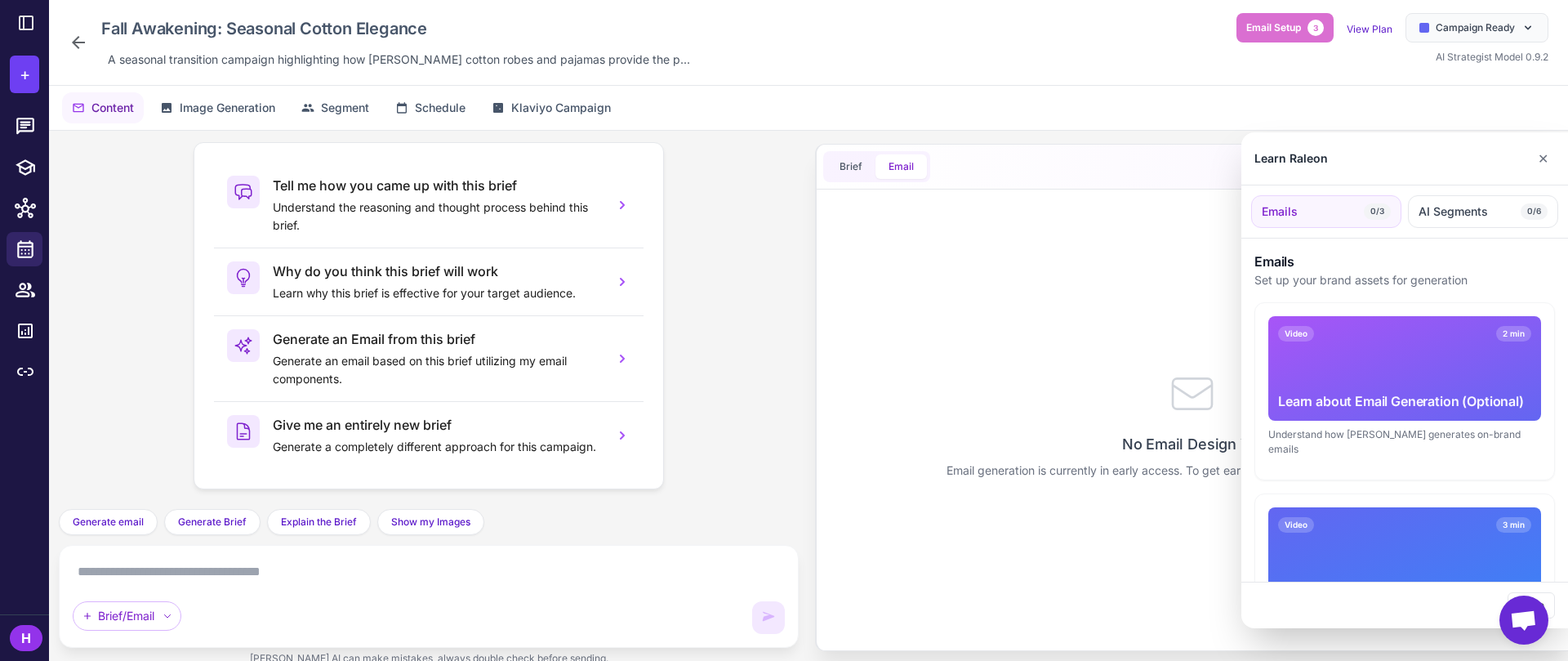
click at [856, 161] on div at bounding box center [784, 330] width 1568 height 661
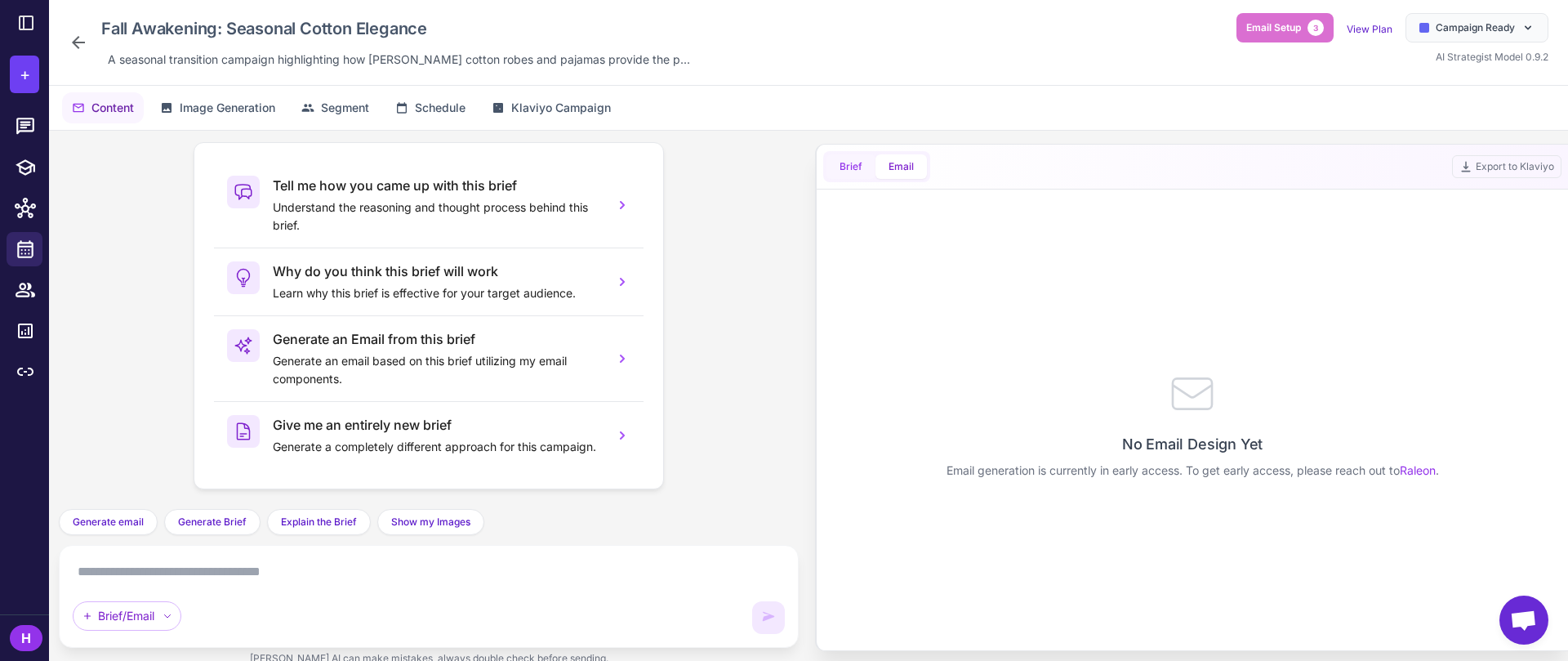
click at [851, 163] on button "Brief" at bounding box center [851, 167] width 49 height 25
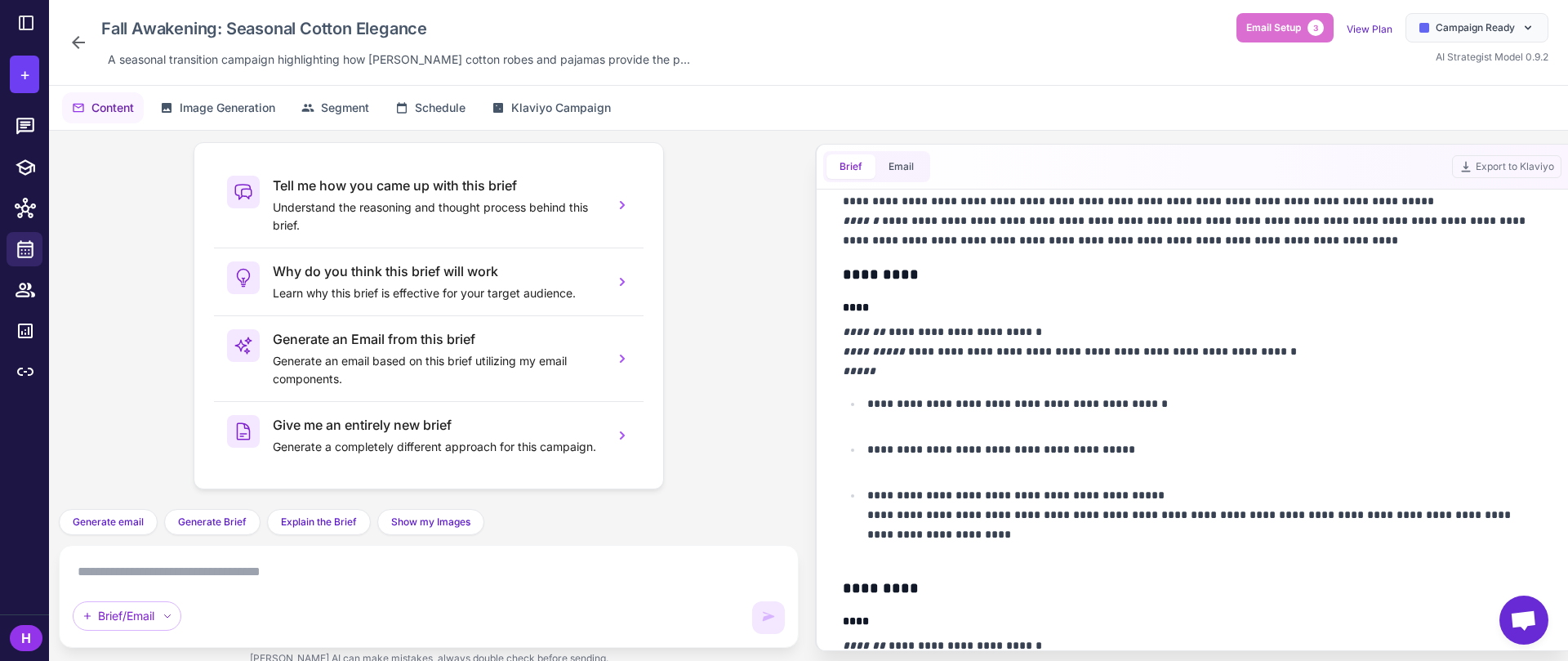
scroll to position [0, 0]
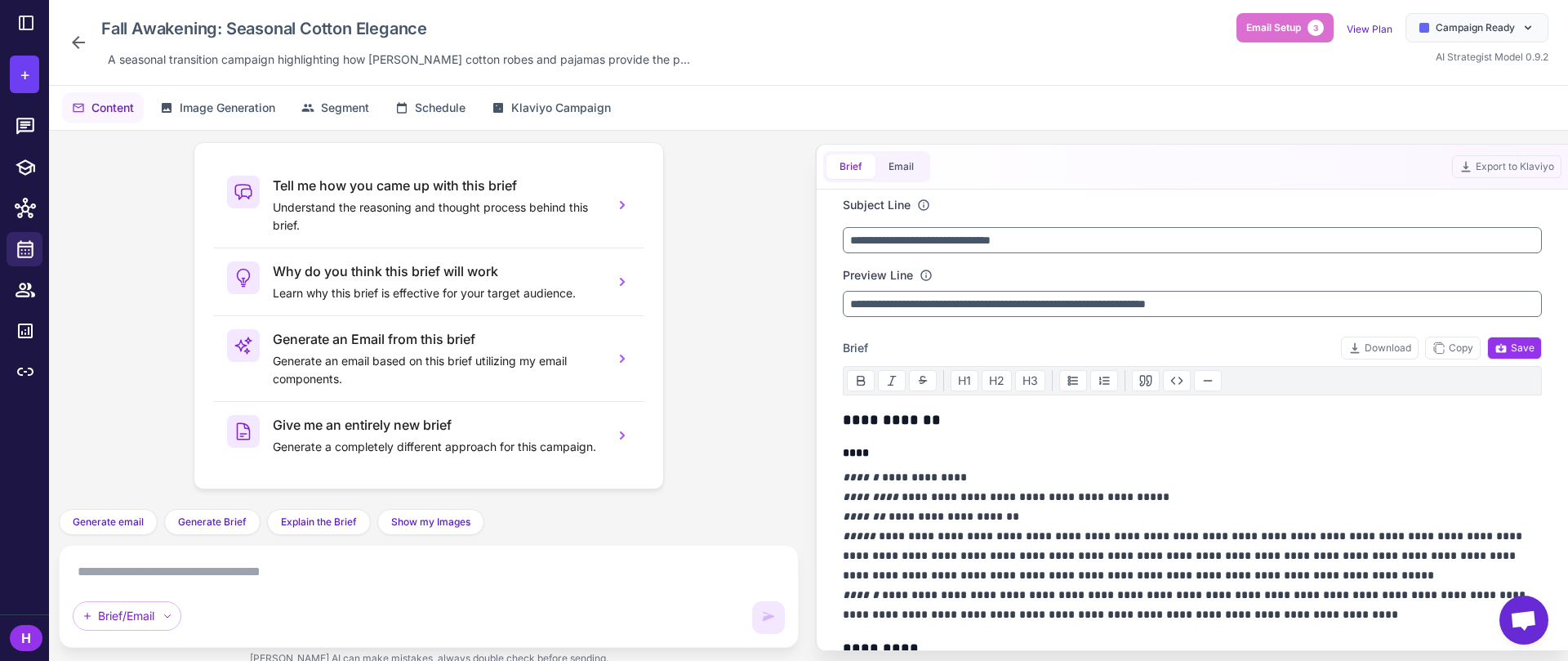
click at [379, 572] on textarea at bounding box center [429, 571] width 712 height 26
